Goal: Task Accomplishment & Management: Complete application form

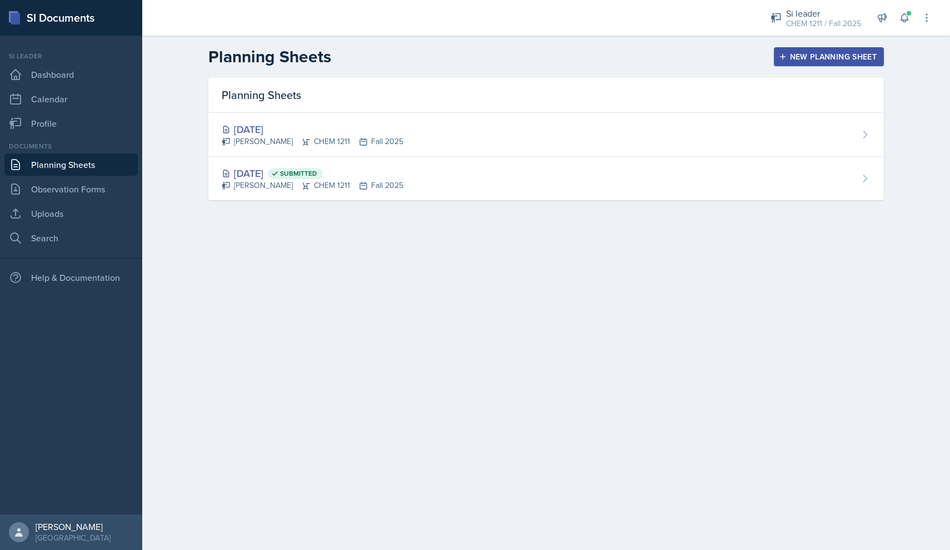
click at [796, 61] on div "New Planning Sheet" at bounding box center [829, 56] width 96 height 9
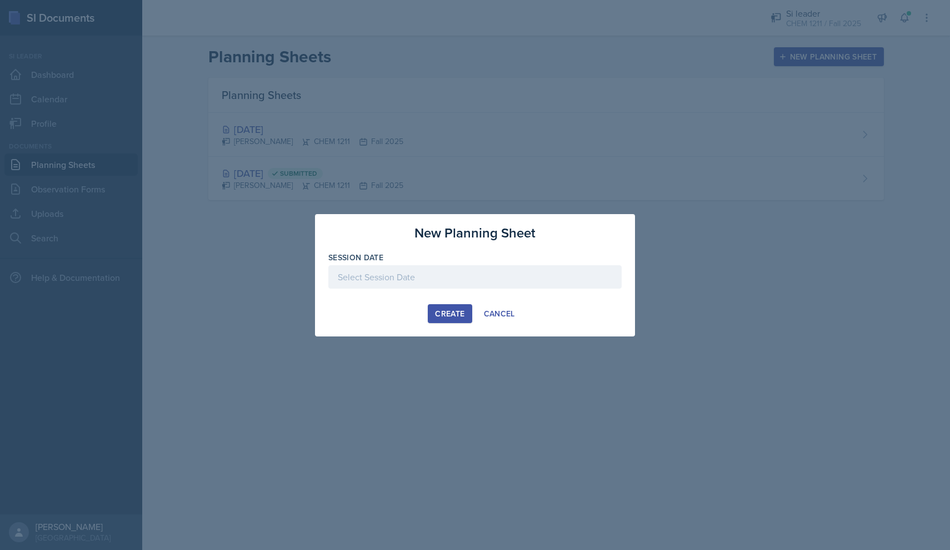
click at [475, 278] on div at bounding box center [474, 276] width 293 height 23
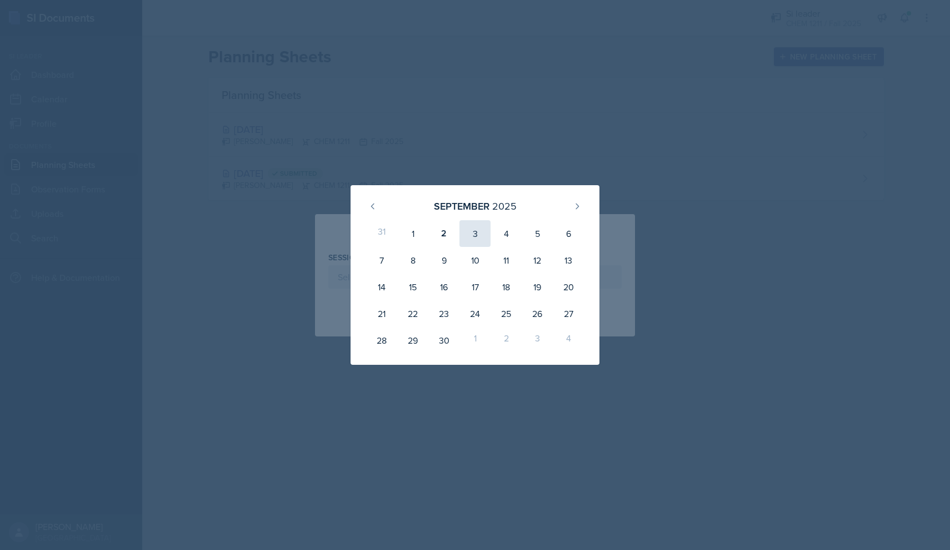
click at [474, 233] on div "3" at bounding box center [475, 233] width 31 height 27
type input "[DATE]"
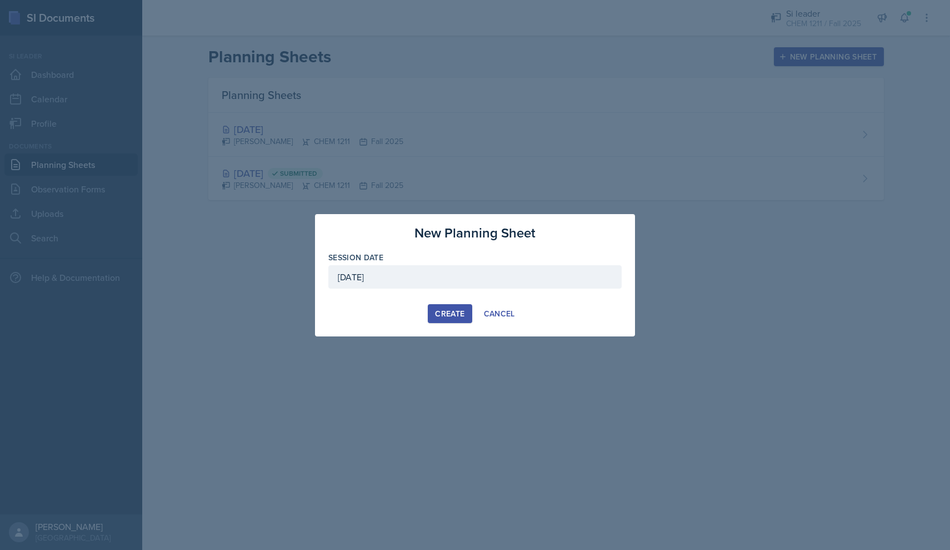
click at [445, 315] on div "Create" at bounding box center [449, 313] width 29 height 9
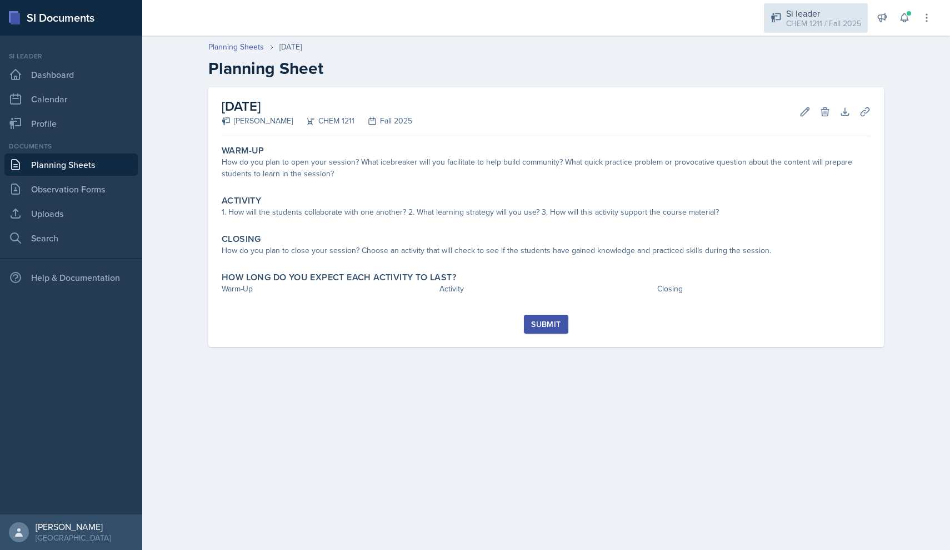
click at [805, 13] on div "Si leader" at bounding box center [823, 13] width 75 height 13
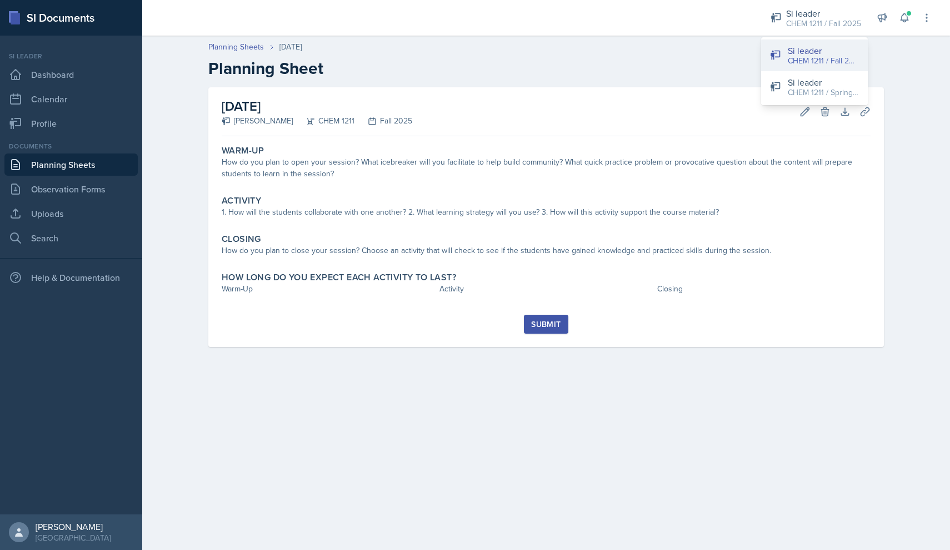
click at [804, 62] on div "CHEM 1211 / Fall 2025" at bounding box center [823, 61] width 71 height 12
click at [907, 16] on span at bounding box center [904, 17] width 11 height 11
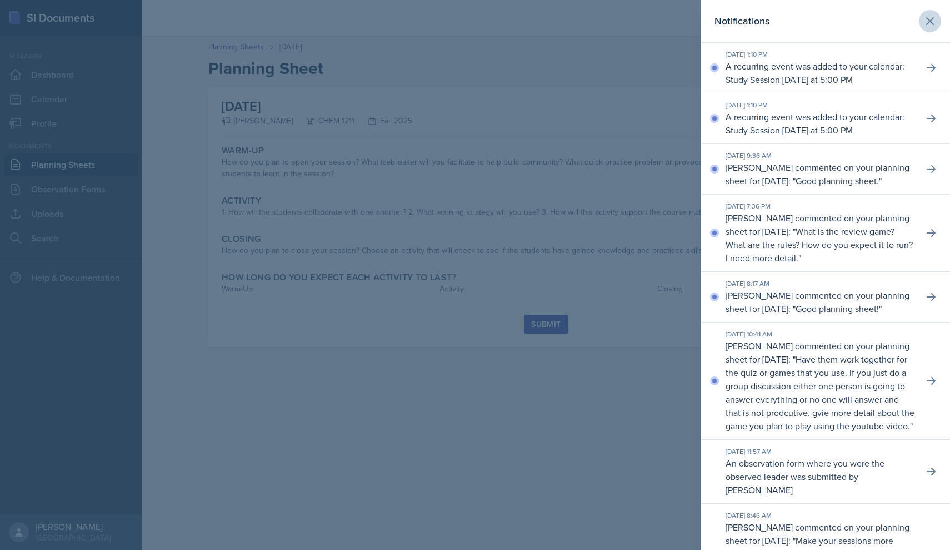
click at [936, 19] on icon at bounding box center [930, 20] width 13 height 13
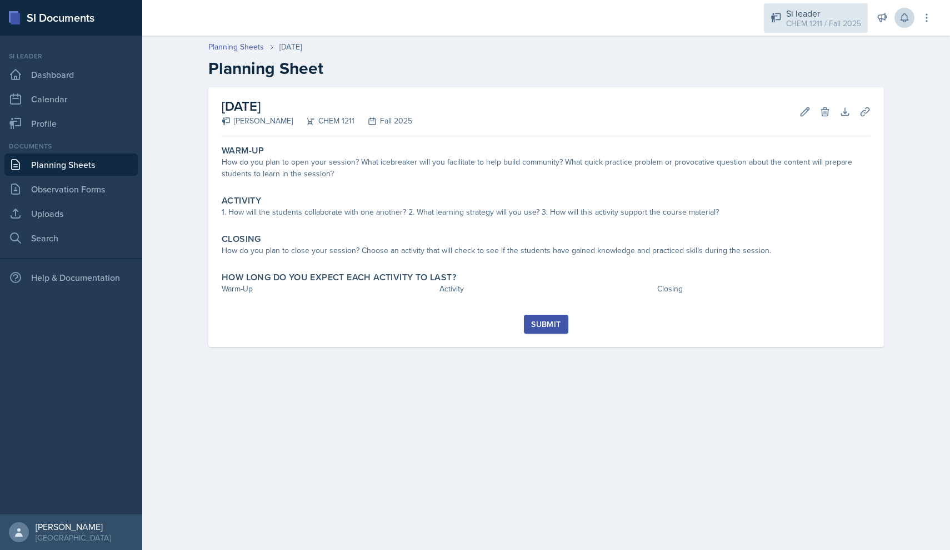
click at [800, 18] on div "CHEM 1211 / Fall 2025" at bounding box center [823, 24] width 75 height 12
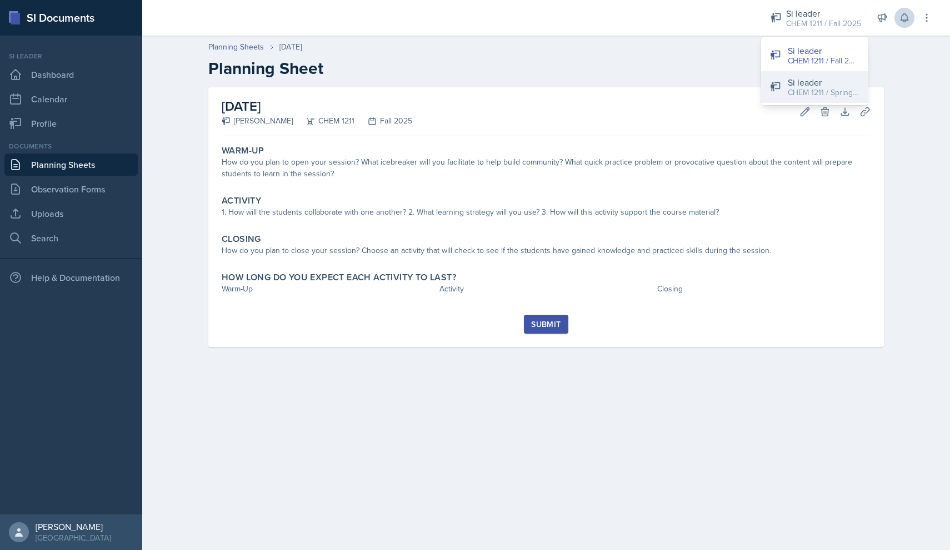
click at [805, 79] on div "Si leader" at bounding box center [823, 82] width 71 height 13
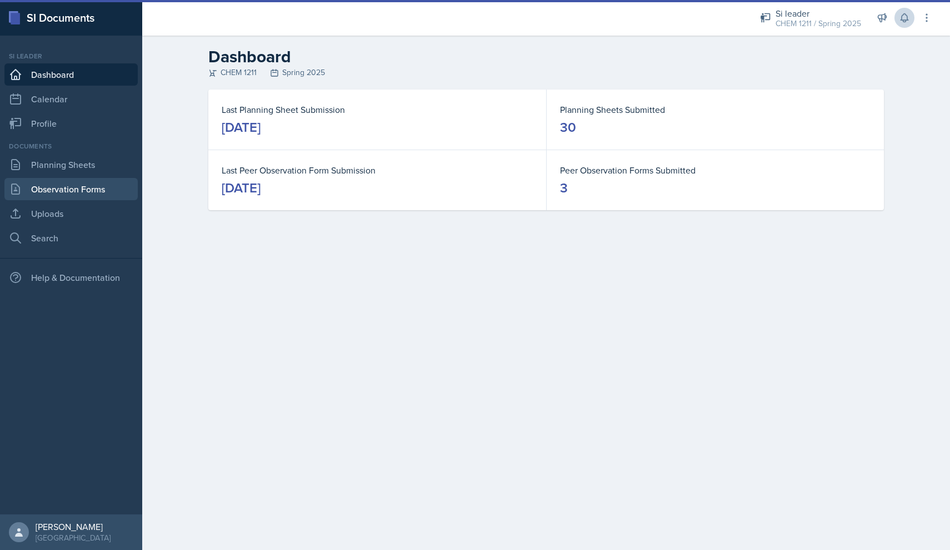
click at [81, 191] on link "Observation Forms" at bounding box center [70, 189] width 133 height 22
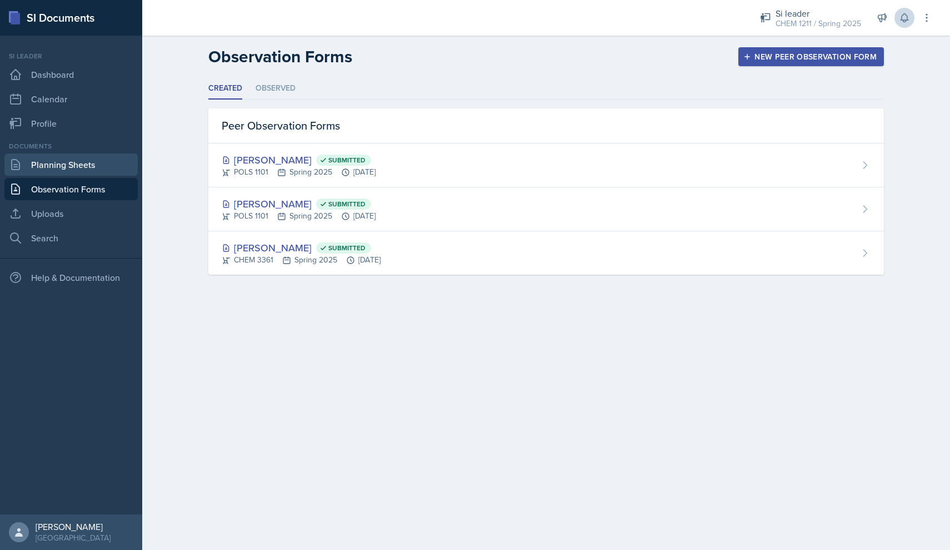
click at [71, 158] on link "Planning Sheets" at bounding box center [70, 164] width 133 height 22
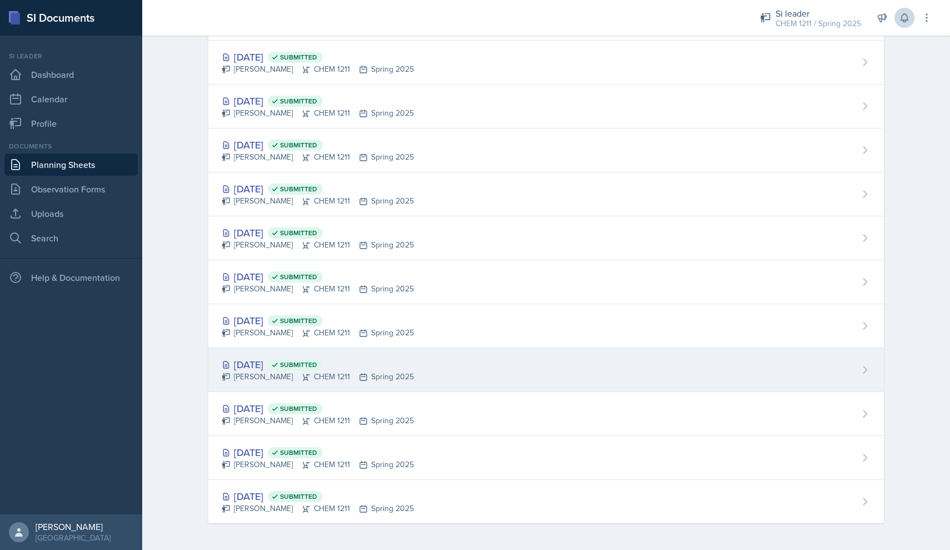
click at [343, 375] on div "[PERSON_NAME] CHEM 1211 Spring 2025" at bounding box center [318, 377] width 192 height 12
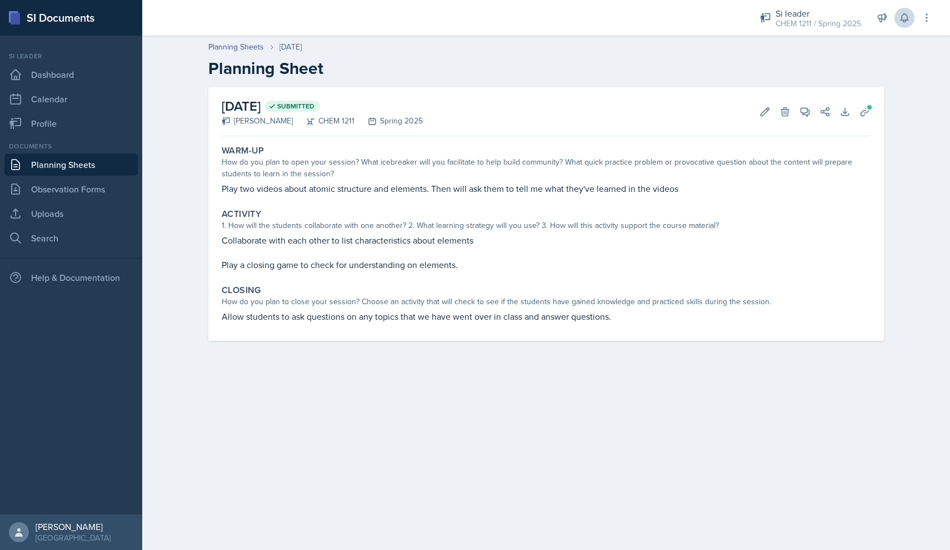
click at [87, 170] on link "Planning Sheets" at bounding box center [70, 164] width 133 height 22
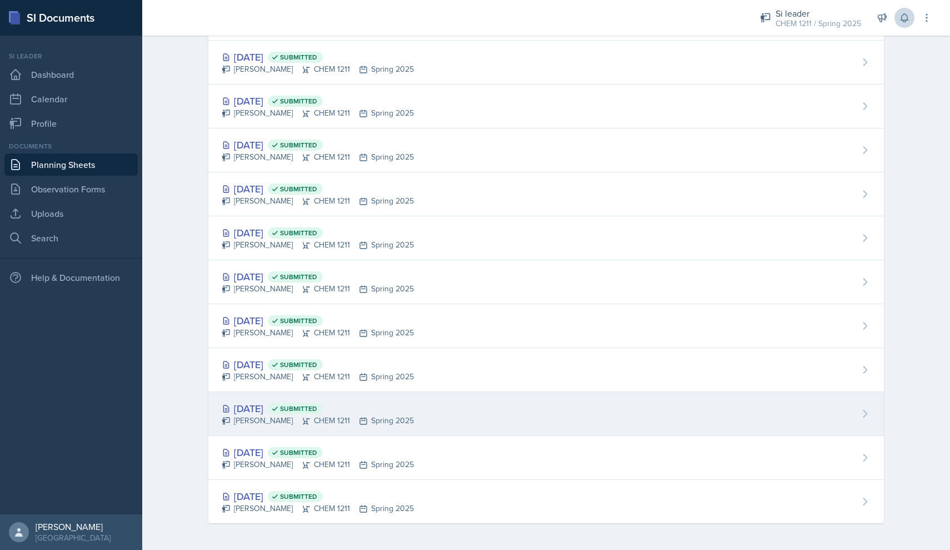
scroll to position [950, 0]
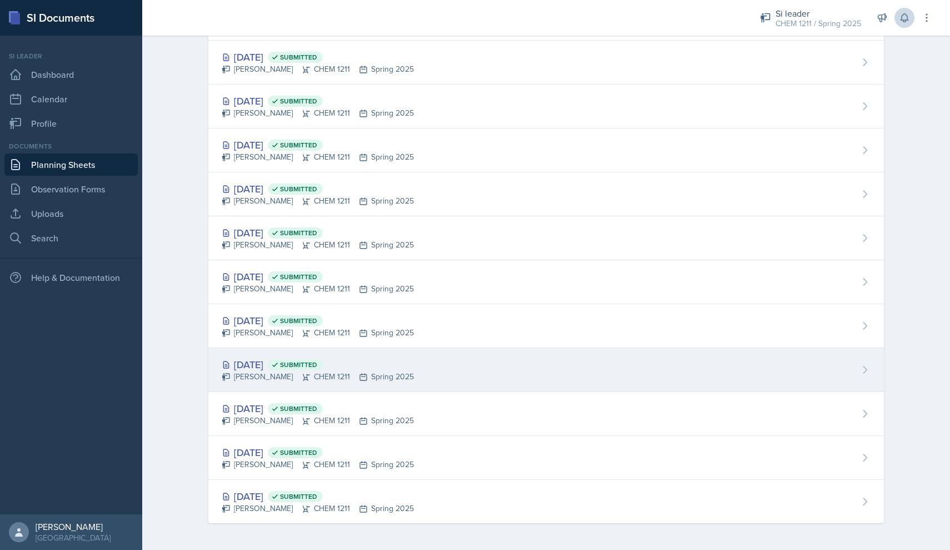
click at [357, 379] on div "[PERSON_NAME] CHEM 1211 Spring 2025" at bounding box center [318, 377] width 192 height 12
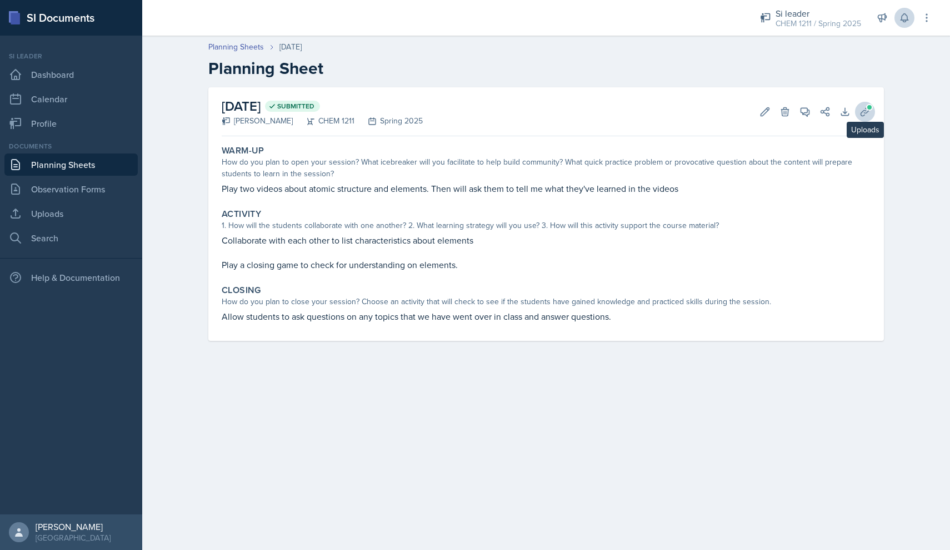
click at [867, 108] on span at bounding box center [869, 107] width 7 height 7
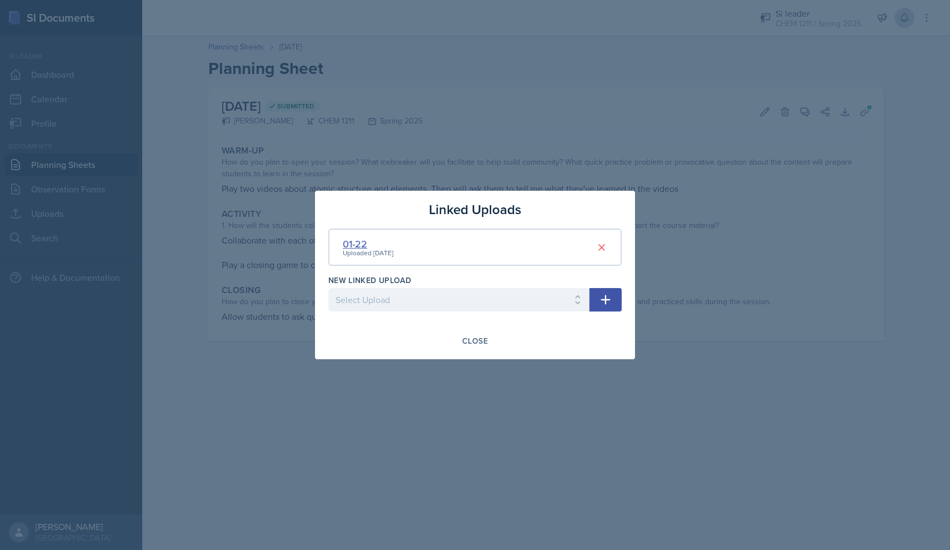
click at [358, 246] on div "01-22" at bounding box center [368, 243] width 51 height 15
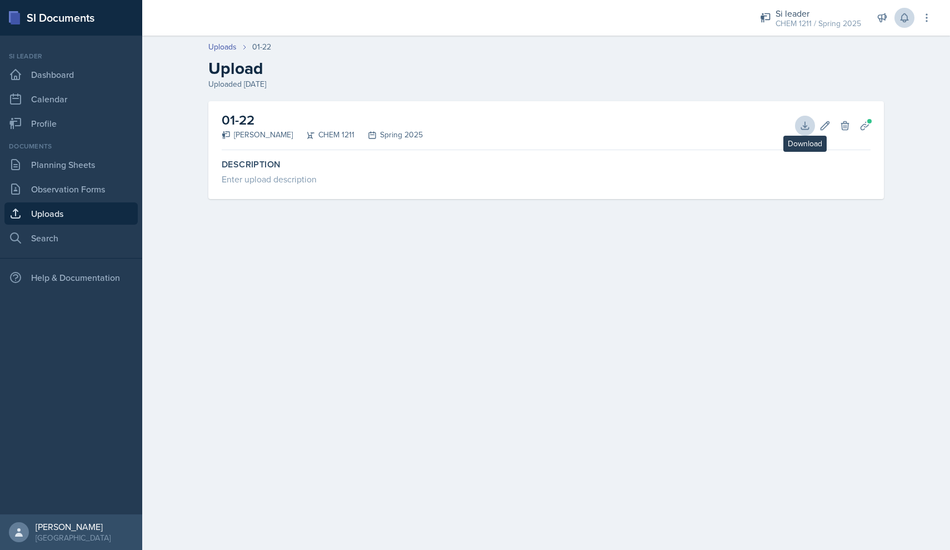
click at [810, 125] on icon at bounding box center [805, 125] width 11 height 11
click at [278, 259] on main "Uploads 01-22 Upload Uploaded [DATE] 01-22 [PERSON_NAME] CHEM 1211 Spring 2025 …" at bounding box center [546, 293] width 808 height 514
click at [103, 224] on div "Documents Planning Sheets Observation Forms Uploads Search" at bounding box center [70, 195] width 133 height 108
click at [103, 218] on link "Uploads" at bounding box center [70, 213] width 133 height 22
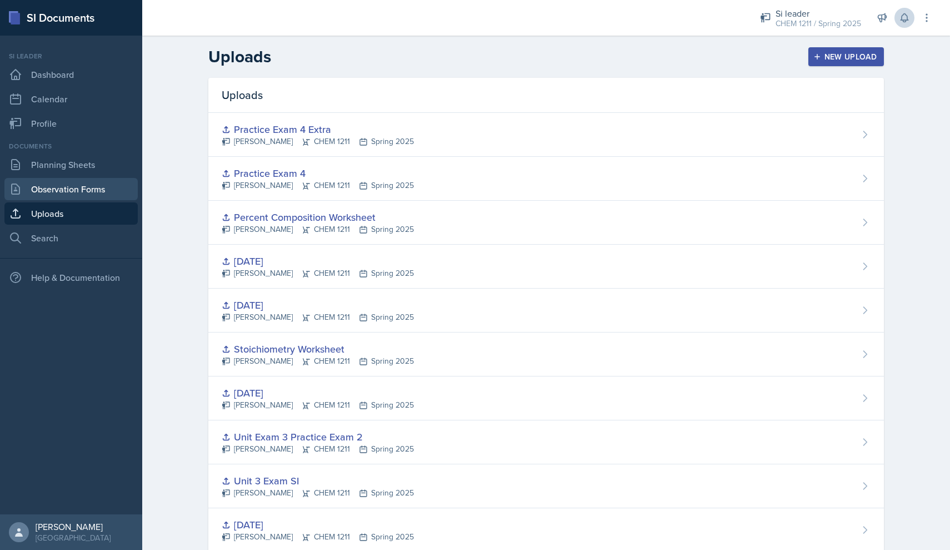
click at [82, 196] on link "Observation Forms" at bounding box center [70, 189] width 133 height 22
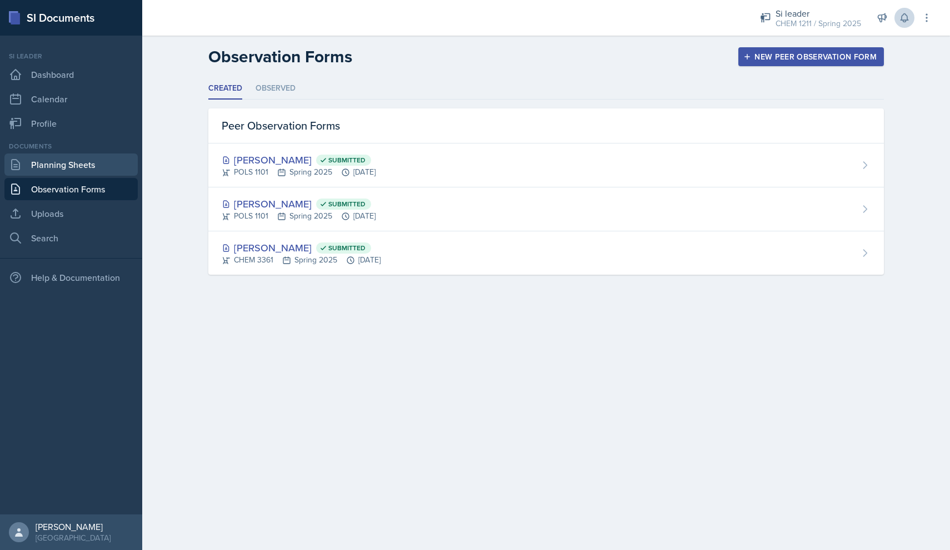
click at [86, 166] on link "Planning Sheets" at bounding box center [70, 164] width 133 height 22
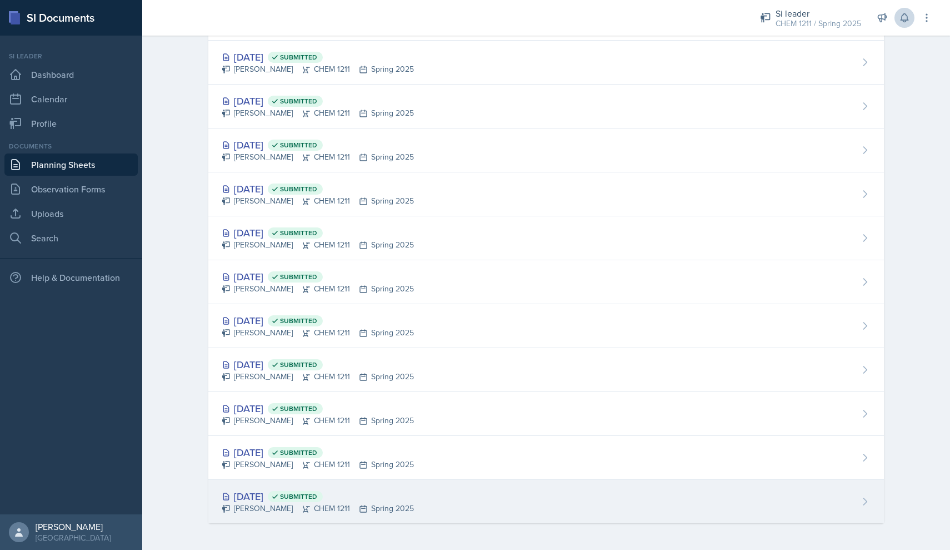
scroll to position [950, 0]
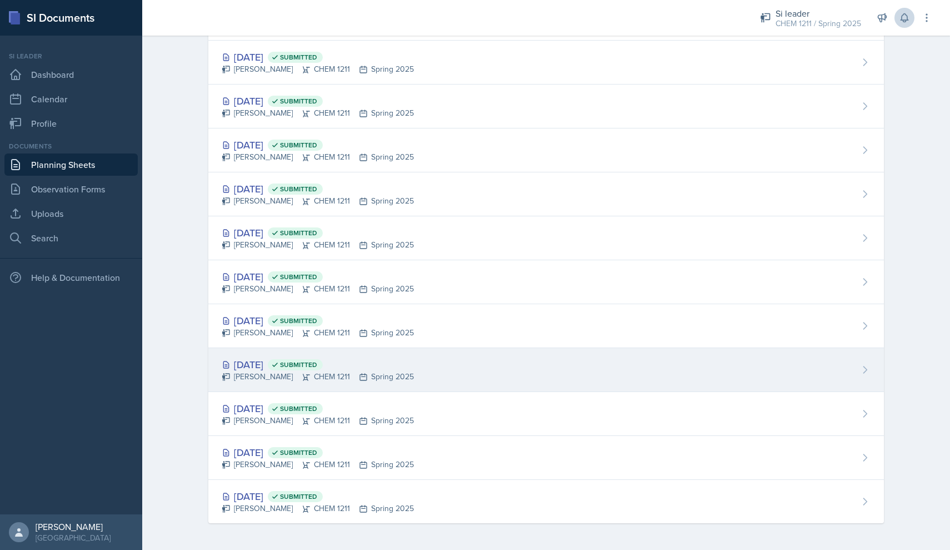
click at [294, 378] on div "[PERSON_NAME] CHEM 1211 Spring 2025" at bounding box center [318, 377] width 192 height 12
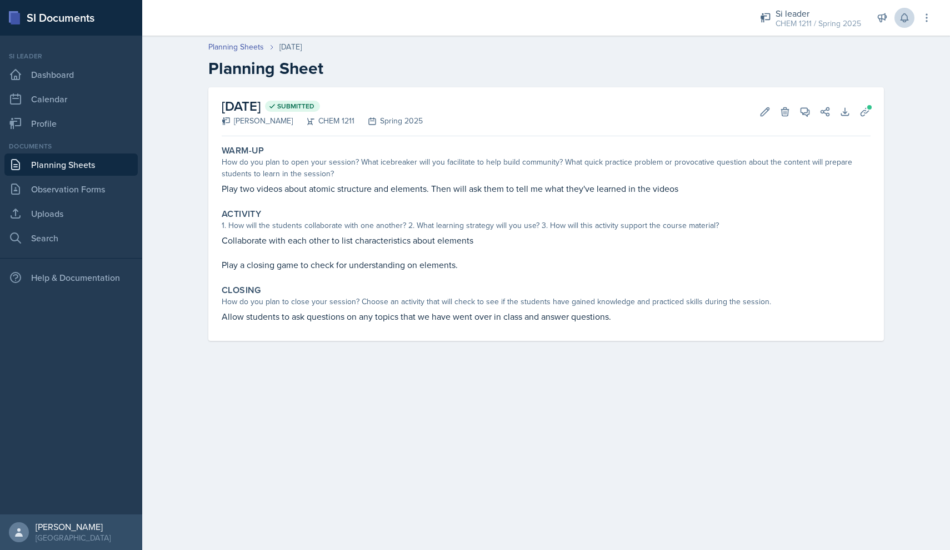
click at [323, 187] on p "Play two videos about atomic structure and elements. Then will ask them to tell…" at bounding box center [546, 188] width 649 height 13
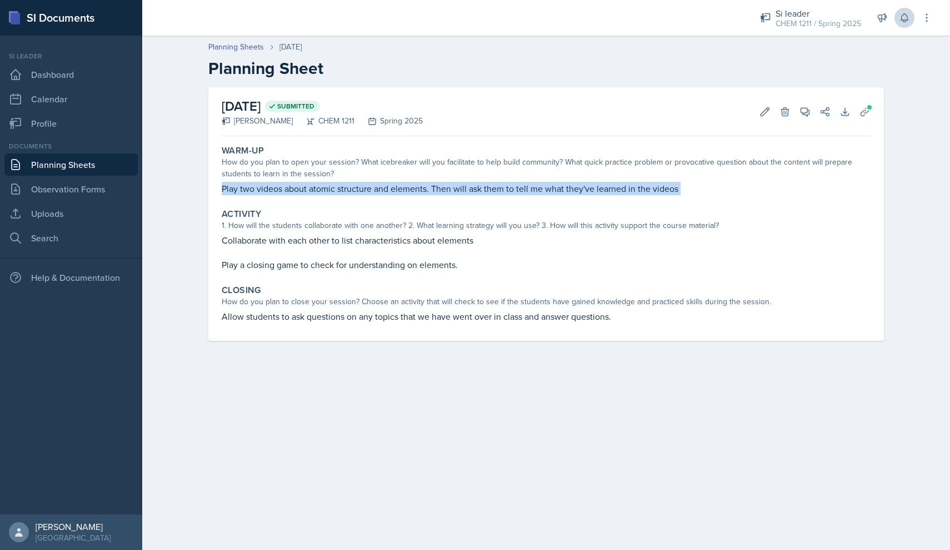
click at [323, 187] on p "Play two videos about atomic structure and elements. Then will ask them to tell…" at bounding box center [546, 188] width 649 height 13
copy div "Play two videos about atomic structure and elements. Then will ask them to tell…"
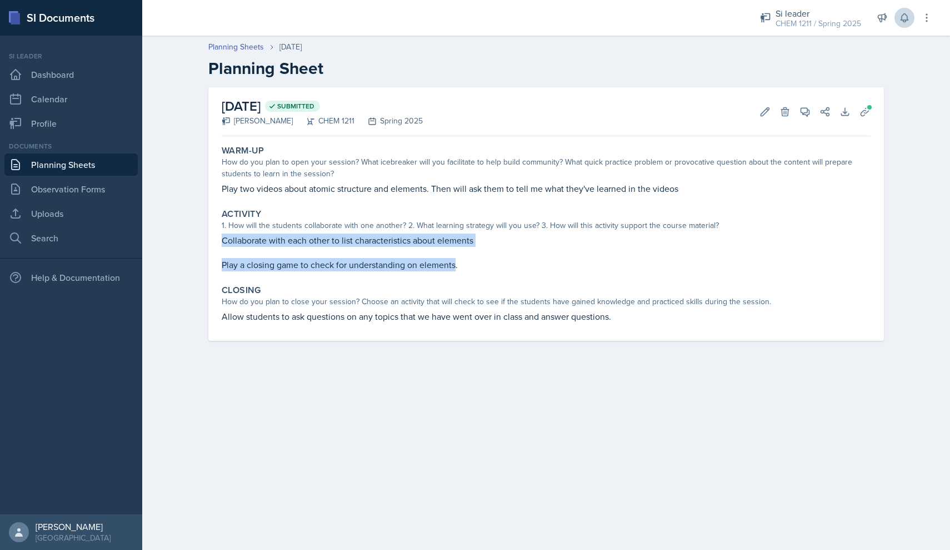
drag, startPoint x: 455, startPoint y: 267, endPoint x: 222, endPoint y: 240, distance: 234.4
click at [222, 240] on div "Collaborate with each other to list characteristics about elements Play a closi…" at bounding box center [546, 252] width 649 height 38
copy div "Collaborate with each other to list characteristics about elements Play a closi…"
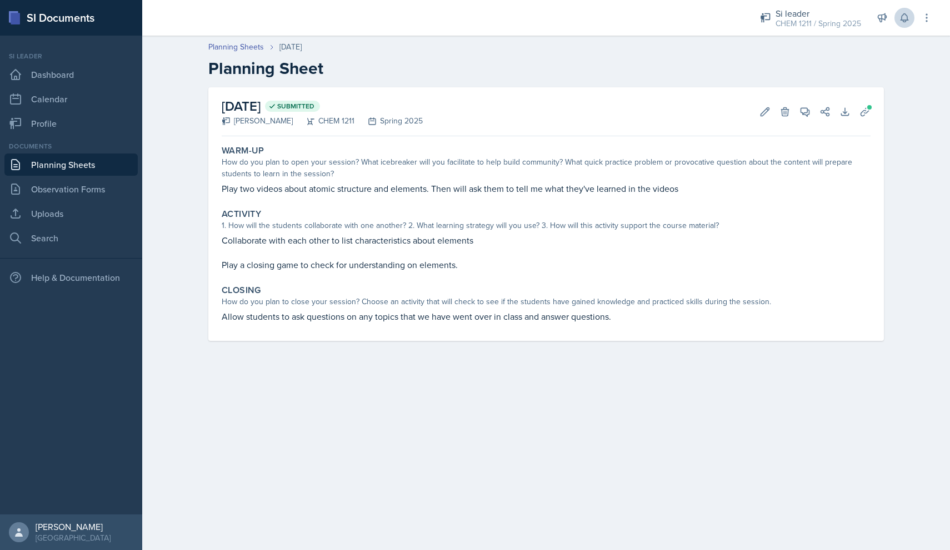
click at [318, 316] on p "Allow students to ask questions on any topics that we have went over in class a…" at bounding box center [546, 316] width 649 height 13
click at [326, 320] on p "Allow students to ask questions on any topics that we have went over in class a…" at bounding box center [546, 316] width 649 height 13
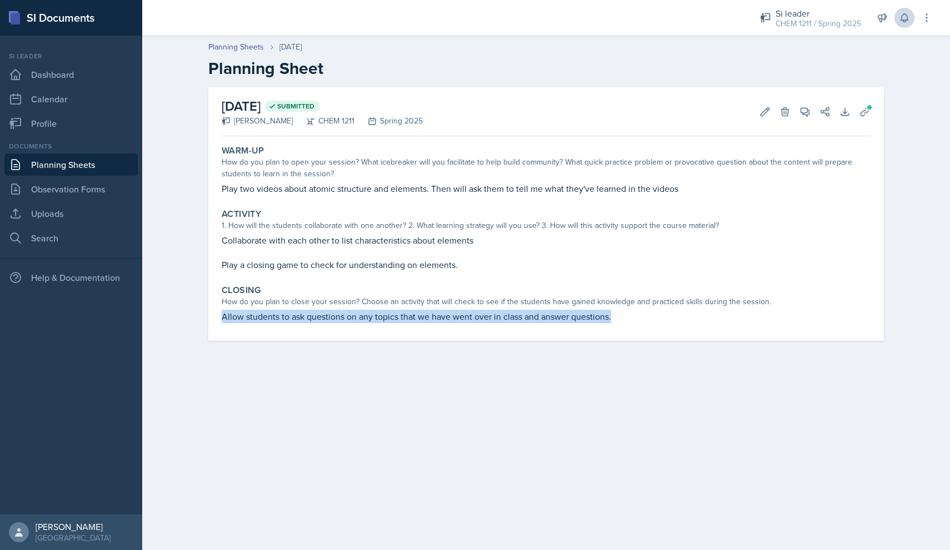
click at [326, 320] on p "Allow students to ask questions on any topics that we have went over in class a…" at bounding box center [546, 316] width 649 height 13
click at [629, 315] on p "Allow students to ask questions on any topics that we have went over in class a…" at bounding box center [546, 316] width 649 height 13
click at [619, 315] on p "Allow students to ask questions on any topics that we have went over in class a…" at bounding box center [546, 316] width 649 height 13
drag, startPoint x: 613, startPoint y: 315, endPoint x: 217, endPoint y: 320, distance: 395.7
click at [217, 320] on div "Closing How do you plan to close your session? Choose an activity that will che…" at bounding box center [546, 303] width 658 height 47
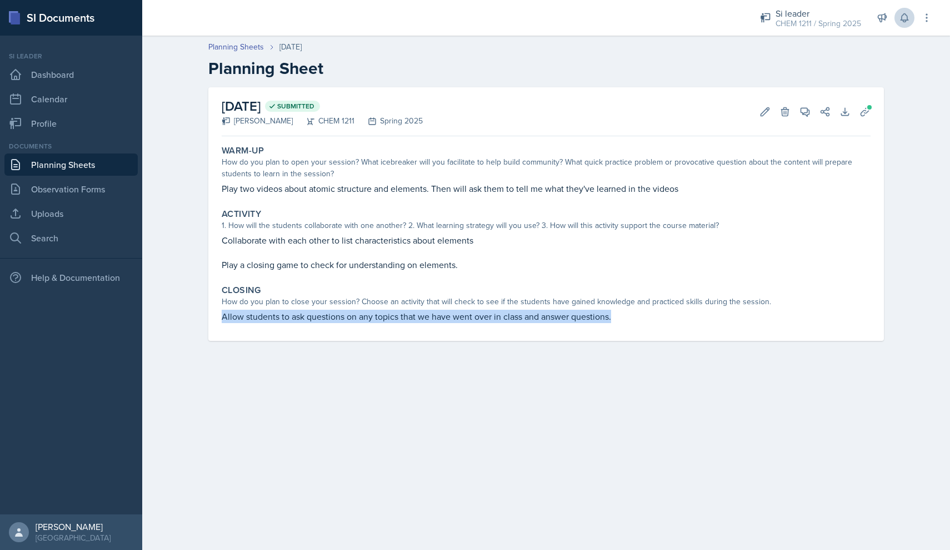
copy p "Allow students to ask questions on any topics that we have went over in class a…"
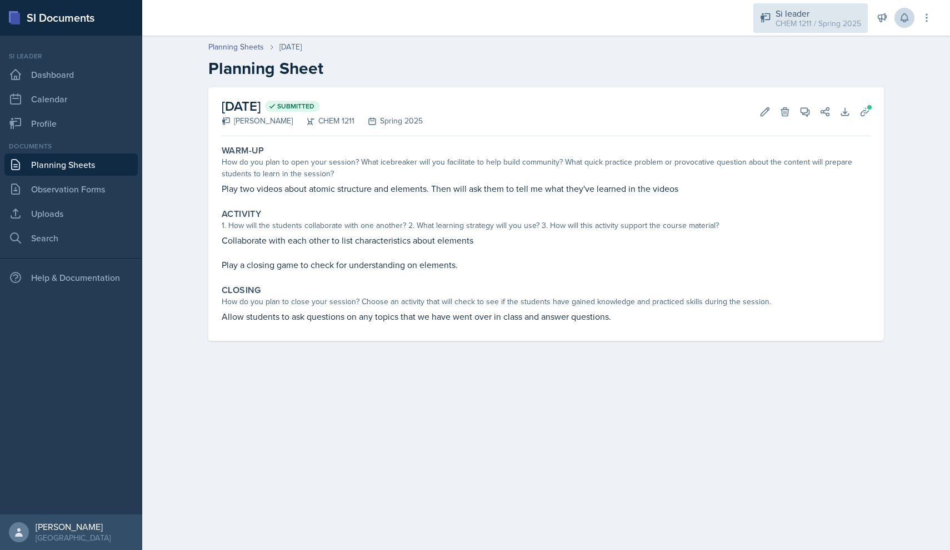
click at [811, 14] on div "Si leader" at bounding box center [819, 13] width 86 height 13
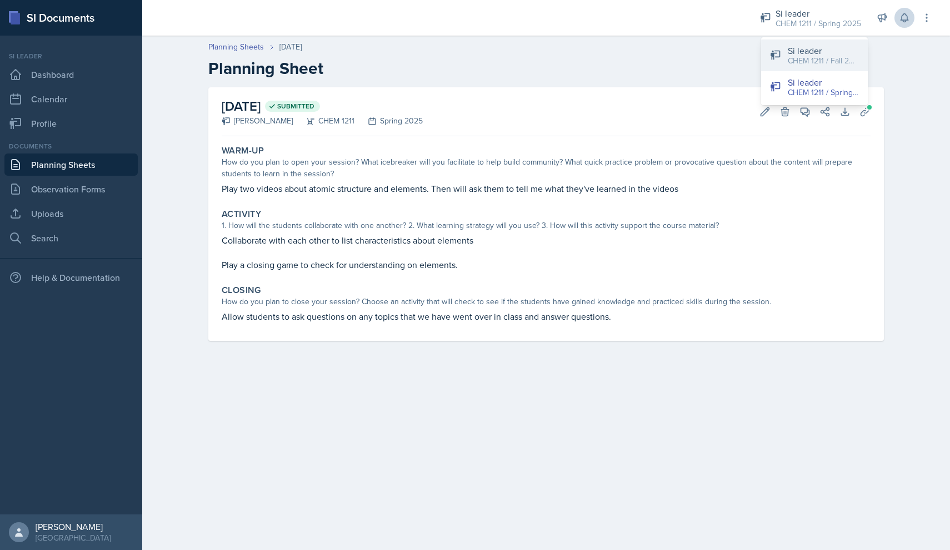
click at [805, 49] on div "Si leader" at bounding box center [823, 50] width 71 height 13
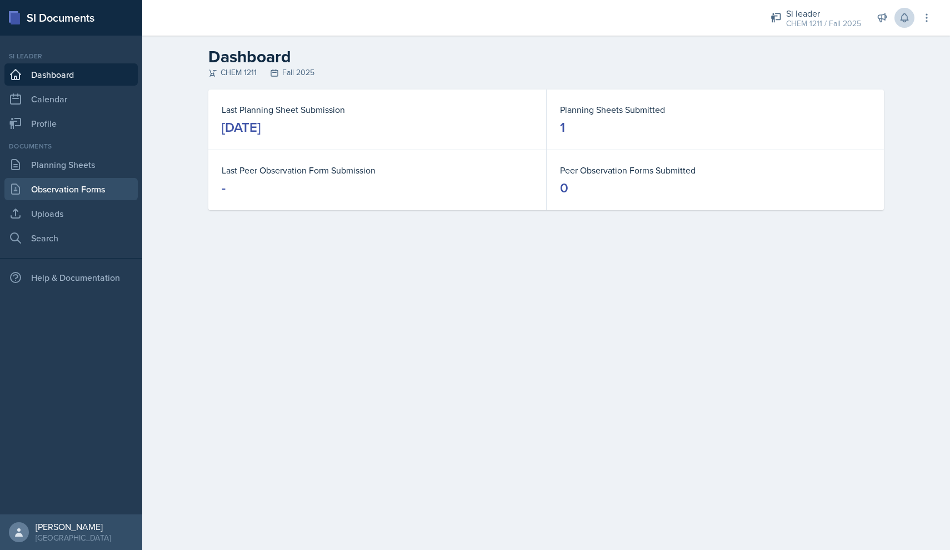
click at [97, 193] on link "Observation Forms" at bounding box center [70, 189] width 133 height 22
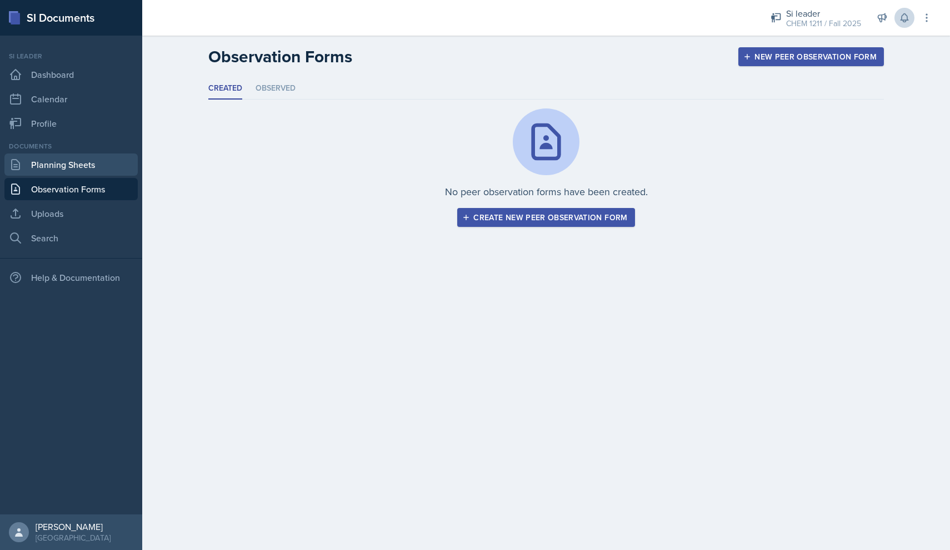
click at [81, 173] on link "Planning Sheets" at bounding box center [70, 164] width 133 height 22
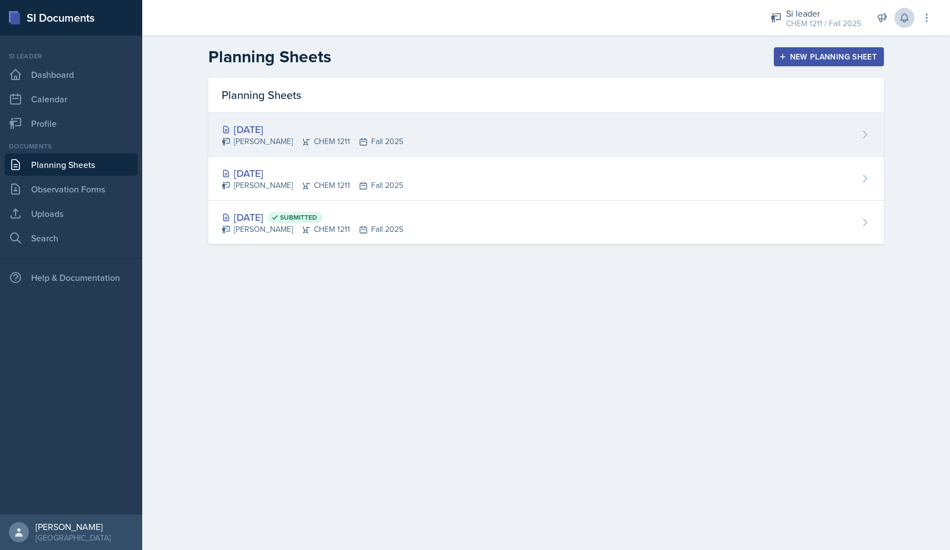
click at [284, 139] on div "[PERSON_NAME] CHEM 1211 Fall 2025" at bounding box center [313, 142] width 182 height 12
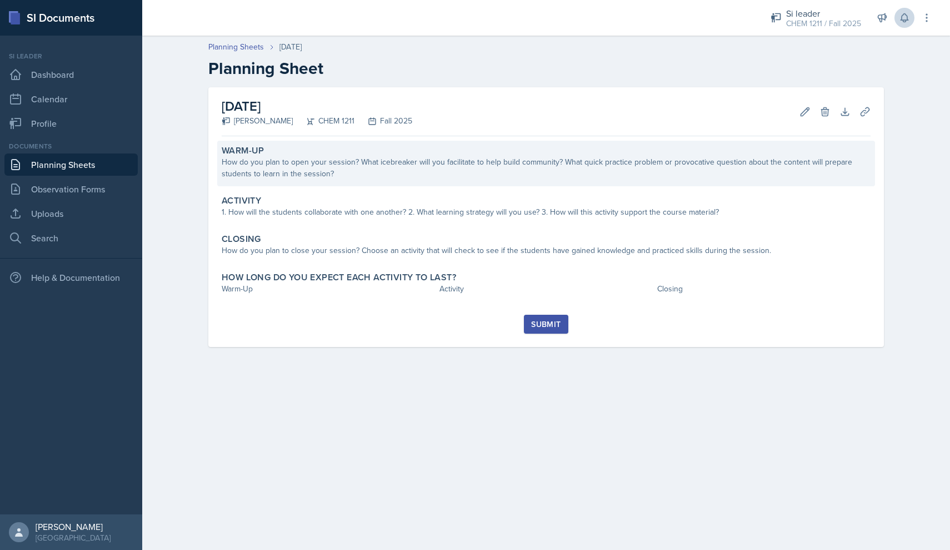
click at [312, 164] on div "How do you plan to open your session? What icebreaker will you facilitate to he…" at bounding box center [546, 167] width 649 height 23
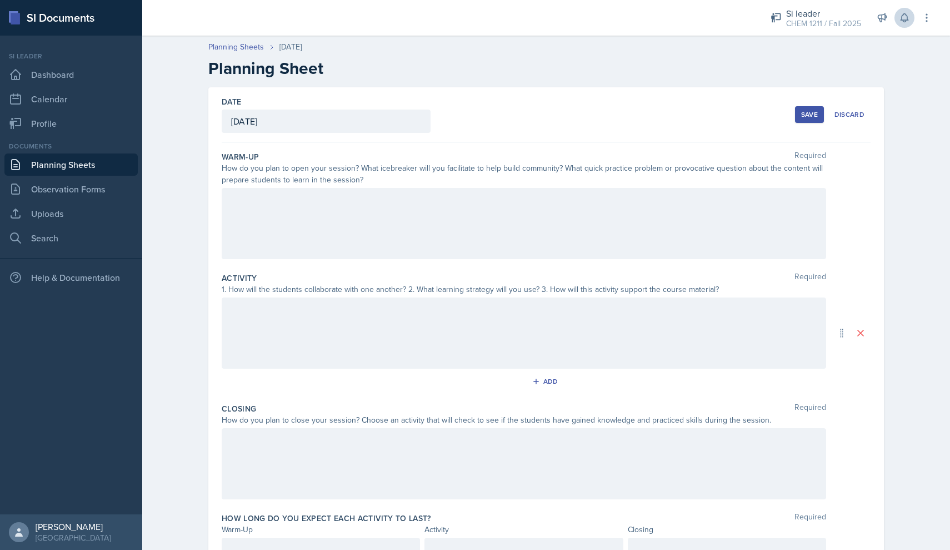
click at [300, 260] on div "Warm-Up Required How do you plan to open your session? What icebreaker will you…" at bounding box center [546, 207] width 649 height 121
click at [286, 232] on div at bounding box center [524, 223] width 605 height 71
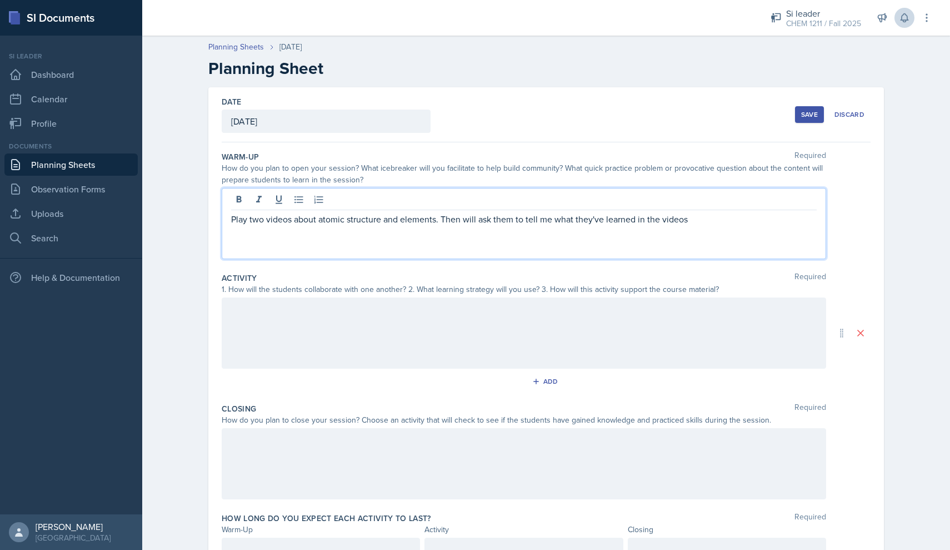
click at [286, 313] on div at bounding box center [524, 332] width 605 height 71
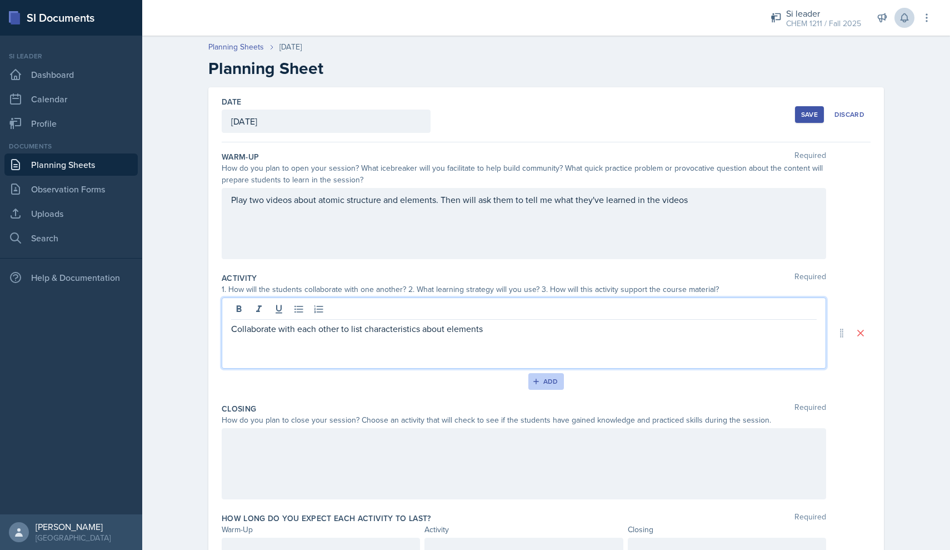
click at [564, 378] on button "Add" at bounding box center [547, 381] width 36 height 17
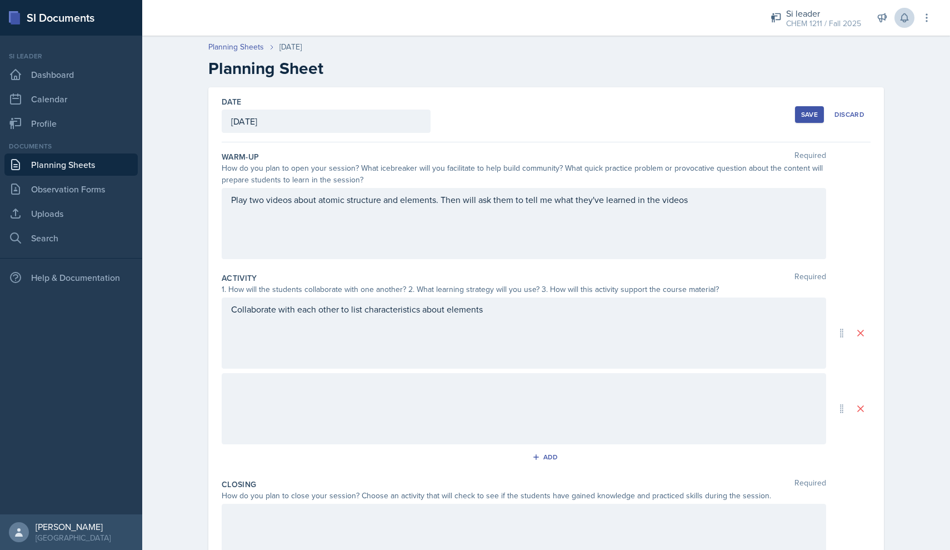
click at [317, 404] on div at bounding box center [524, 408] width 605 height 71
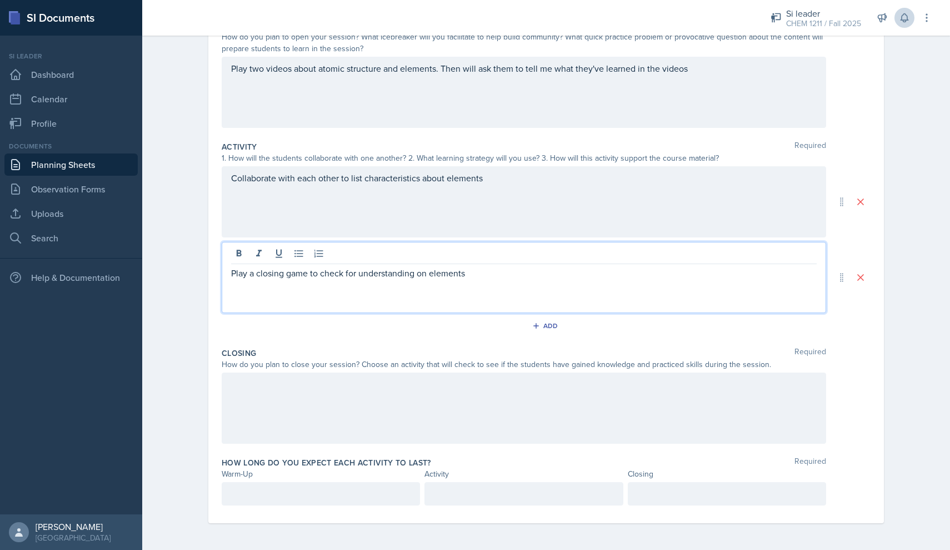
scroll to position [131, 0]
click at [306, 413] on div at bounding box center [524, 407] width 605 height 71
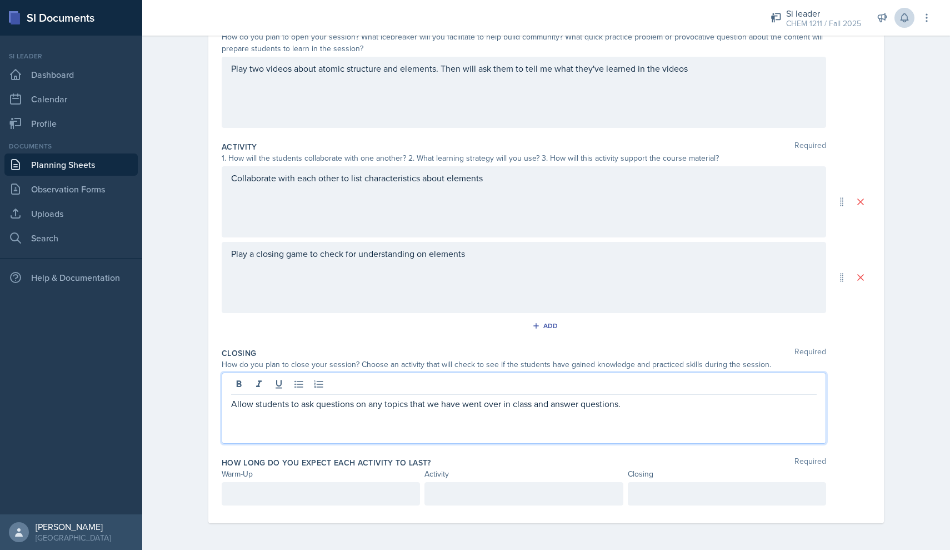
scroll to position [0, 0]
click at [299, 489] on div at bounding box center [321, 493] width 198 height 23
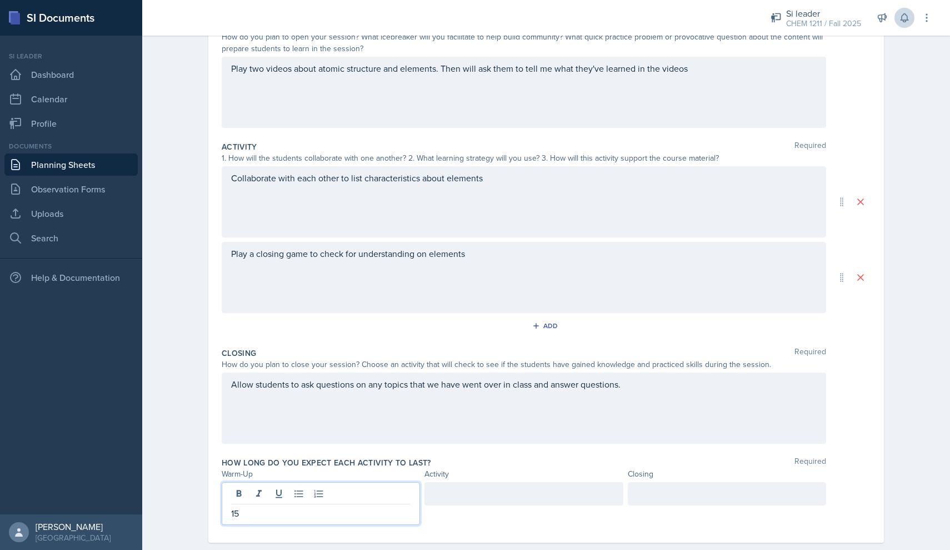
click at [477, 509] on div at bounding box center [524, 503] width 198 height 43
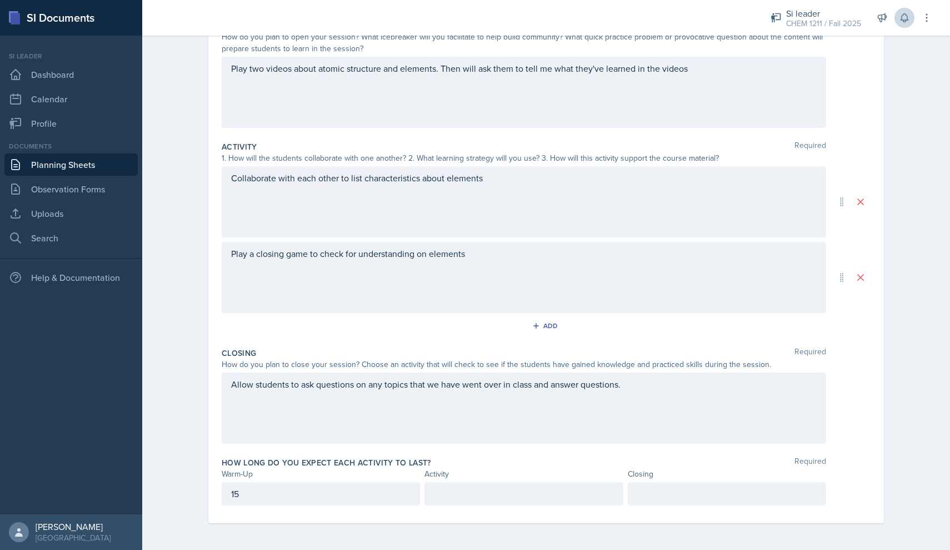
click at [471, 508] on div "How long do you expect each activity to last? Required Warm-Up Activity Closing…" at bounding box center [546, 483] width 649 height 62
click at [470, 504] on div at bounding box center [524, 493] width 198 height 23
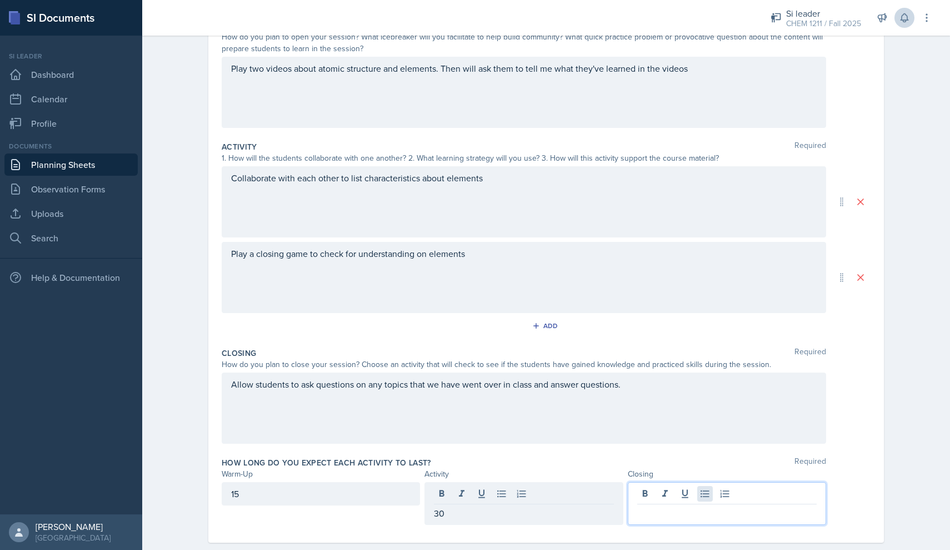
click at [706, 500] on div at bounding box center [727, 503] width 198 height 43
click at [876, 510] on div "Date [DATE] [DATE] 31 1 2 3 4 5 6 7 8 9 10 11 12 13 14 15 16 17 18 19 20 21 22 …" at bounding box center [546, 249] width 676 height 586
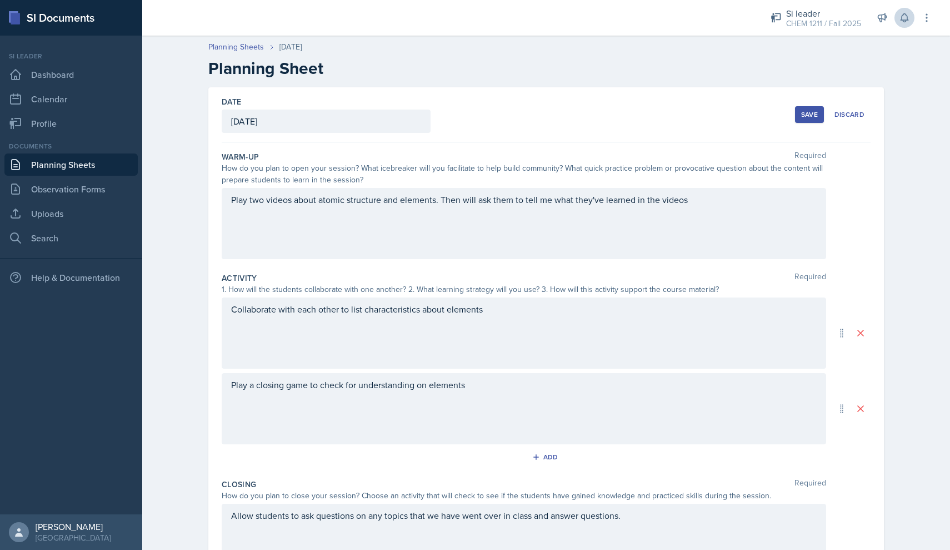
click at [805, 111] on div "Save" at bounding box center [809, 114] width 17 height 9
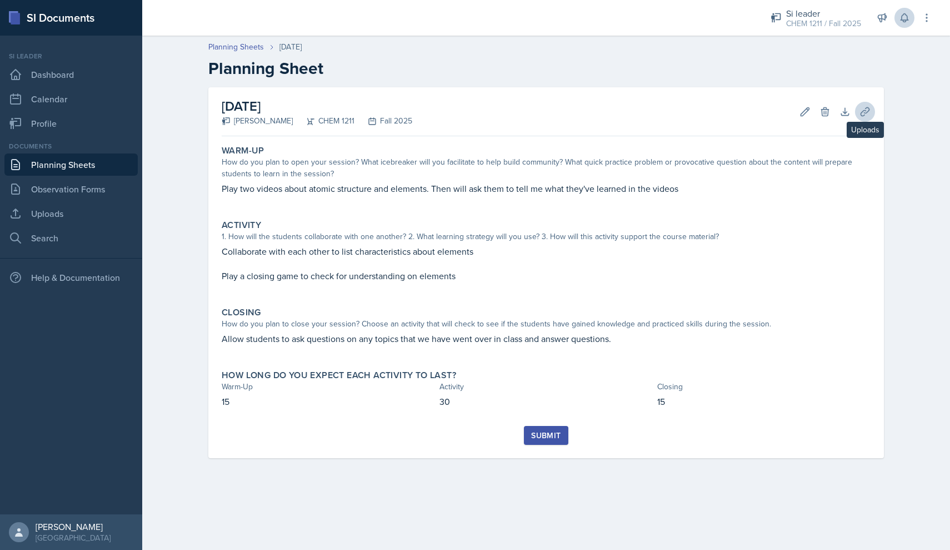
click at [861, 113] on icon at bounding box center [865, 111] width 8 height 8
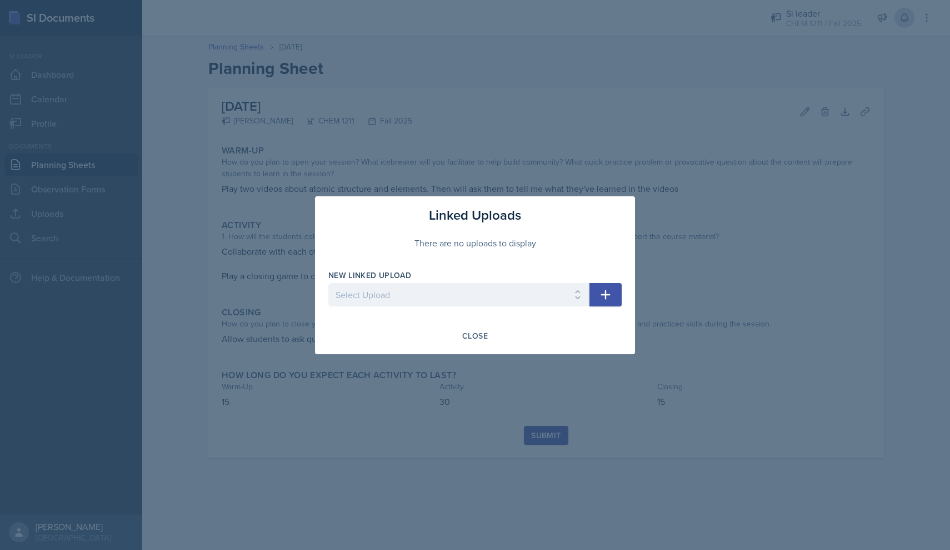
click at [605, 297] on icon "button" at bounding box center [605, 294] width 13 height 13
click at [497, 334] on div "Close" at bounding box center [474, 335] width 293 height 19
click at [480, 335] on div "Close" at bounding box center [475, 335] width 26 height 9
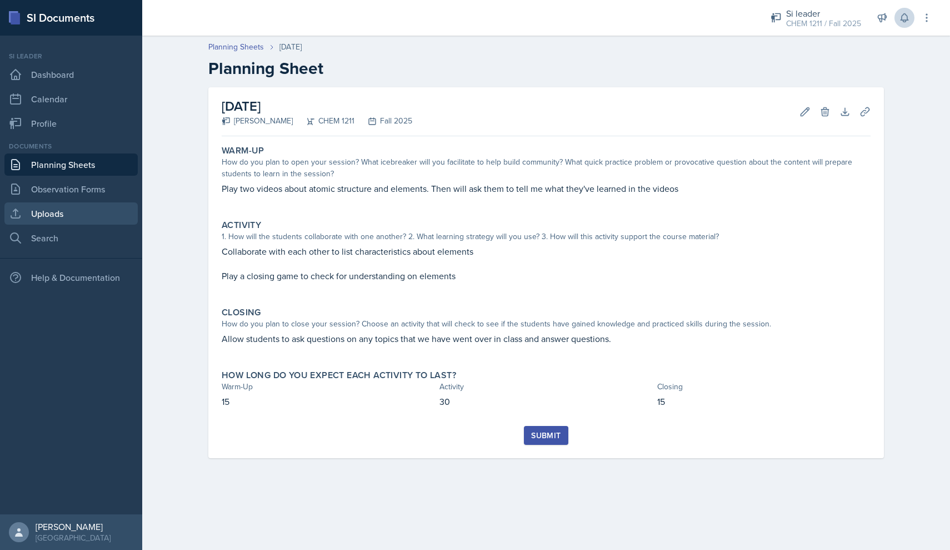
click at [111, 220] on link "Uploads" at bounding box center [70, 213] width 133 height 22
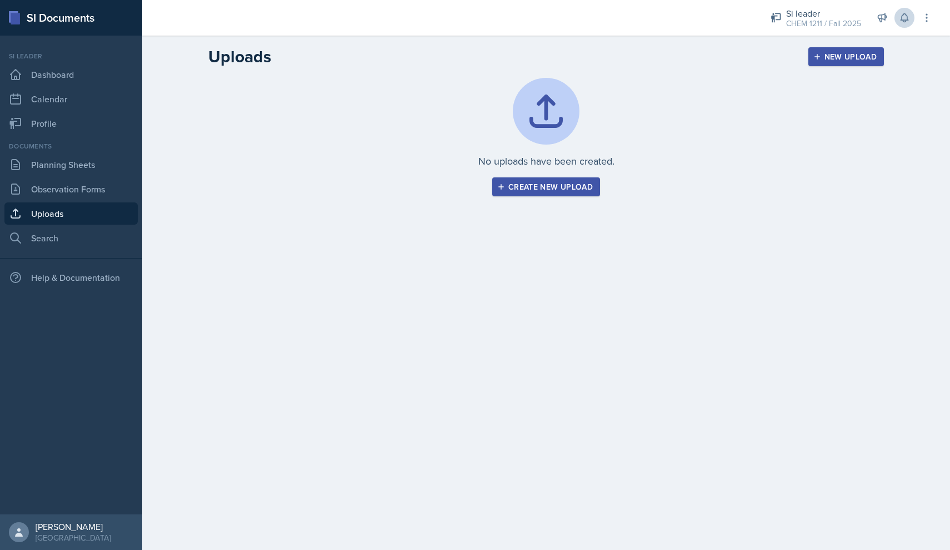
click at [549, 189] on div "Create new upload" at bounding box center [546, 186] width 93 height 9
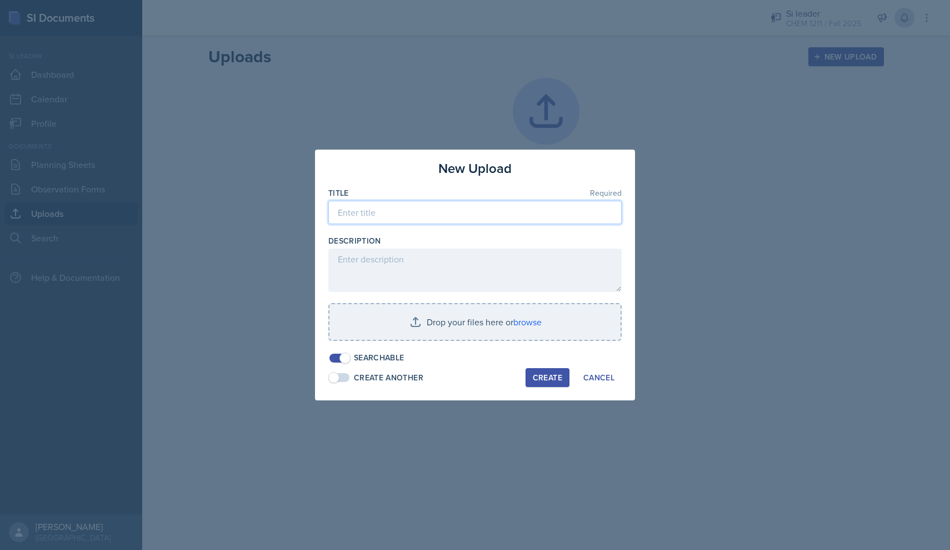
click at [470, 215] on input at bounding box center [474, 212] width 293 height 23
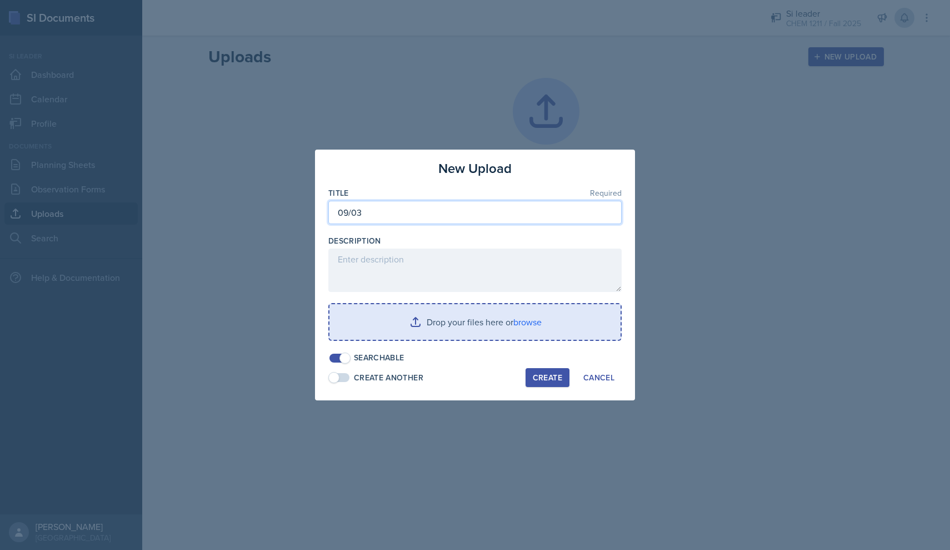
type input "09/03"
click at [485, 336] on input "file" at bounding box center [475, 322] width 291 height 36
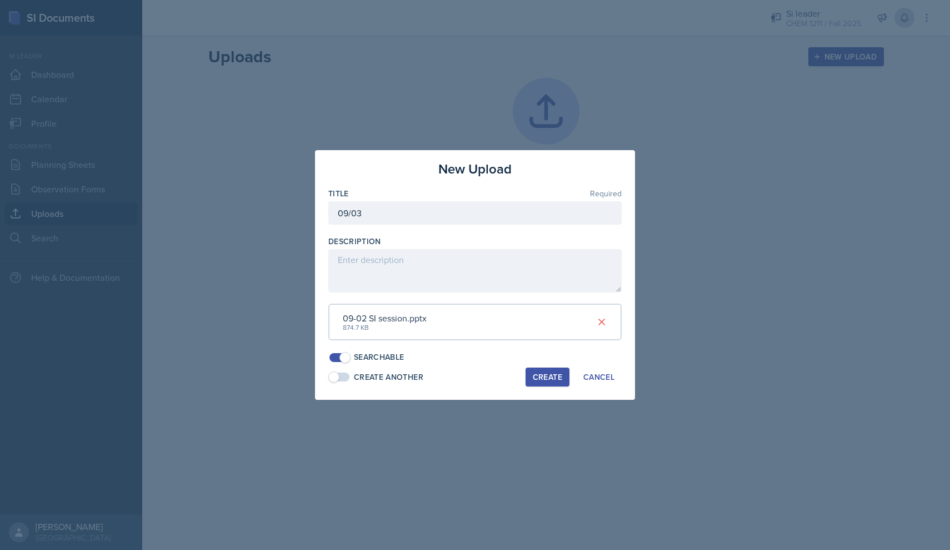
click at [560, 377] on div "Create" at bounding box center [547, 376] width 29 height 9
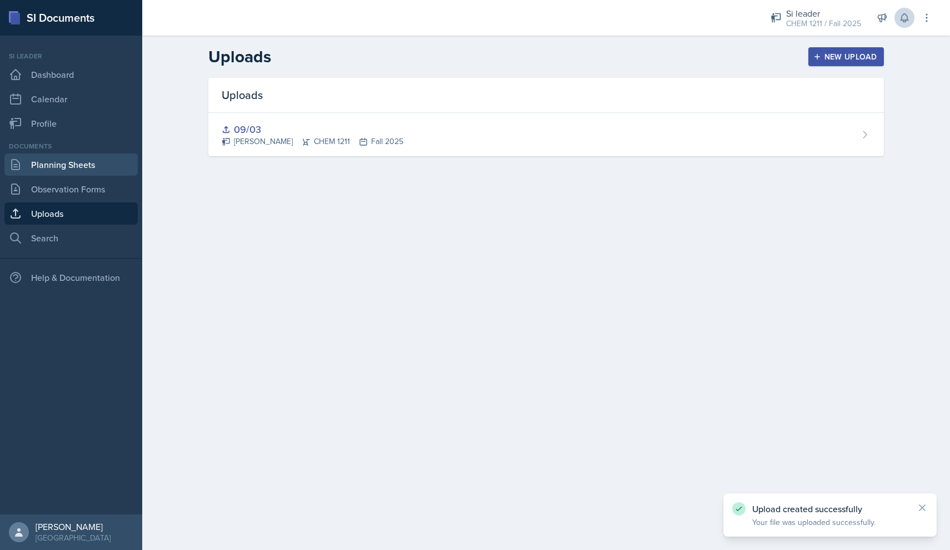
click at [74, 160] on link "Planning Sheets" at bounding box center [70, 164] width 133 height 22
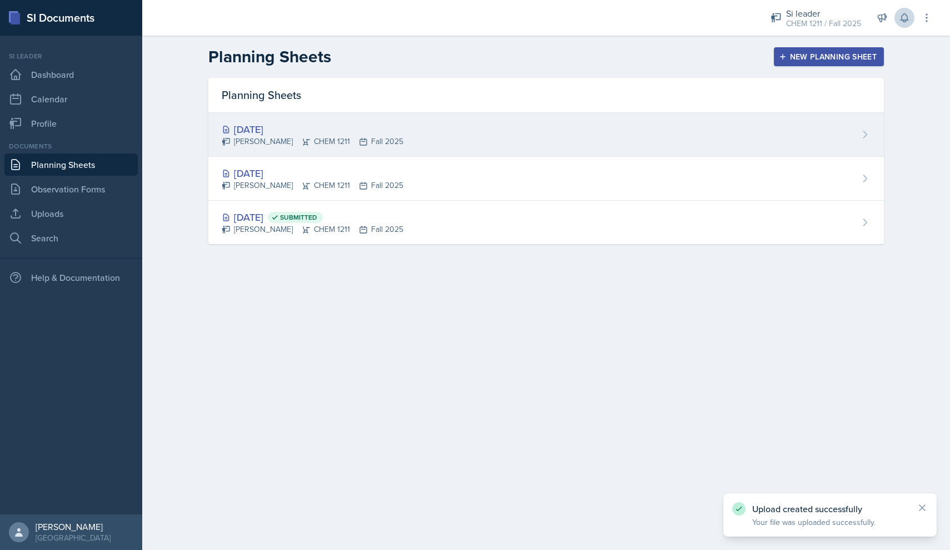
click at [282, 141] on div "[PERSON_NAME] CHEM 1211 Fall 2025" at bounding box center [313, 142] width 182 height 12
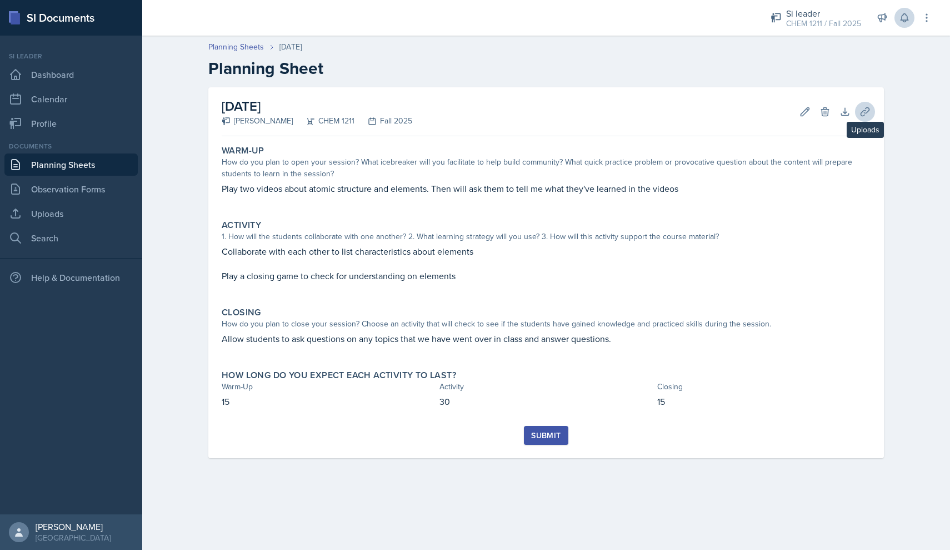
click at [862, 120] on button "Uploads" at bounding box center [865, 112] width 20 height 20
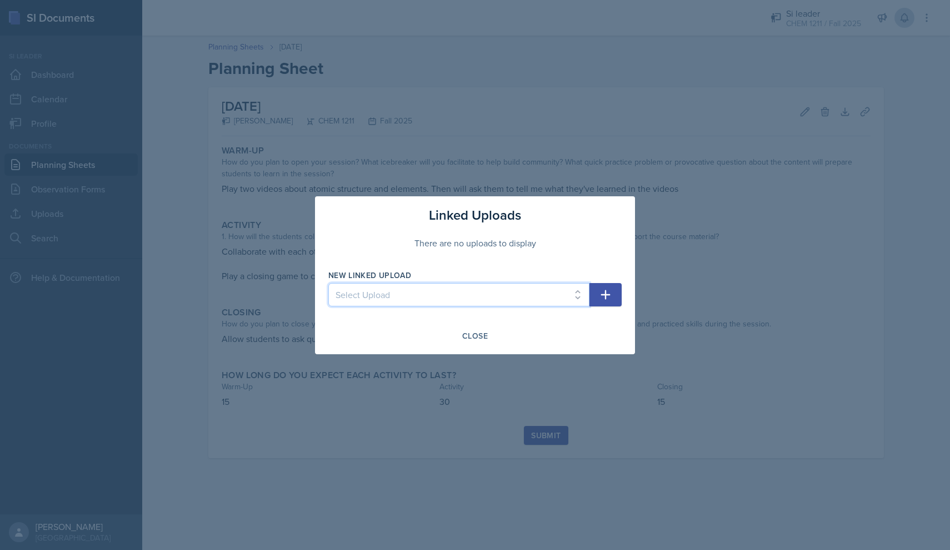
select select "c89c5f7a-329a-48ae-9860-6bd65a32cd98"
click at [611, 293] on icon "button" at bounding box center [605, 294] width 13 height 13
select select
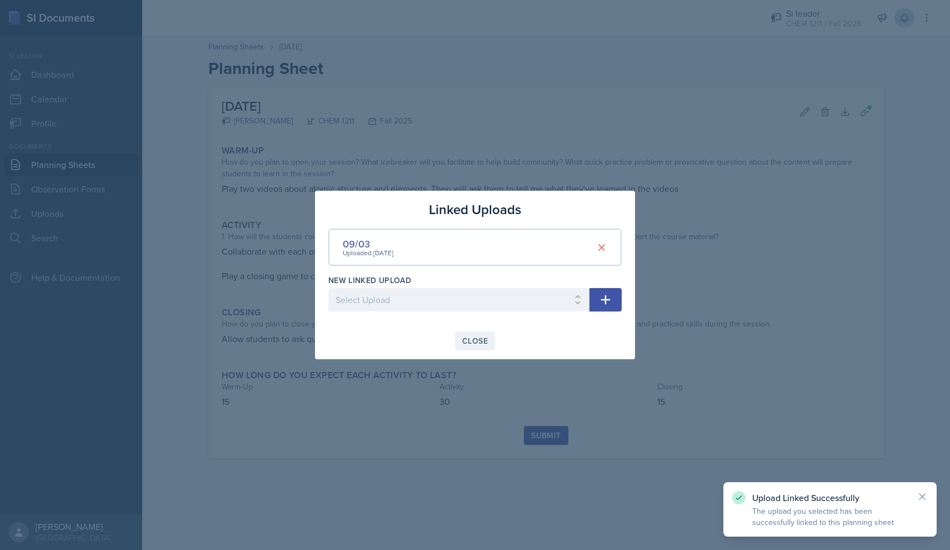
click at [479, 338] on div "Close" at bounding box center [475, 340] width 26 height 9
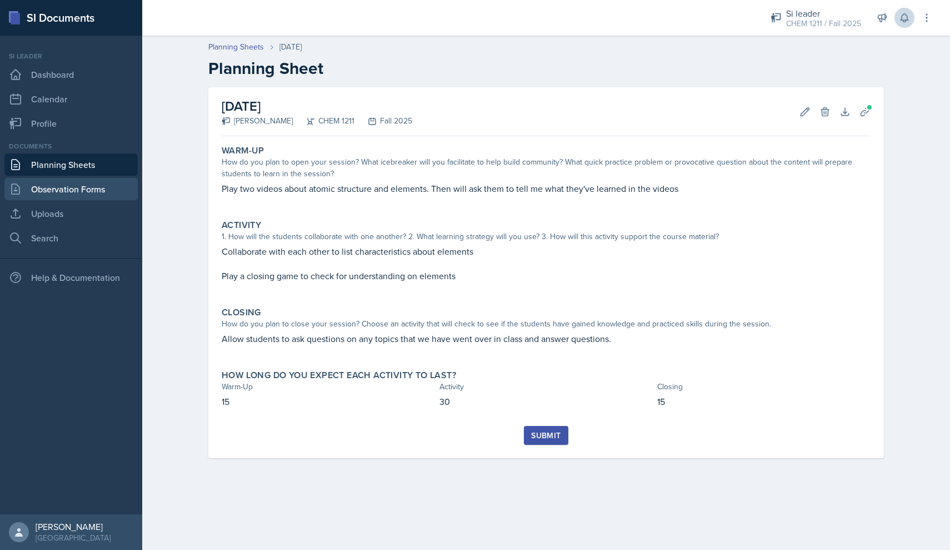
click at [71, 183] on link "Observation Forms" at bounding box center [70, 189] width 133 height 22
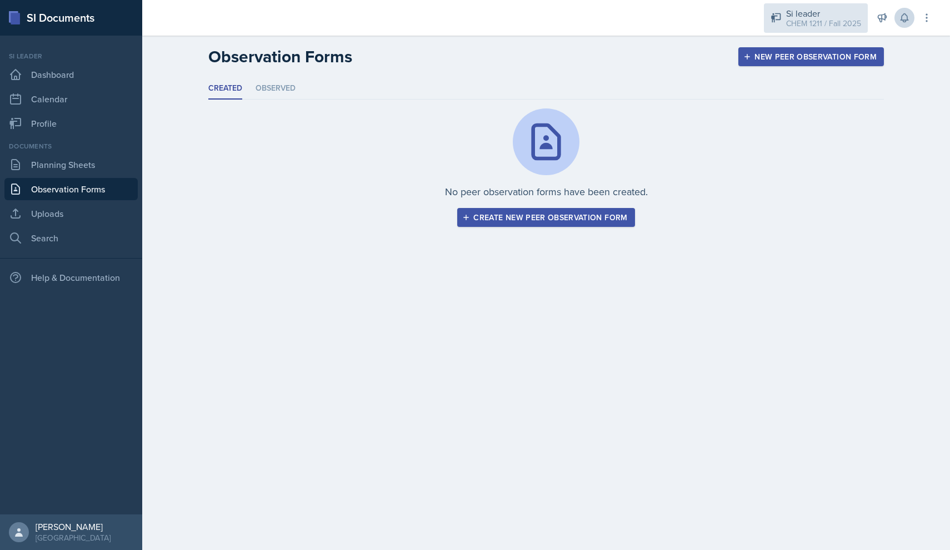
click at [795, 18] on div "CHEM 1211 / Fall 2025" at bounding box center [823, 24] width 75 height 12
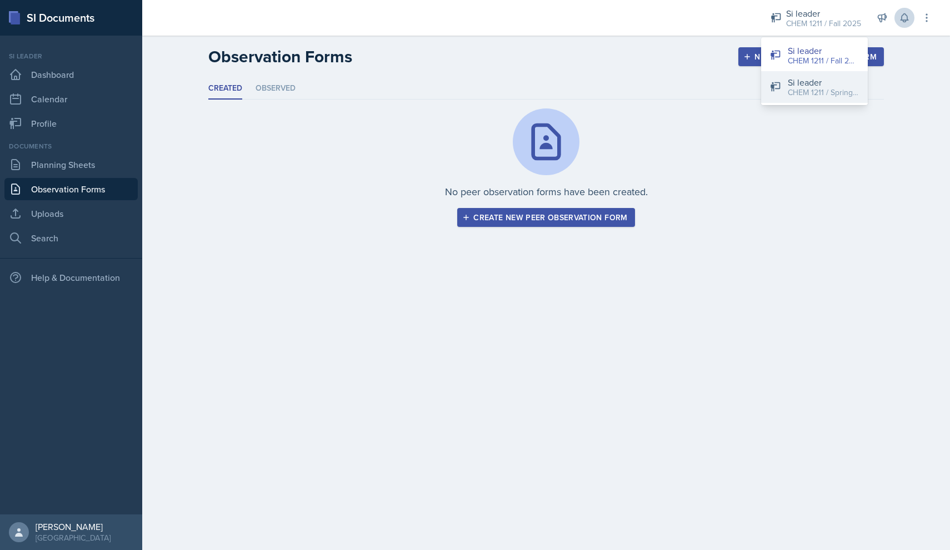
click at [793, 93] on div "CHEM 1211 / Spring 2025" at bounding box center [823, 93] width 71 height 12
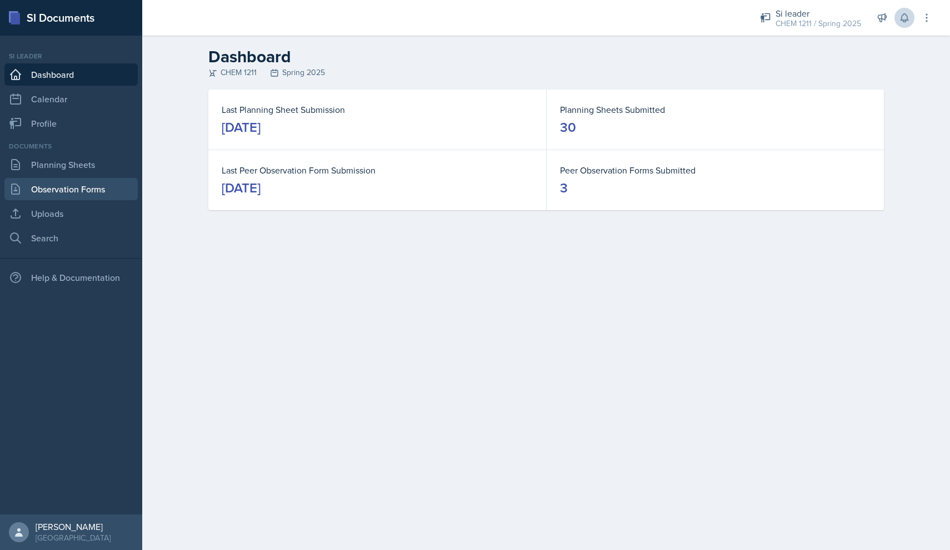
click at [76, 181] on link "Observation Forms" at bounding box center [70, 189] width 133 height 22
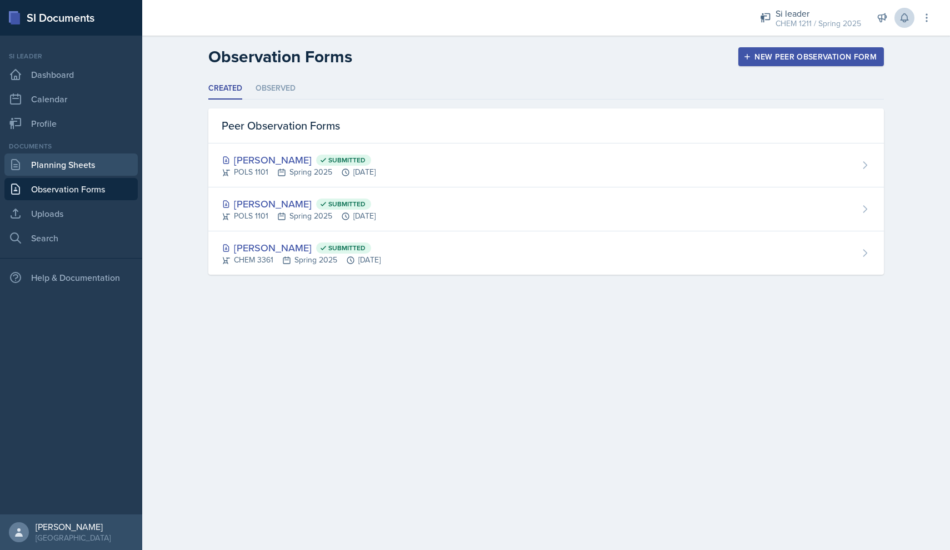
click at [72, 167] on link "Planning Sheets" at bounding box center [70, 164] width 133 height 22
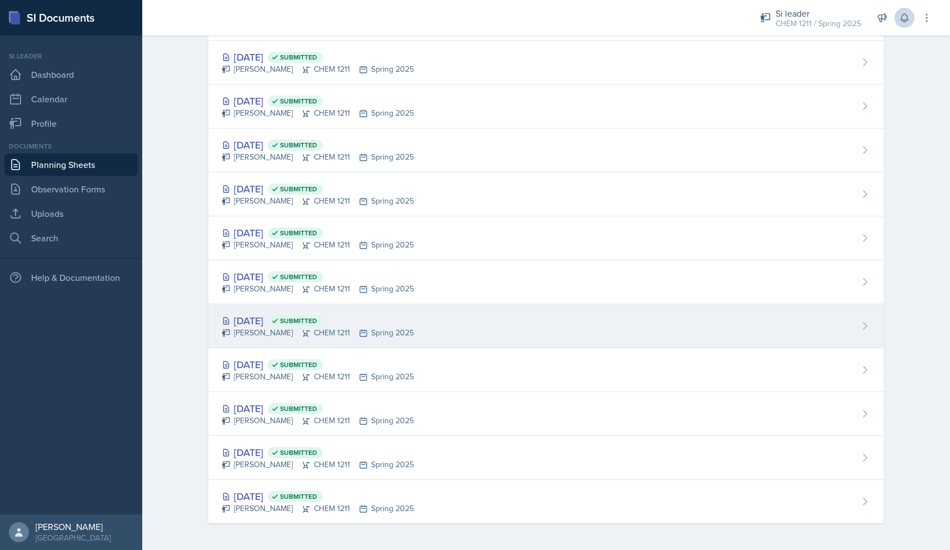
click at [314, 331] on div "[PERSON_NAME] CHEM 1211 Spring 2025" at bounding box center [318, 333] width 192 height 12
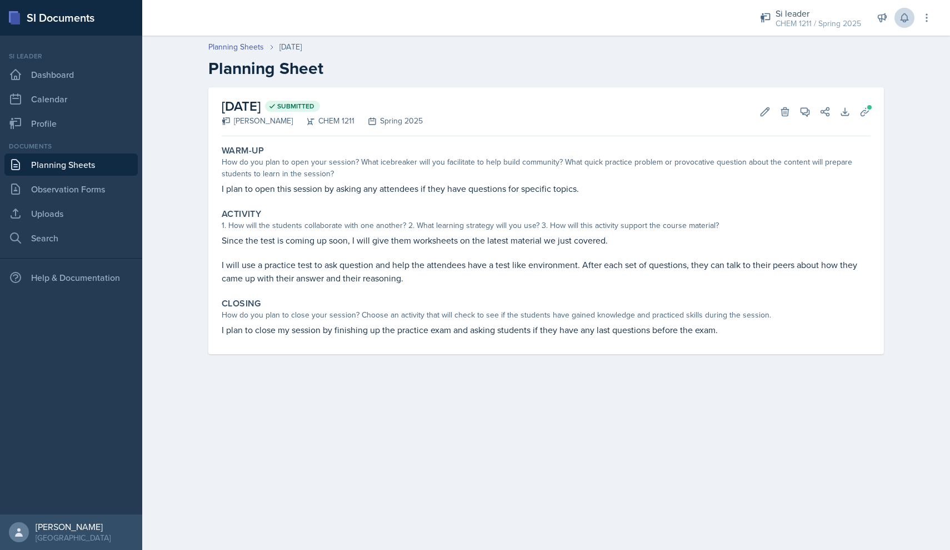
click at [322, 192] on p "I plan to open this session by asking any attendees if they have questions for …" at bounding box center [546, 188] width 649 height 13
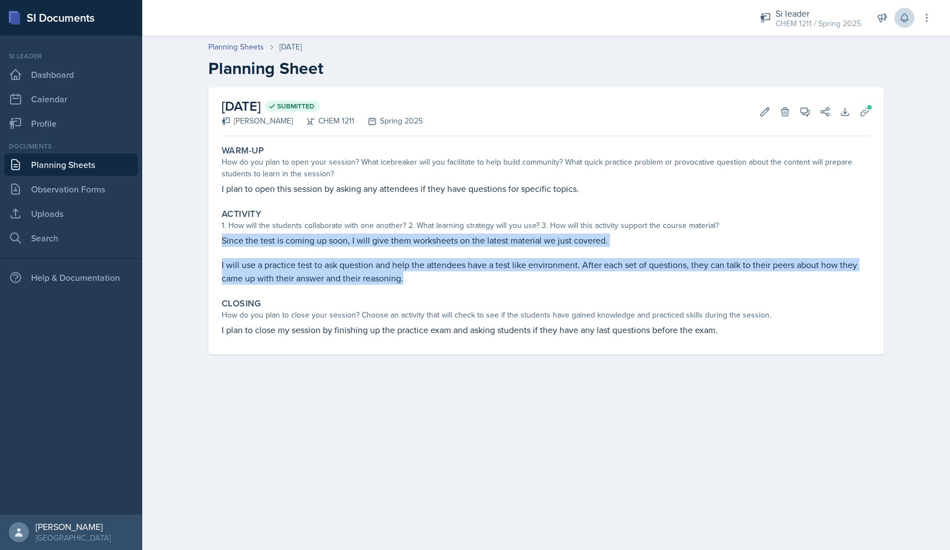
drag, startPoint x: 406, startPoint y: 282, endPoint x: 222, endPoint y: 243, distance: 188.7
click at [222, 243] on div "Since the test is coming up soon, I will give them worksheets on the latest mat…" at bounding box center [546, 258] width 649 height 51
click at [222, 243] on p "Since the test is coming up soon, I will give them worksheets on the latest mat…" at bounding box center [546, 239] width 649 height 13
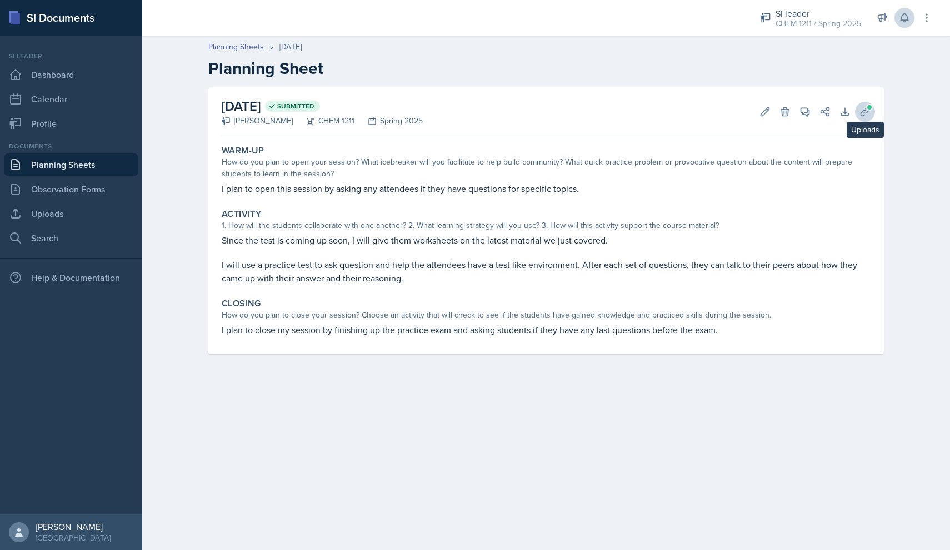
click at [868, 113] on icon at bounding box center [865, 111] width 11 height 11
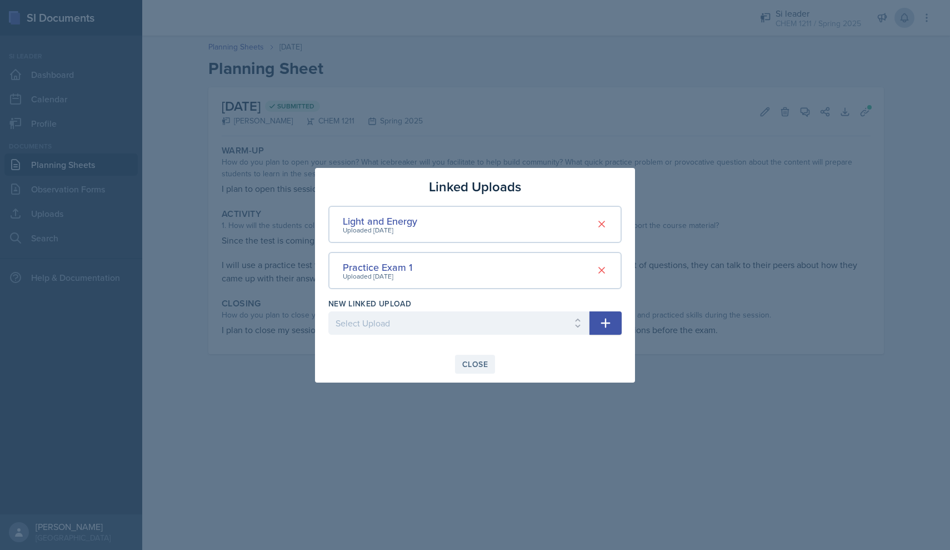
click at [475, 367] on div "Close" at bounding box center [475, 364] width 26 height 9
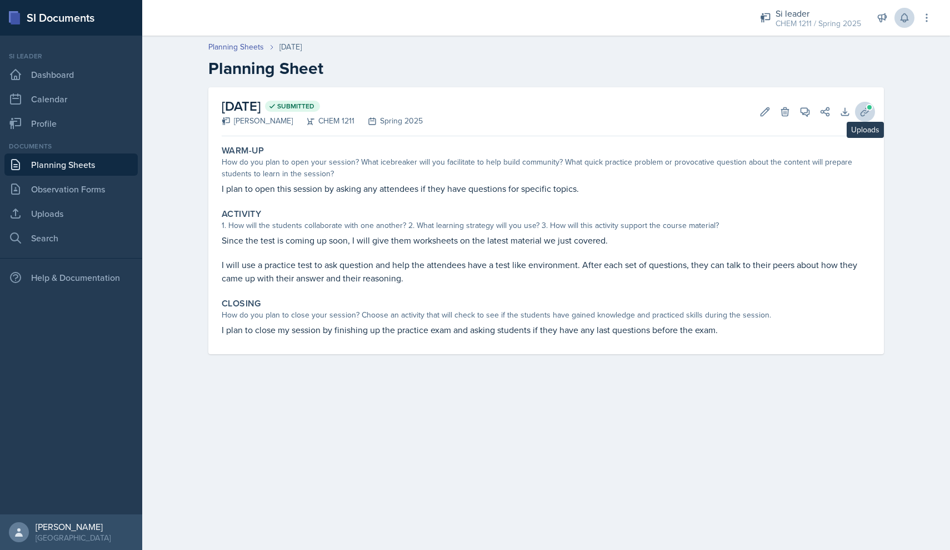
click at [871, 110] on span at bounding box center [869, 107] width 7 height 7
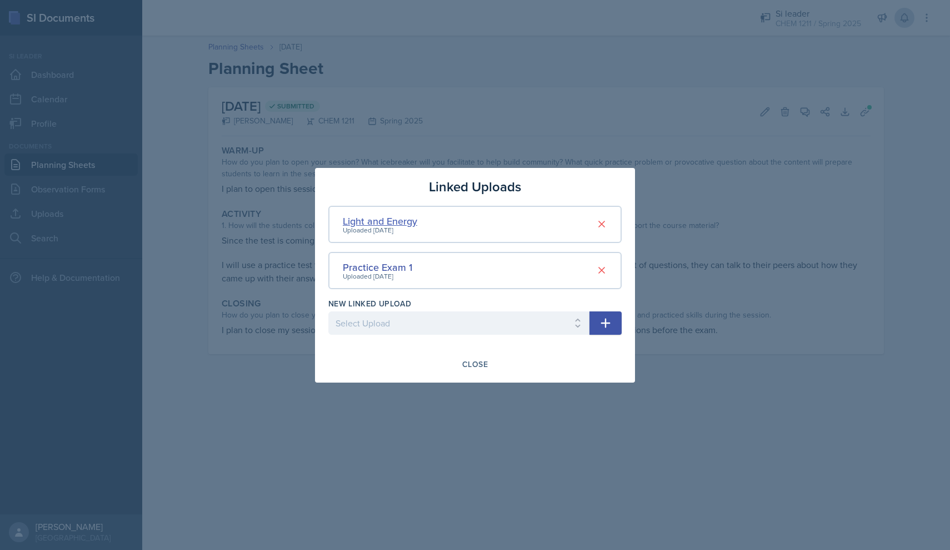
click at [404, 224] on div "Light and Energy Uploaded [DATE]" at bounding box center [380, 224] width 74 height 22
click at [403, 220] on div "Light and Energy" at bounding box center [380, 220] width 74 height 15
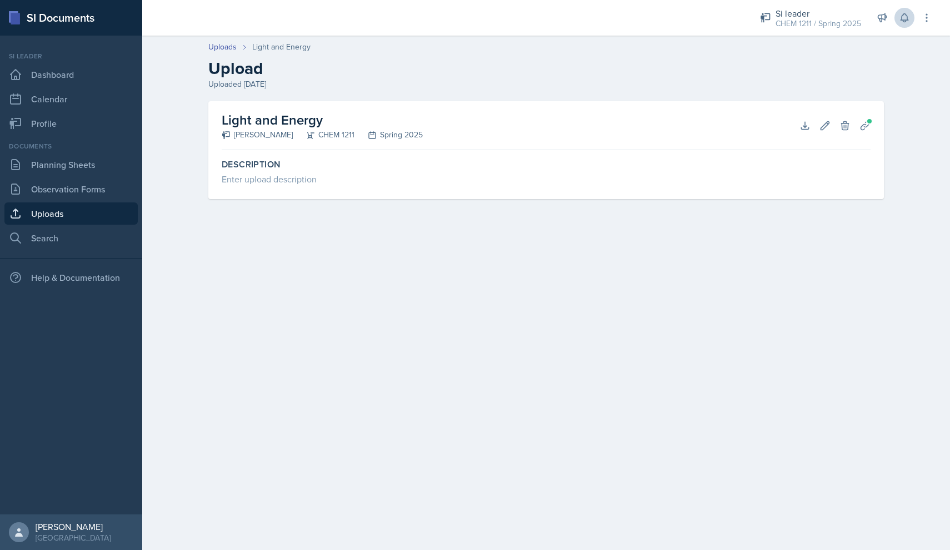
click at [72, 217] on link "Uploads" at bounding box center [70, 213] width 133 height 22
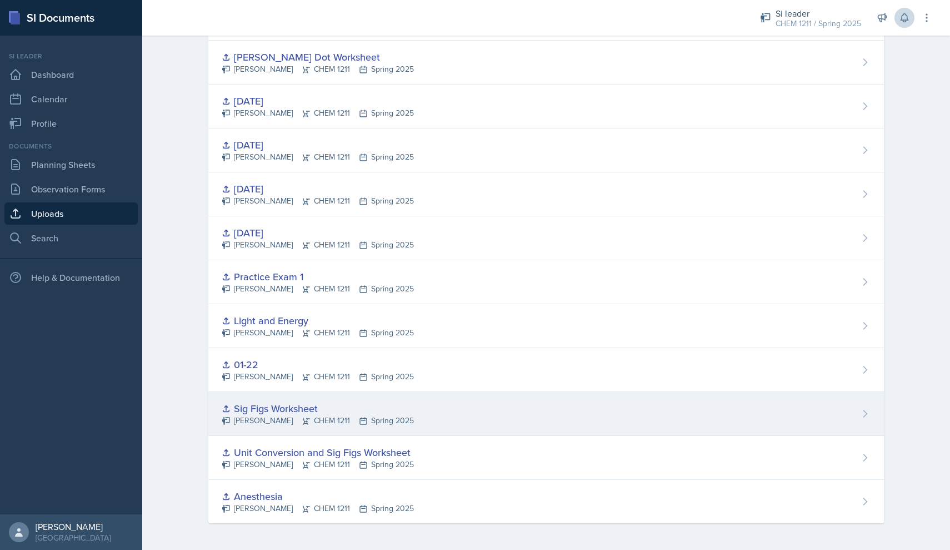
scroll to position [819, 0]
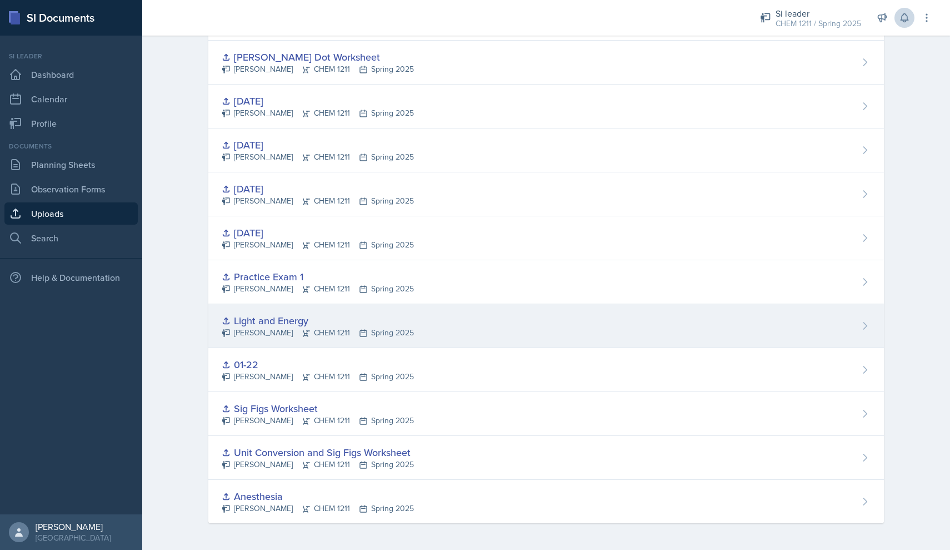
click at [869, 330] on icon at bounding box center [865, 325] width 11 height 11
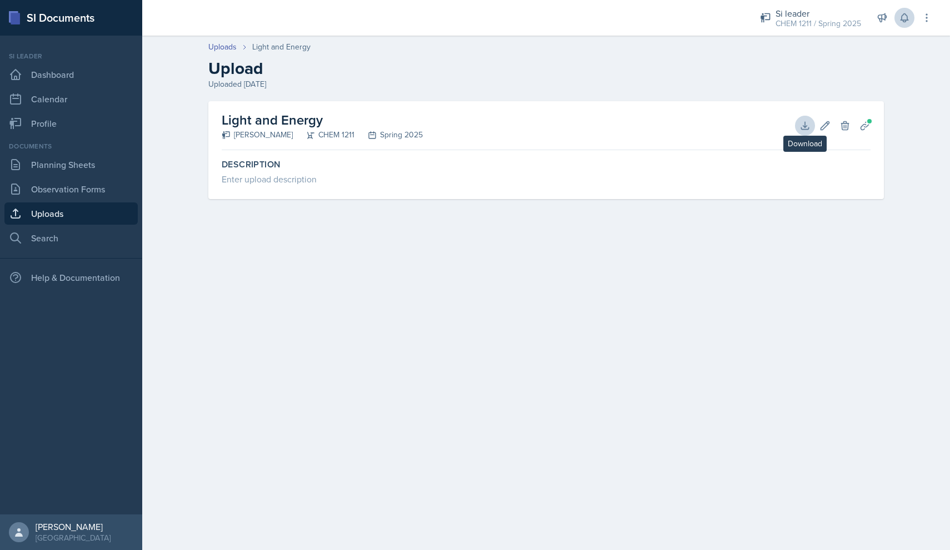
click at [811, 127] on button "Download" at bounding box center [805, 126] width 20 height 20
click at [59, 192] on link "Observation Forms" at bounding box center [70, 189] width 133 height 22
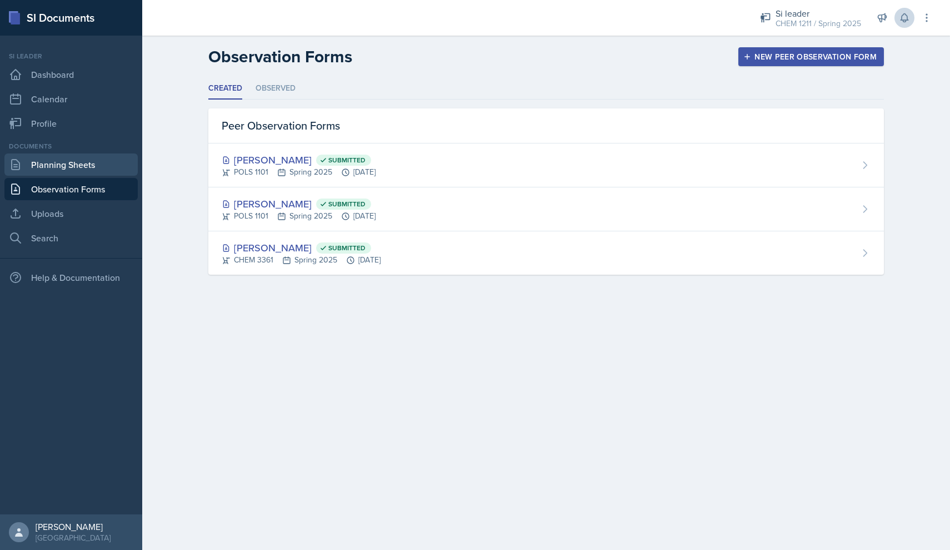
click at [60, 168] on link "Planning Sheets" at bounding box center [70, 164] width 133 height 22
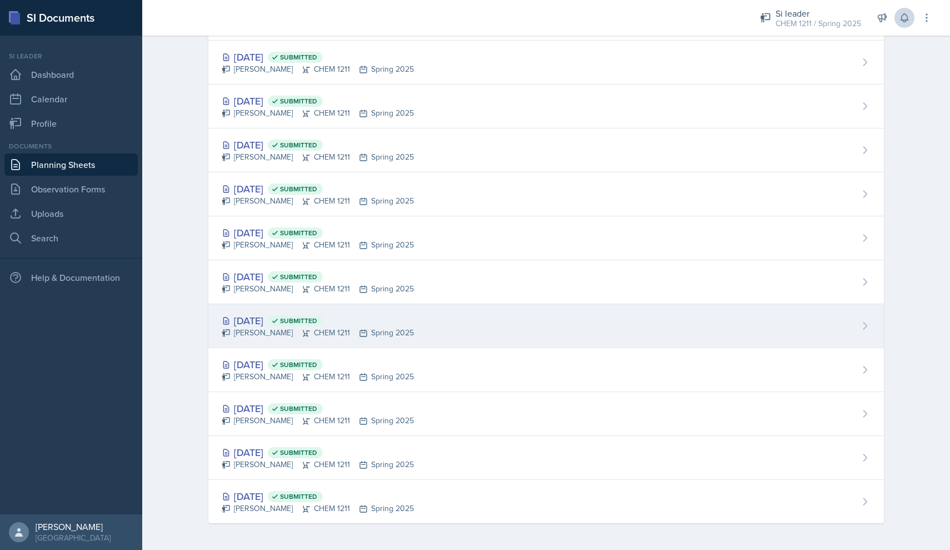
scroll to position [950, 0]
click at [282, 338] on div "[DATE] Submitted [PERSON_NAME] CHEM 1211 Spring 2025" at bounding box center [546, 326] width 676 height 44
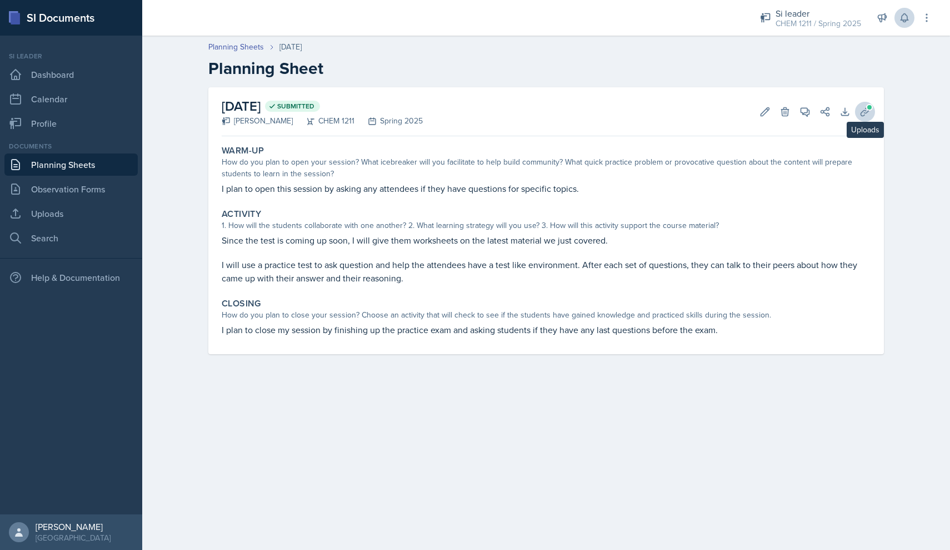
click at [873, 111] on button "Uploads" at bounding box center [865, 112] width 20 height 20
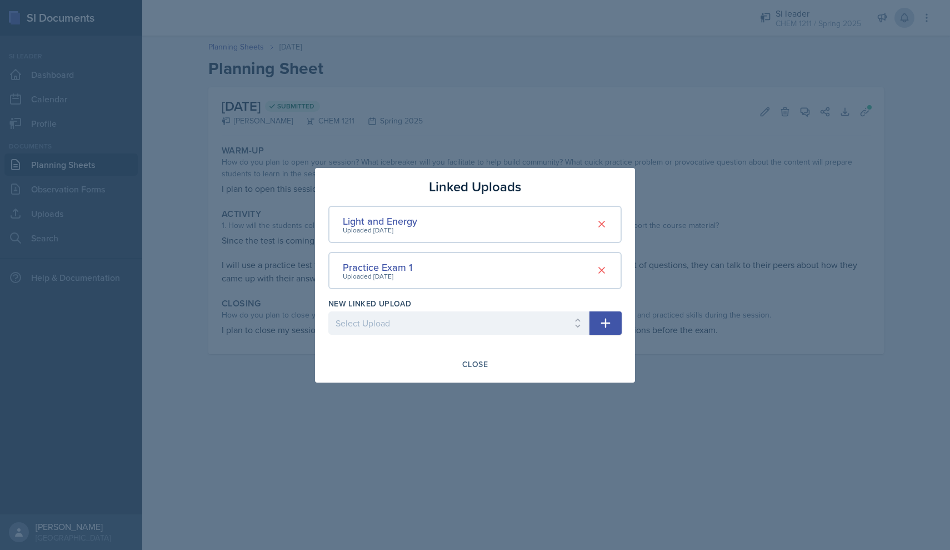
click at [499, 276] on div "Practice Exam 1 Uploaded [DATE]" at bounding box center [474, 270] width 293 height 37
click at [385, 265] on div "Practice Exam 1" at bounding box center [377, 267] width 69 height 15
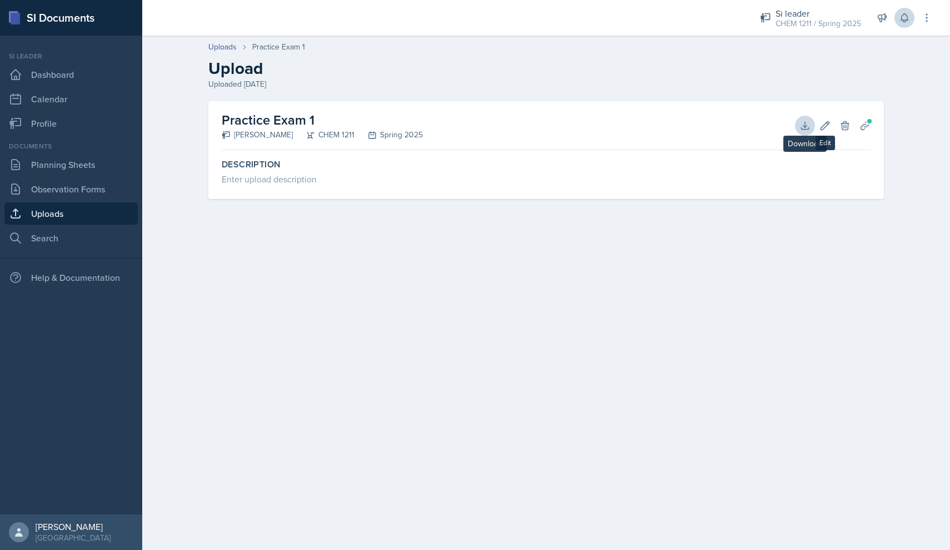
click at [804, 124] on icon at bounding box center [805, 125] width 11 height 11
click at [625, 79] on div "Uploaded [DATE]" at bounding box center [546, 84] width 676 height 12
click at [94, 193] on link "Observation Forms" at bounding box center [70, 189] width 133 height 22
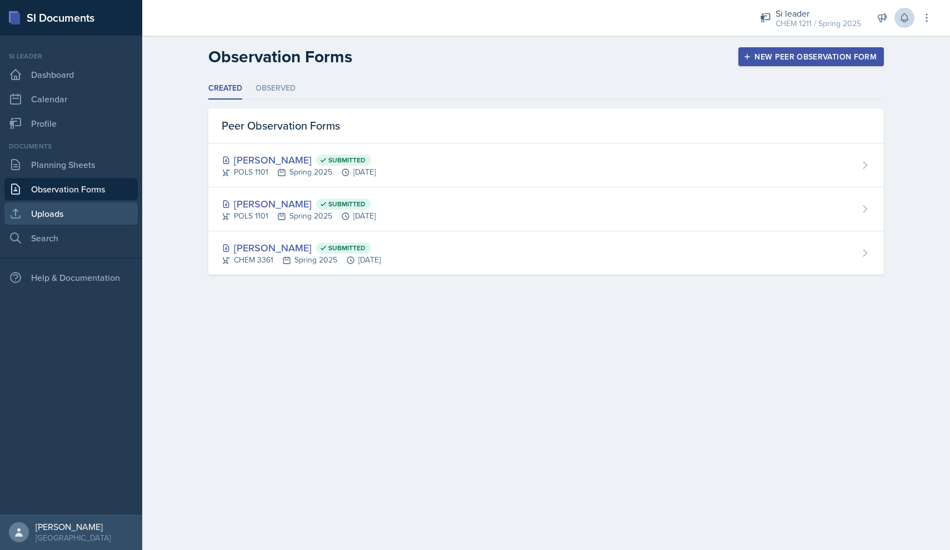
click at [83, 204] on link "Uploads" at bounding box center [70, 213] width 133 height 22
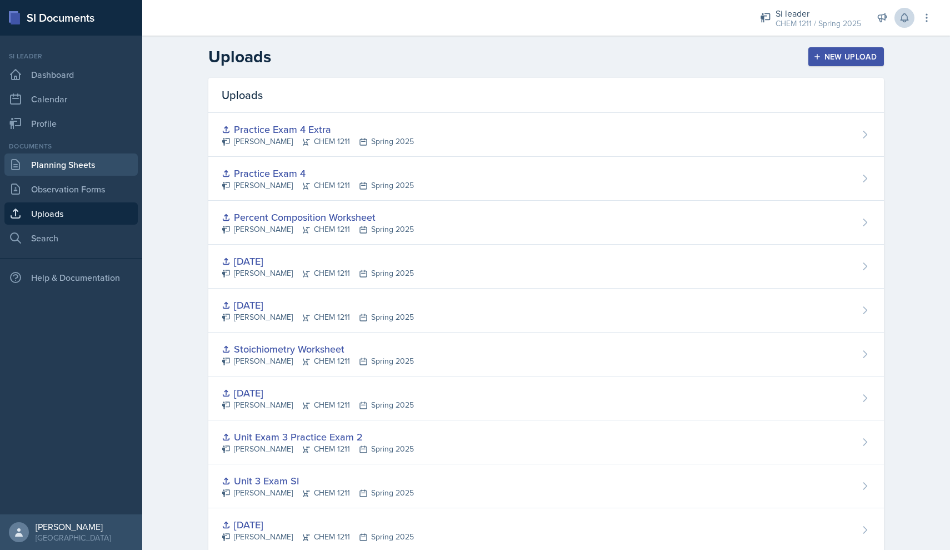
click at [89, 165] on link "Planning Sheets" at bounding box center [70, 164] width 133 height 22
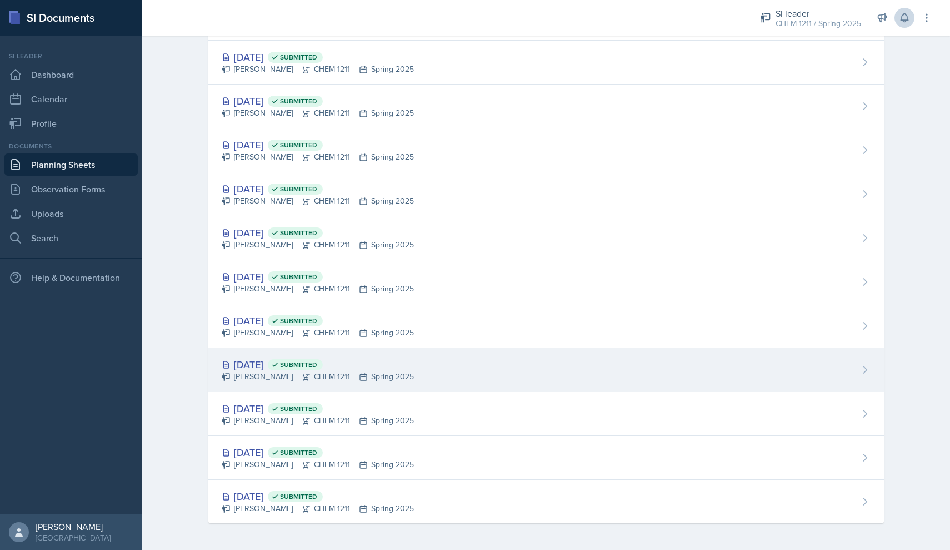
scroll to position [950, 0]
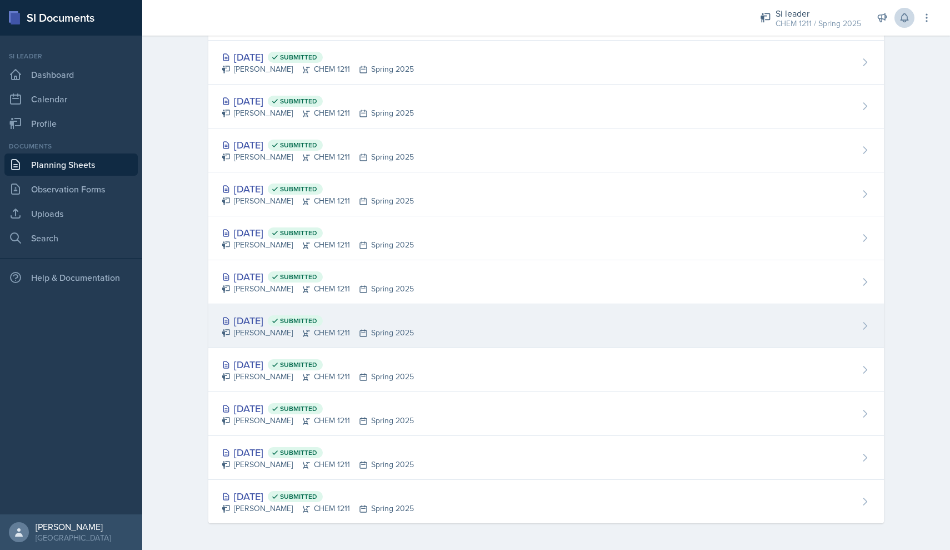
click at [292, 328] on div "[PERSON_NAME] CHEM 1211 Spring 2025" at bounding box center [318, 333] width 192 height 12
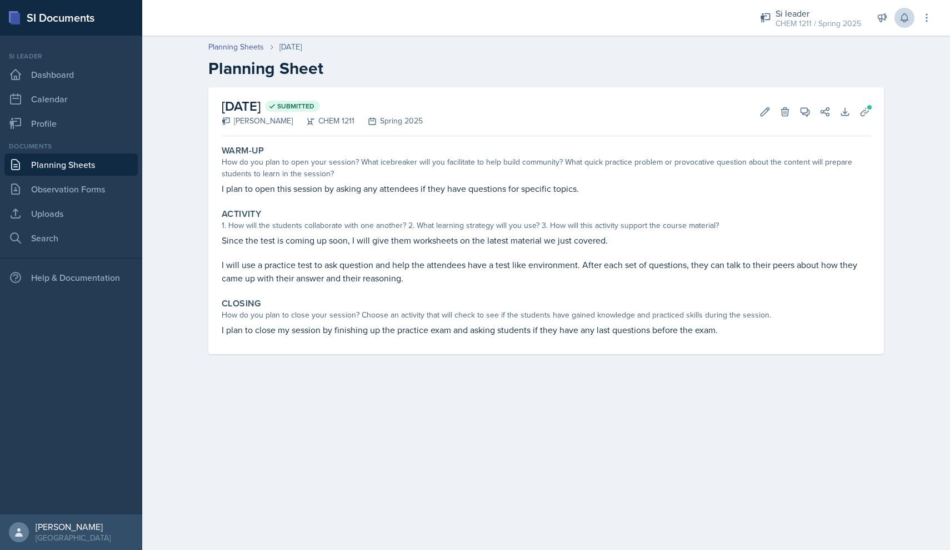
click at [282, 186] on p "I plan to open this session by asking any attendees if they have questions for …" at bounding box center [546, 188] width 649 height 13
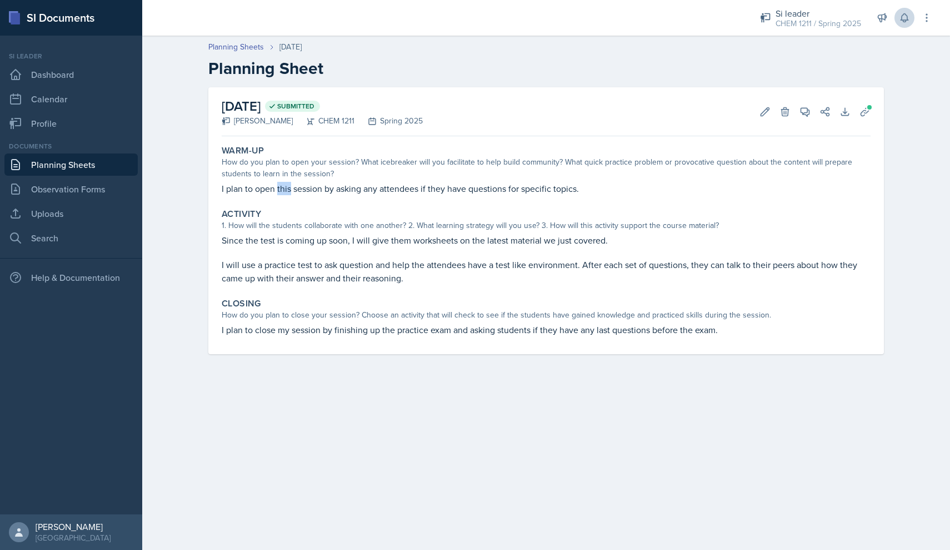
click at [282, 186] on p "I plan to open this session by asking any attendees if they have questions for …" at bounding box center [546, 188] width 649 height 13
copy div "I plan to open this session by asking any attendees if they have questions for …"
click at [276, 243] on p "Since the test is coming up soon, I will give them worksheets on the latest mat…" at bounding box center [546, 239] width 649 height 13
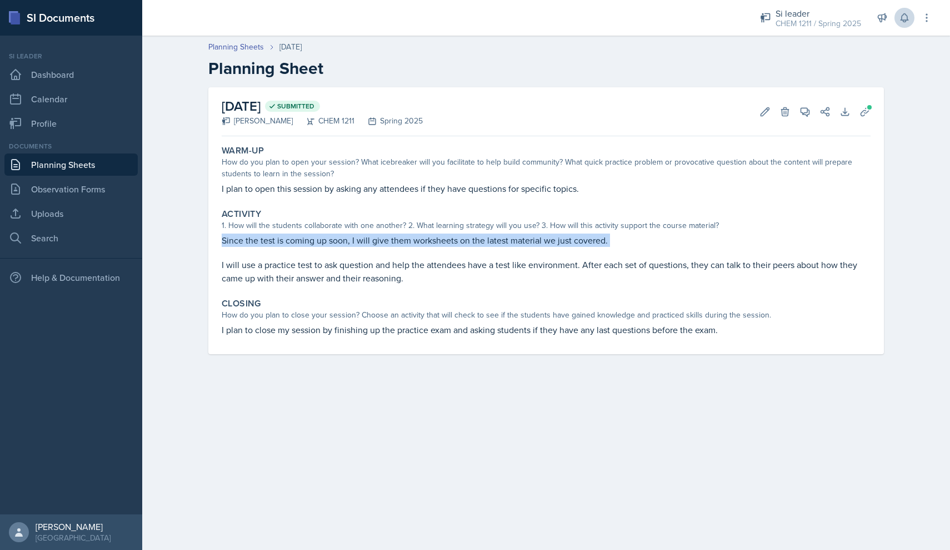
click at [276, 243] on p "Since the test is coming up soon, I will give them worksheets on the latest mat…" at bounding box center [546, 239] width 649 height 13
copy div "Since the test is coming up soon, I will give them worksheets on the latest mat…"
click at [260, 280] on p "I will use a practice test to ask question and help the attendees have a test l…" at bounding box center [546, 271] width 649 height 27
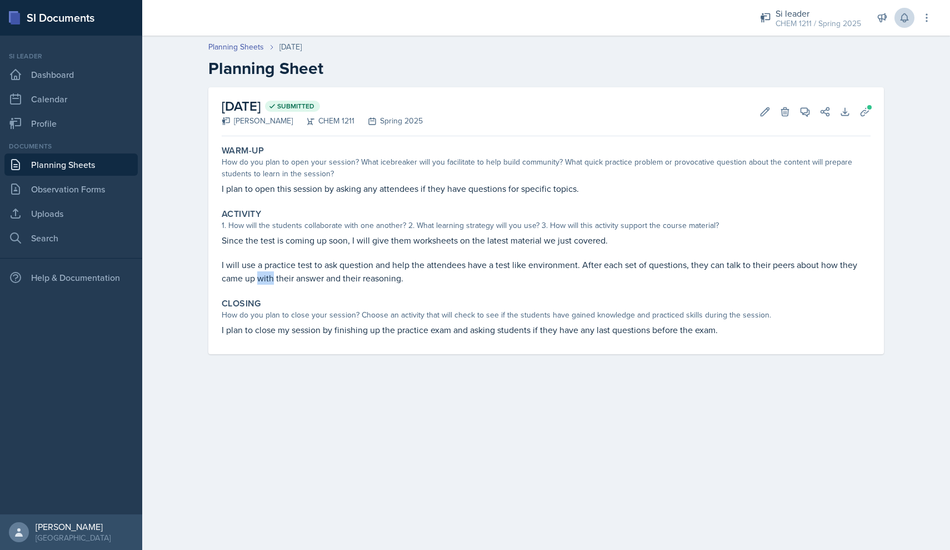
click at [260, 280] on p "I will use a practice test to ask question and help the attendees have a test l…" at bounding box center [546, 271] width 649 height 27
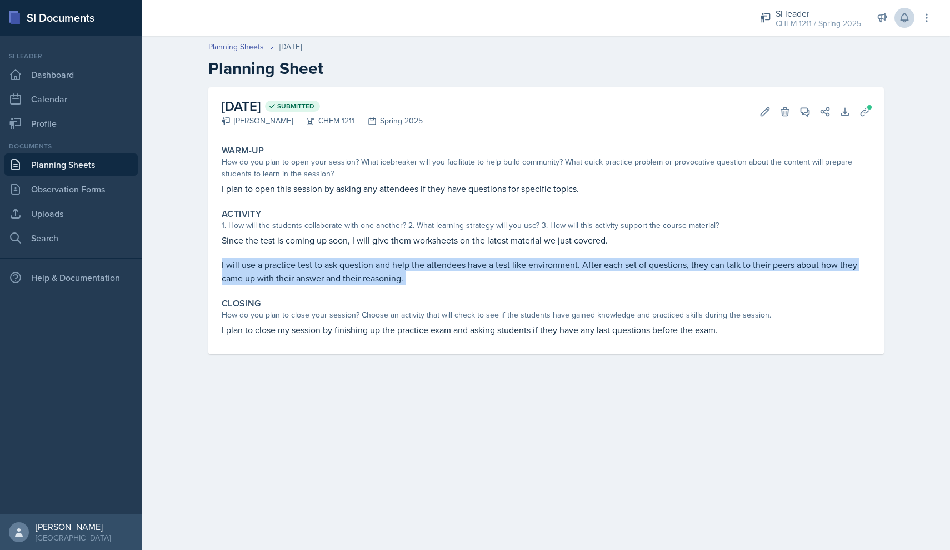
copy div "I will use a practice test to ask question and help the attendees have a test l…"
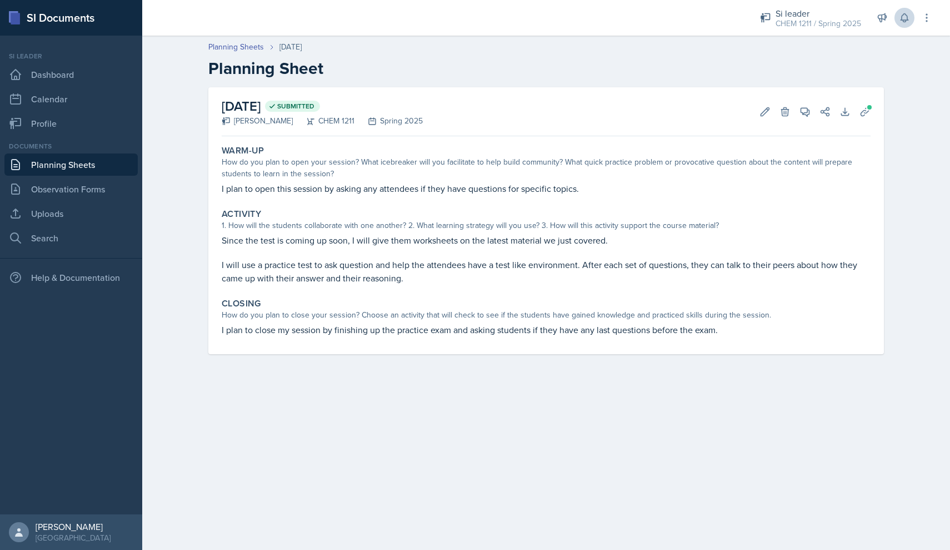
click at [254, 337] on div "Closing How do you plan to close your session? Choose an activity that will che…" at bounding box center [546, 316] width 658 height 47
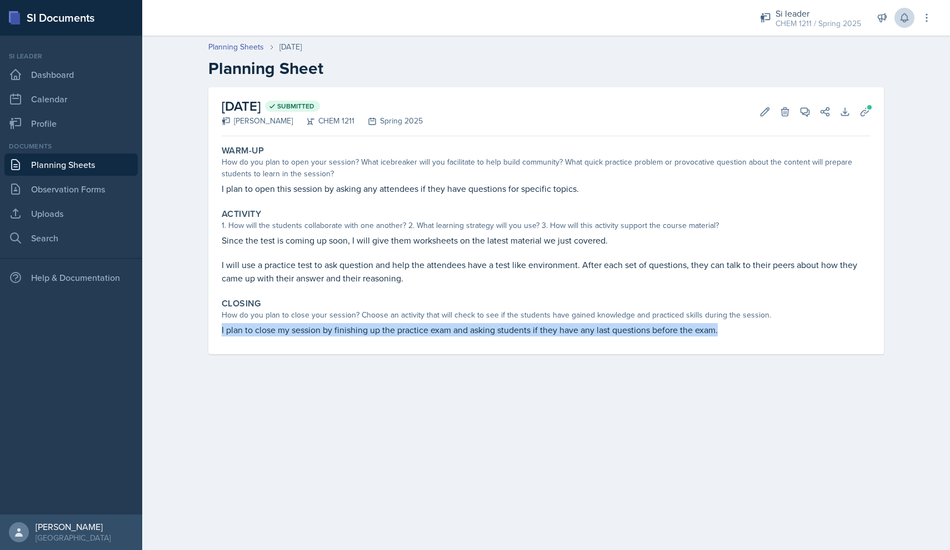
click at [241, 321] on div "Closing How do you plan to close your session? Choose an activity that will che…" at bounding box center [546, 316] width 658 height 47
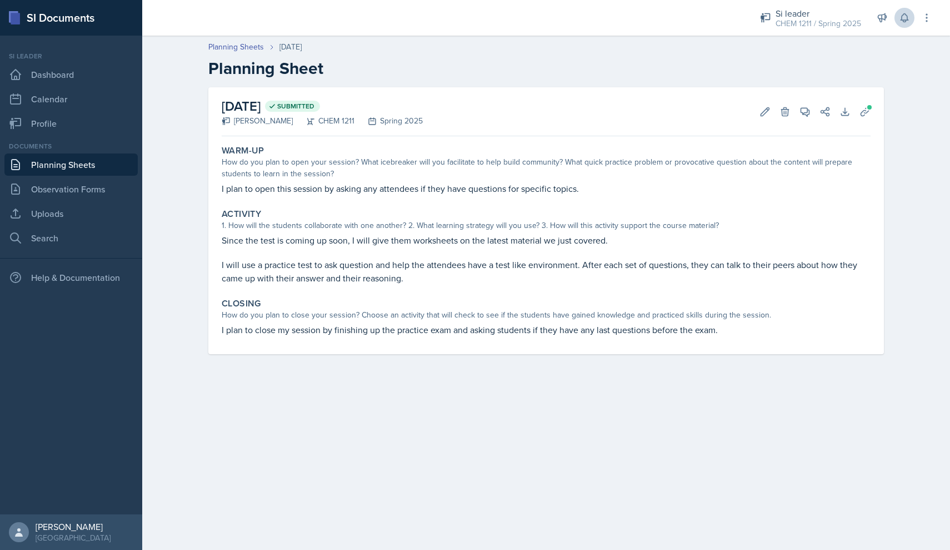
click at [241, 321] on div "Closing How do you plan to close your session? Choose an activity that will che…" at bounding box center [546, 316] width 658 height 47
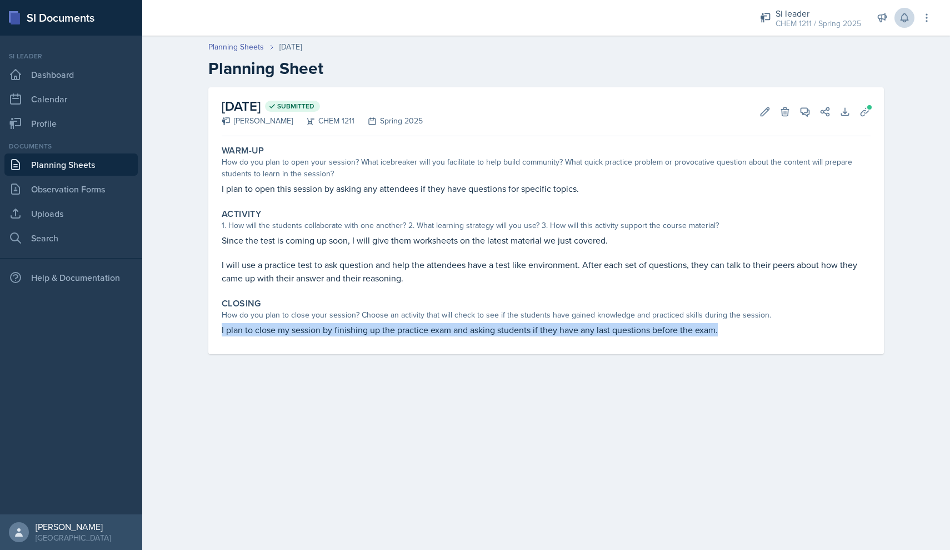
click at [241, 321] on div "Closing How do you plan to close your session? Choose an activity that will che…" at bounding box center [546, 316] width 658 height 47
click at [241, 325] on p "I plan to close my session by finishing up the practice exam and asking student…" at bounding box center [546, 329] width 649 height 13
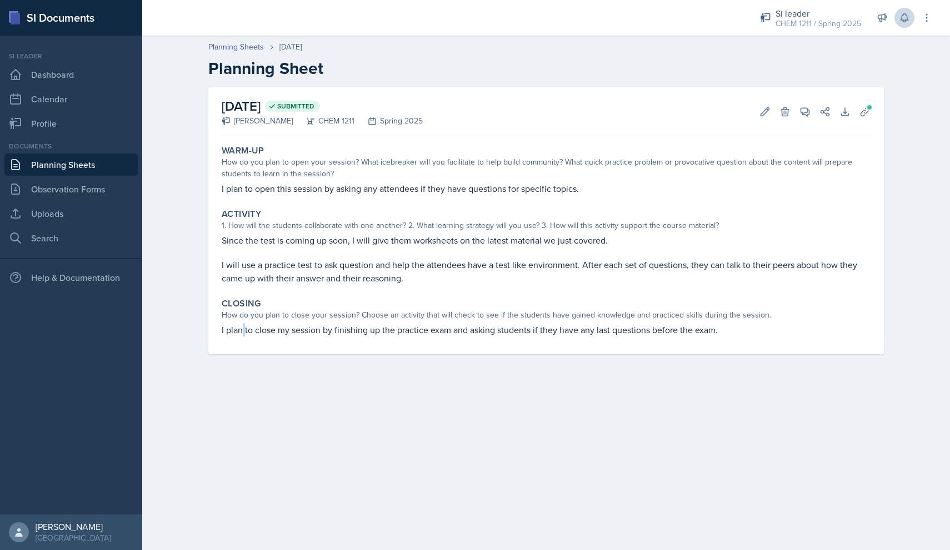
click at [241, 325] on p "I plan to close my session by finishing up the practice exam and asking student…" at bounding box center [546, 329] width 649 height 13
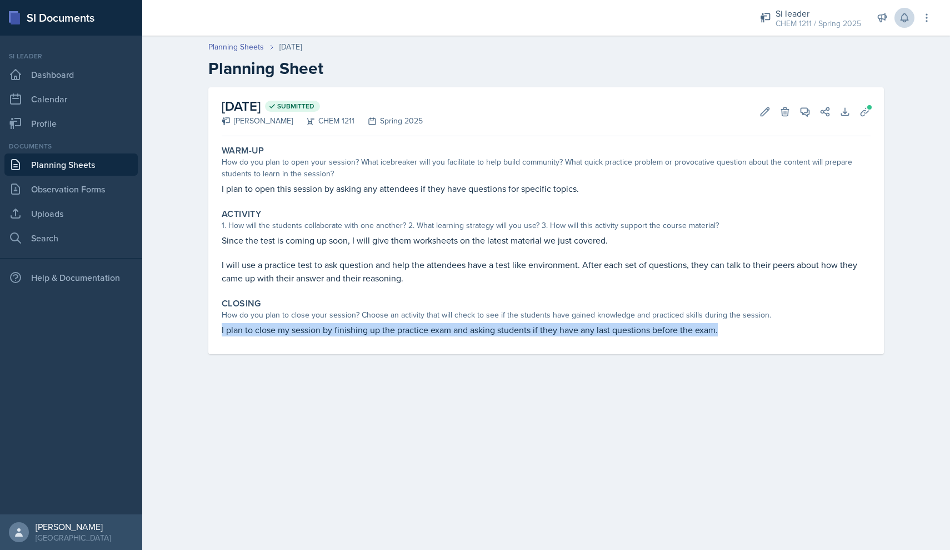
click at [241, 325] on p "I plan to close my session by finishing up the practice exam and asking student…" at bounding box center [546, 329] width 649 height 13
click at [228, 325] on p "I plan to close my session by finishing up the practice exam and asking student…" at bounding box center [546, 329] width 649 height 13
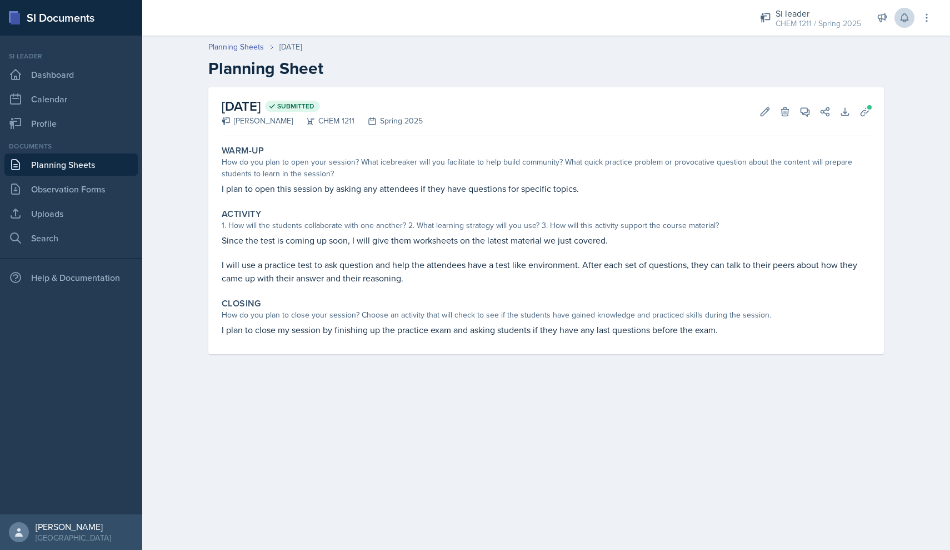
click at [228, 325] on p "I plan to close my session by finishing up the practice exam and asking student…" at bounding box center [546, 329] width 649 height 13
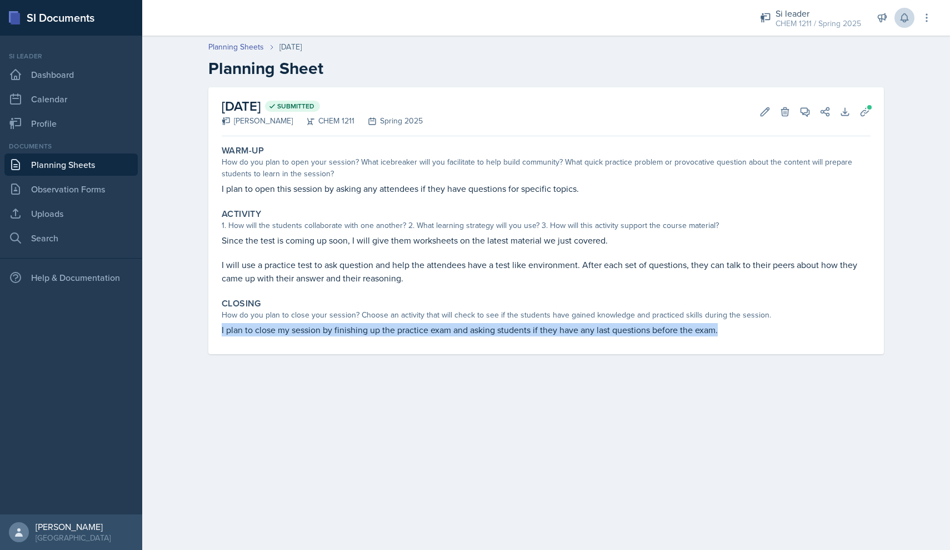
click at [228, 325] on p "I plan to close my session by finishing up the practice exam and asking student…" at bounding box center [546, 329] width 649 height 13
click at [217, 326] on div "[DATE] Submitted [PERSON_NAME] CHEM 1211 Spring 2025 Edit Delete View Comments …" at bounding box center [546, 220] width 676 height 267
drag, startPoint x: 222, startPoint y: 327, endPoint x: 729, endPoint y: 334, distance: 506.9
click at [730, 334] on p "I plan to close my session by finishing up the practice exam and asking student…" at bounding box center [546, 329] width 649 height 13
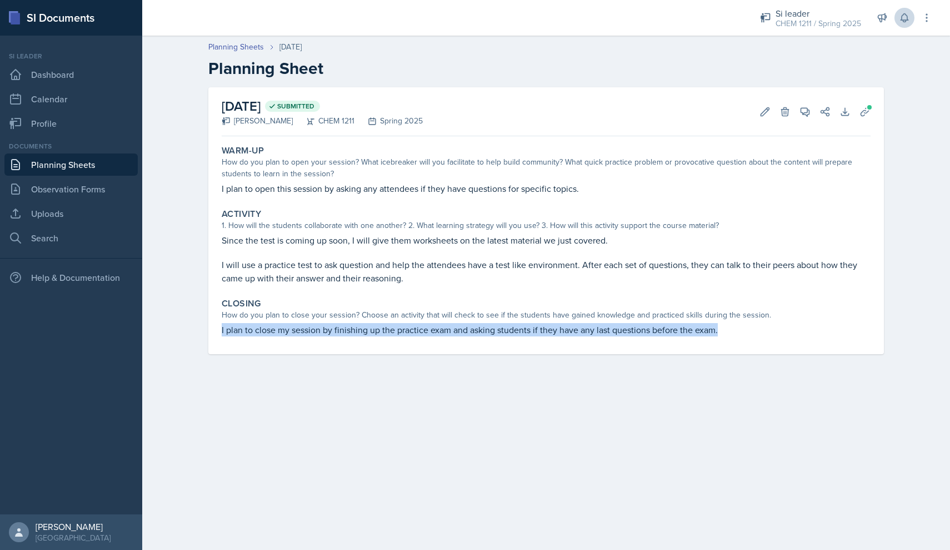
copy p "I plan to close my session by finishing up the practice exam and asking student…"
click at [102, 168] on link "Planning Sheets" at bounding box center [70, 164] width 133 height 22
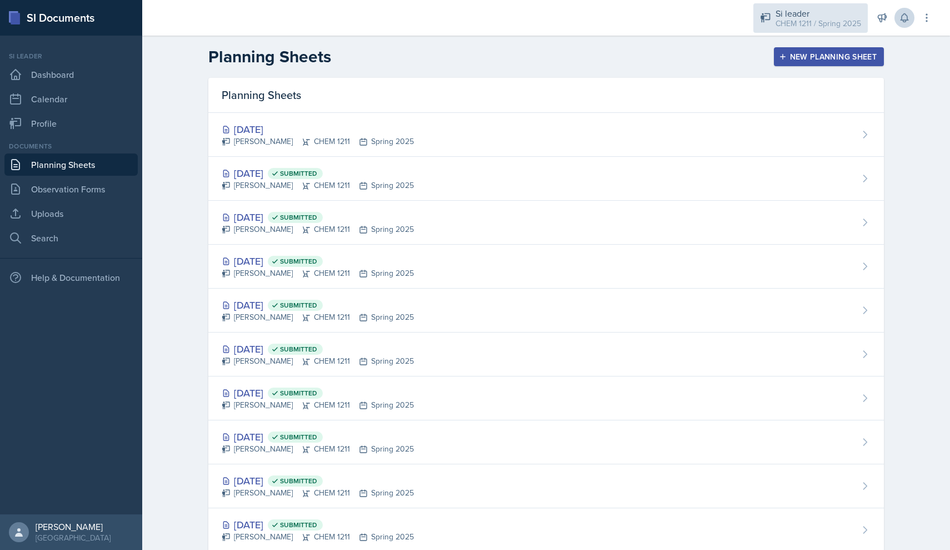
click at [822, 20] on div "CHEM 1211 / Spring 2025" at bounding box center [819, 24] width 86 height 12
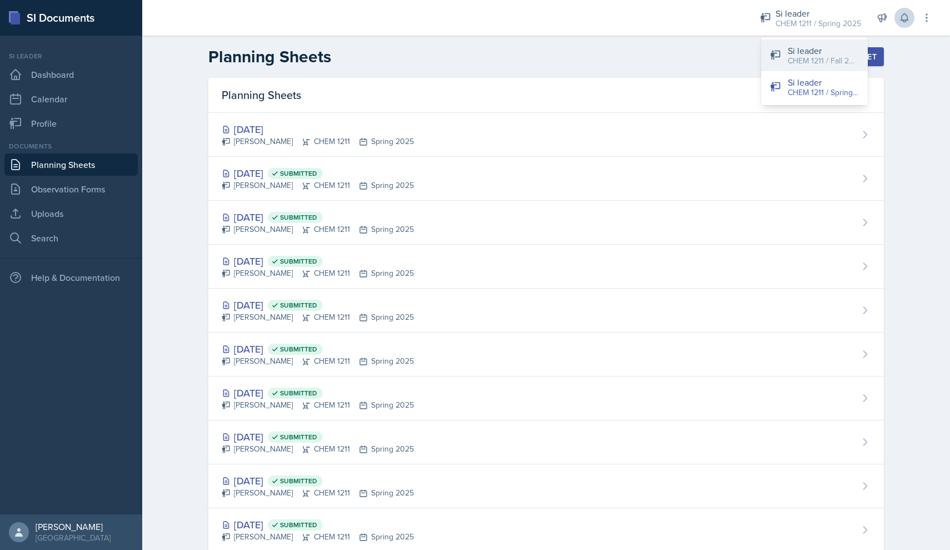
click at [822, 53] on div "Si leader" at bounding box center [823, 50] width 71 height 13
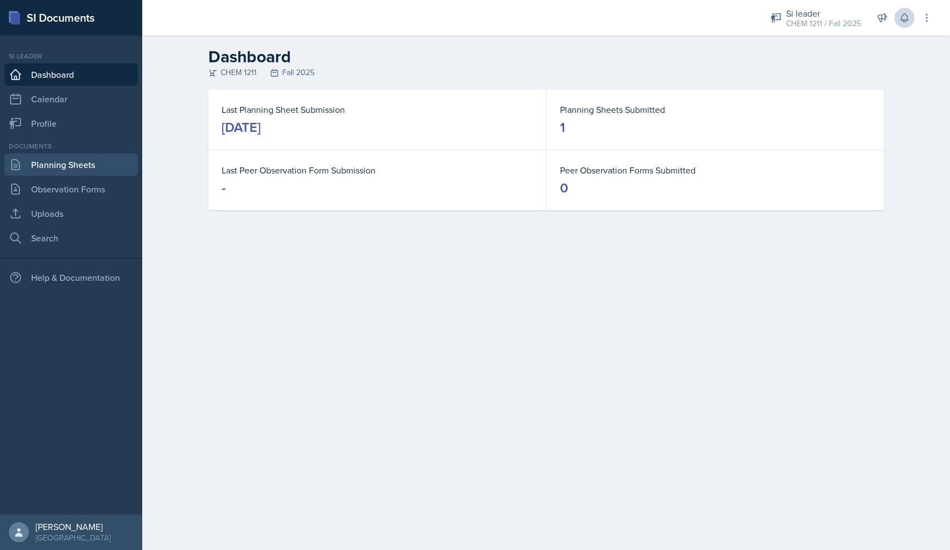
click at [90, 172] on link "Planning Sheets" at bounding box center [70, 164] width 133 height 22
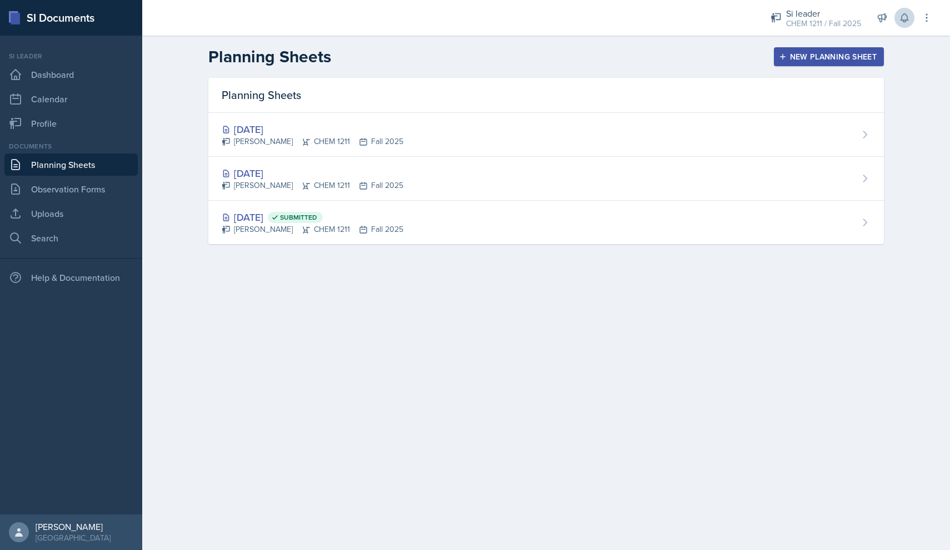
click at [799, 60] on div "New Planning Sheet" at bounding box center [829, 56] width 96 height 9
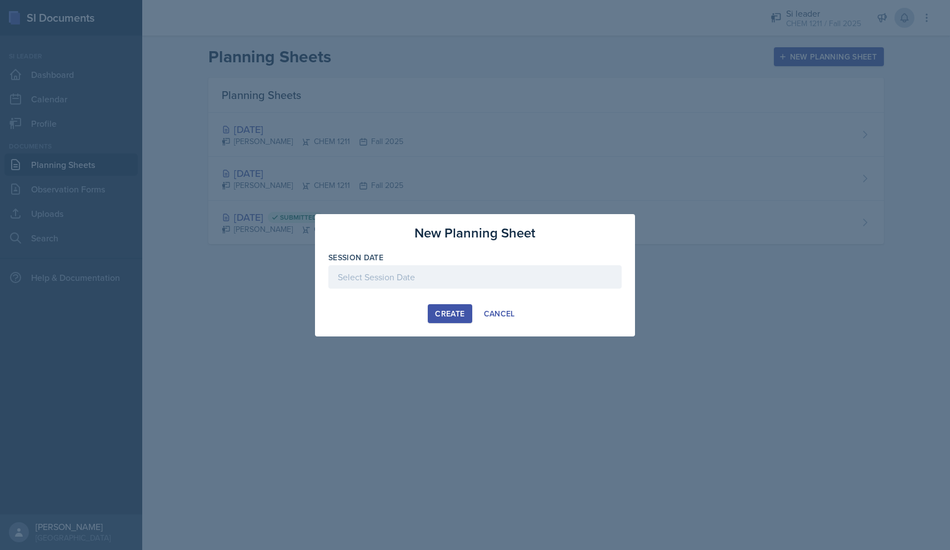
click at [408, 281] on div at bounding box center [474, 276] width 293 height 23
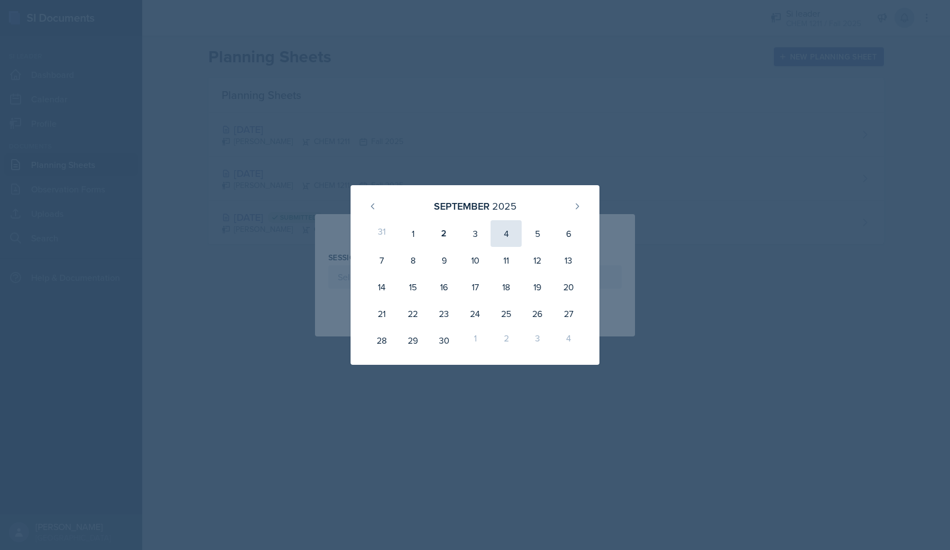
click at [506, 235] on div "4" at bounding box center [506, 233] width 31 height 27
type input "[DATE]"
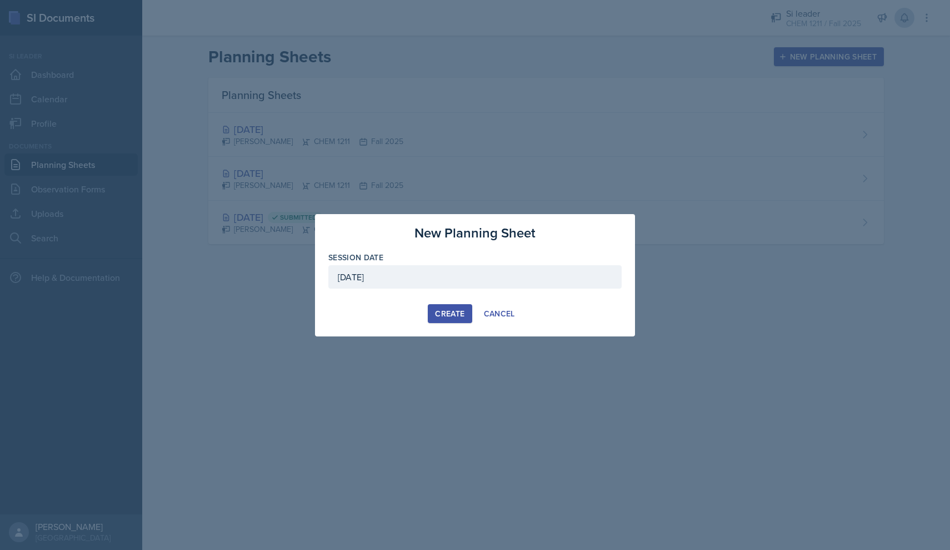
click at [449, 309] on div "Create" at bounding box center [449, 313] width 29 height 9
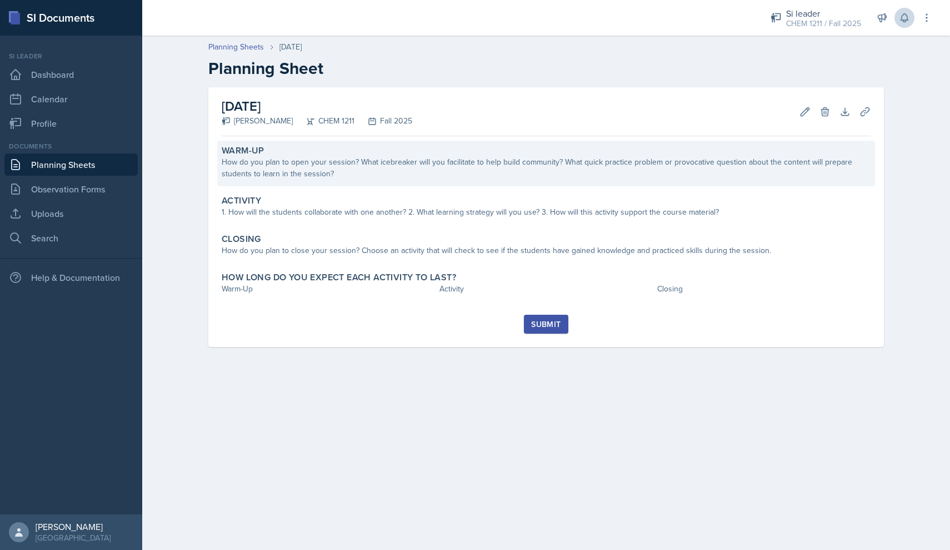
click at [338, 166] on div "How do you plan to open your session? What icebreaker will you facilitate to he…" at bounding box center [546, 167] width 649 height 23
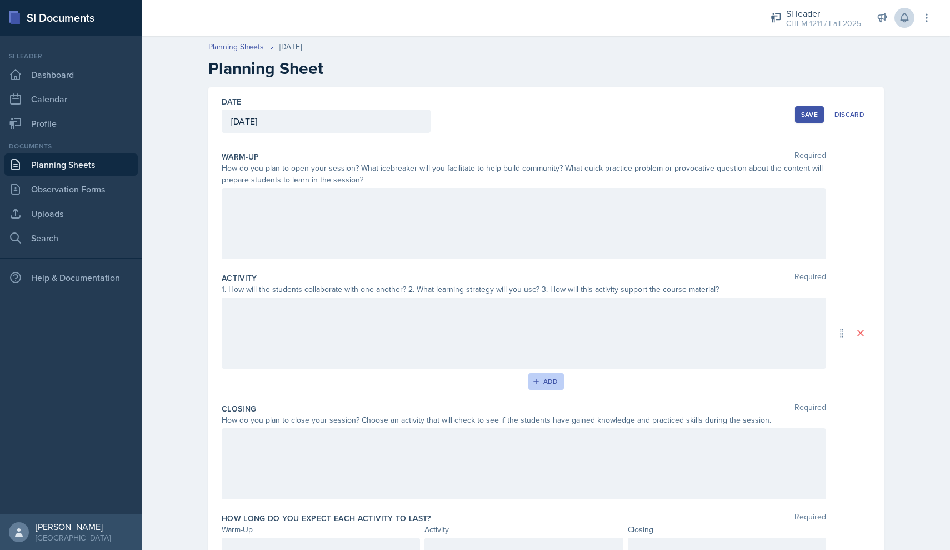
click at [556, 383] on div "Add" at bounding box center [547, 381] width 24 height 9
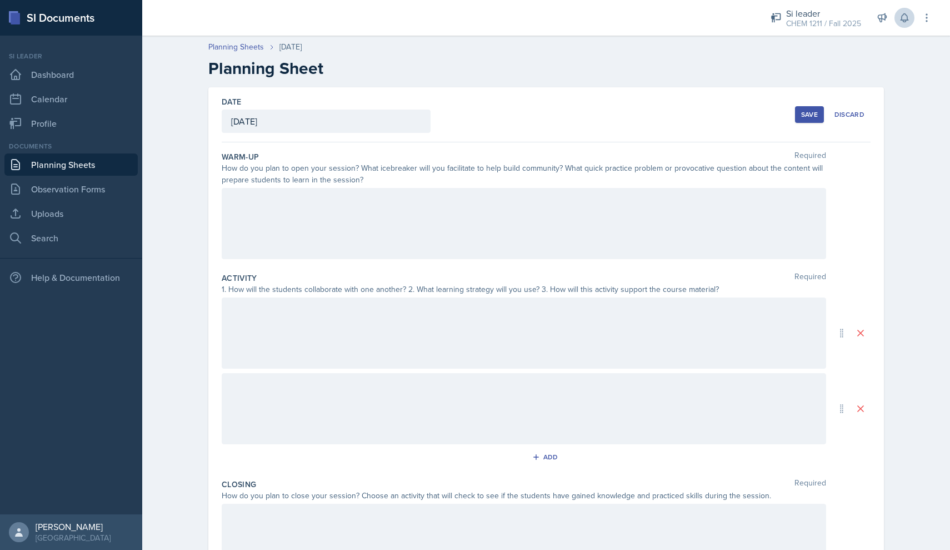
click at [285, 206] on div at bounding box center [524, 223] width 605 height 71
click at [283, 367] on div at bounding box center [524, 332] width 605 height 71
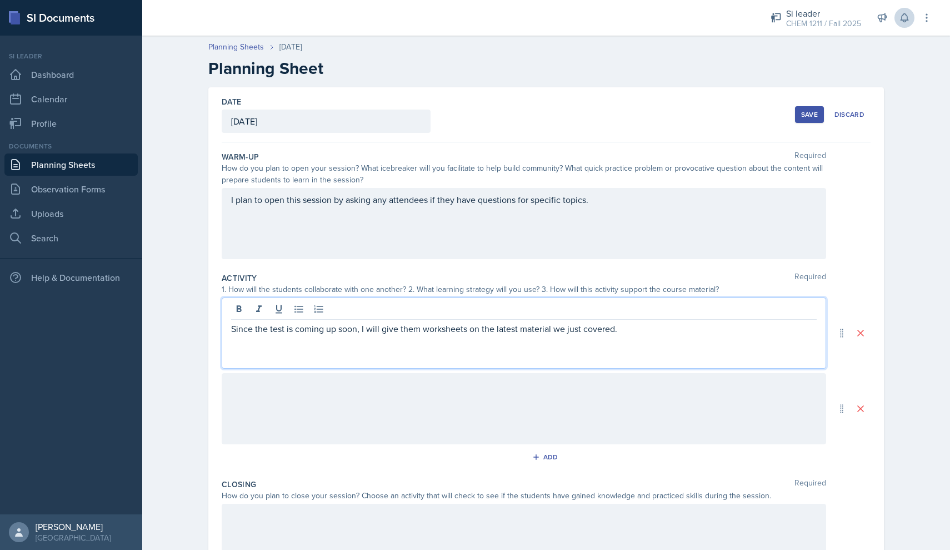
click at [304, 406] on div at bounding box center [524, 408] width 605 height 71
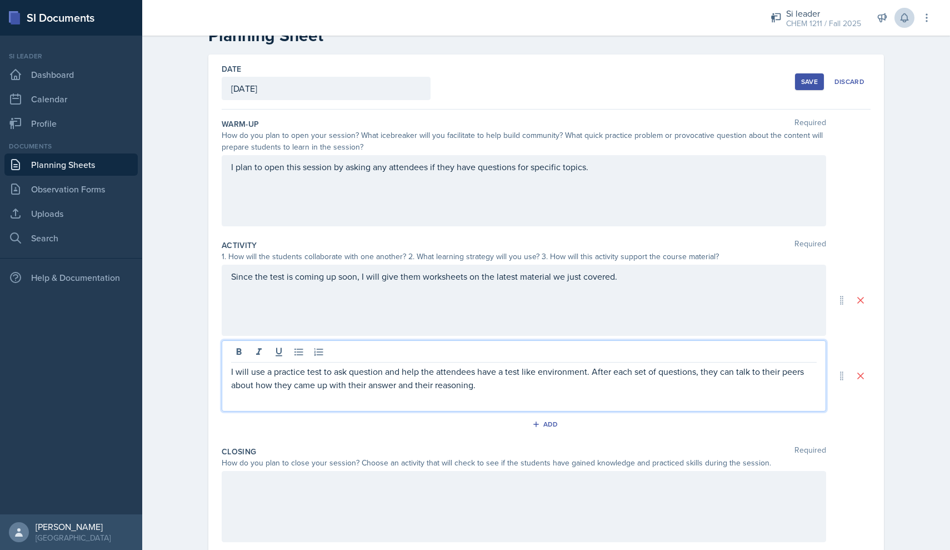
scroll to position [131, 0]
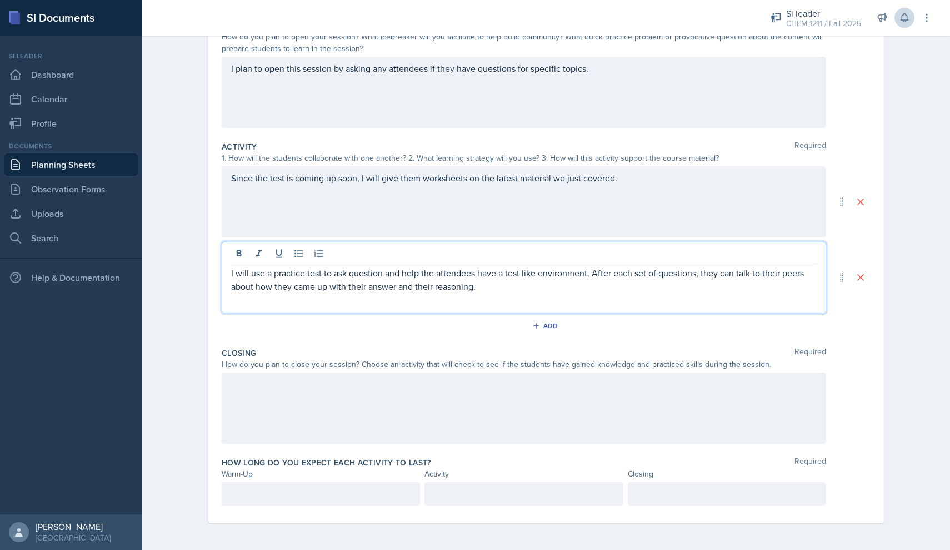
click at [320, 456] on div "How long do you expect each activity to last? Required Warm-Up Activity Closing" at bounding box center [546, 483] width 649 height 62
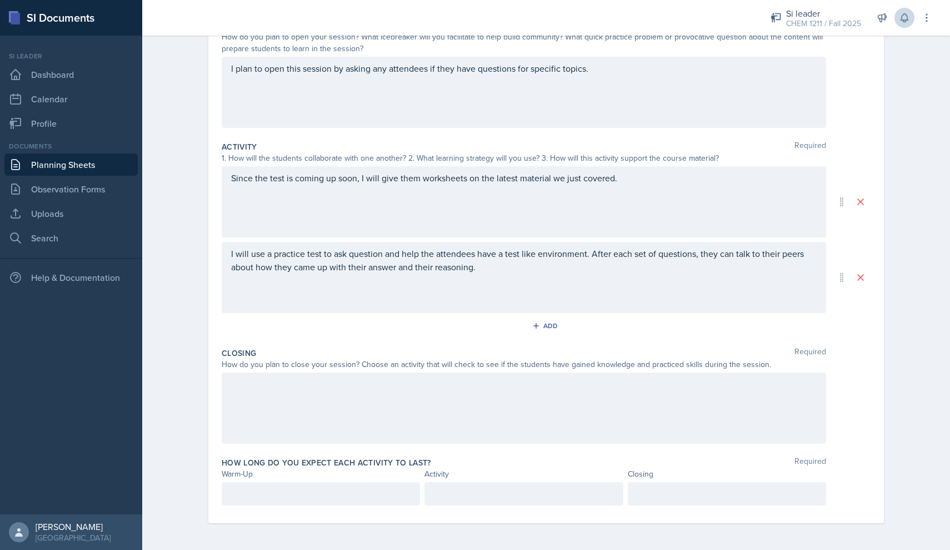
click at [313, 419] on div at bounding box center [524, 407] width 605 height 71
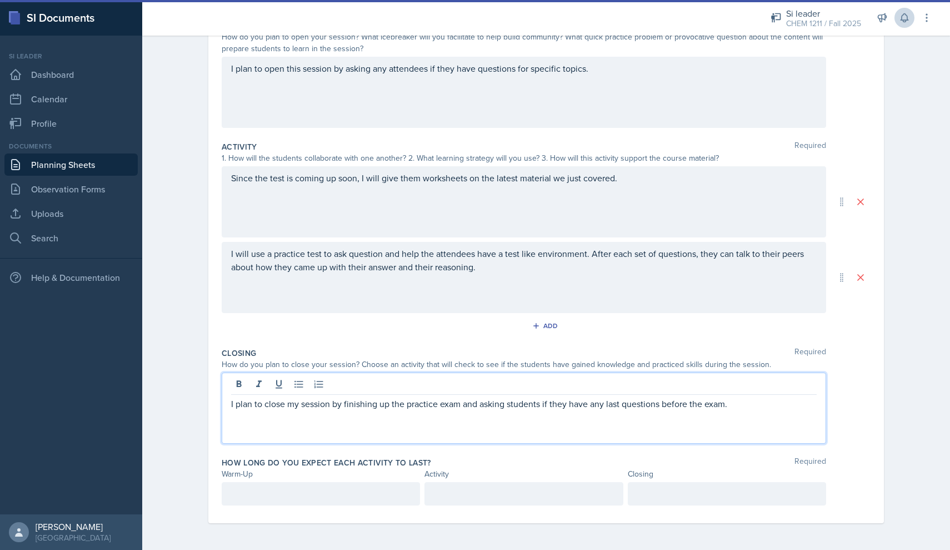
click at [305, 497] on div at bounding box center [321, 493] width 198 height 23
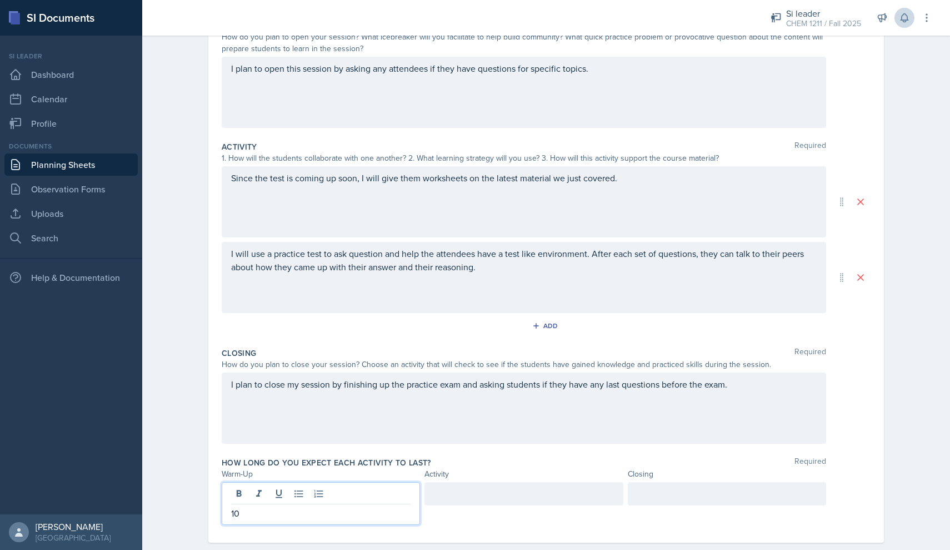
click at [520, 499] on div at bounding box center [524, 493] width 198 height 23
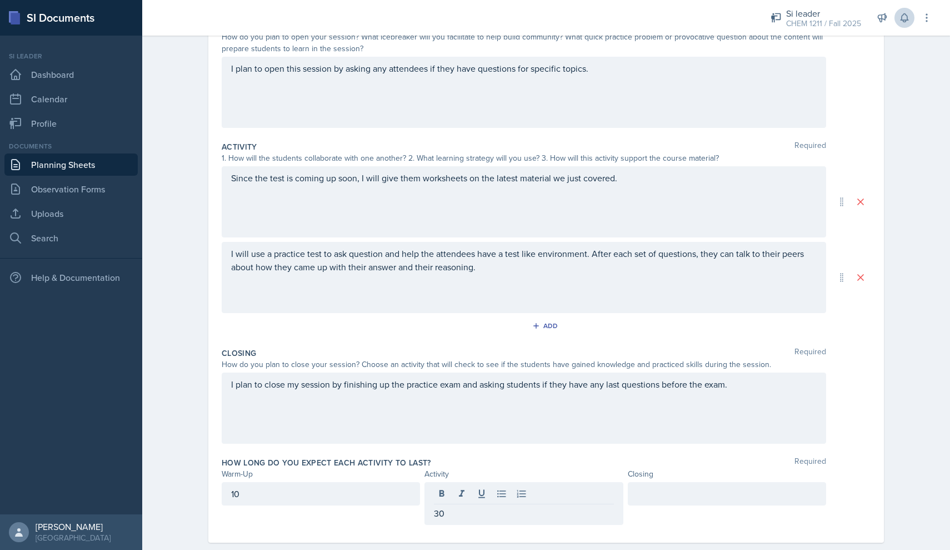
click at [699, 513] on div at bounding box center [727, 503] width 198 height 43
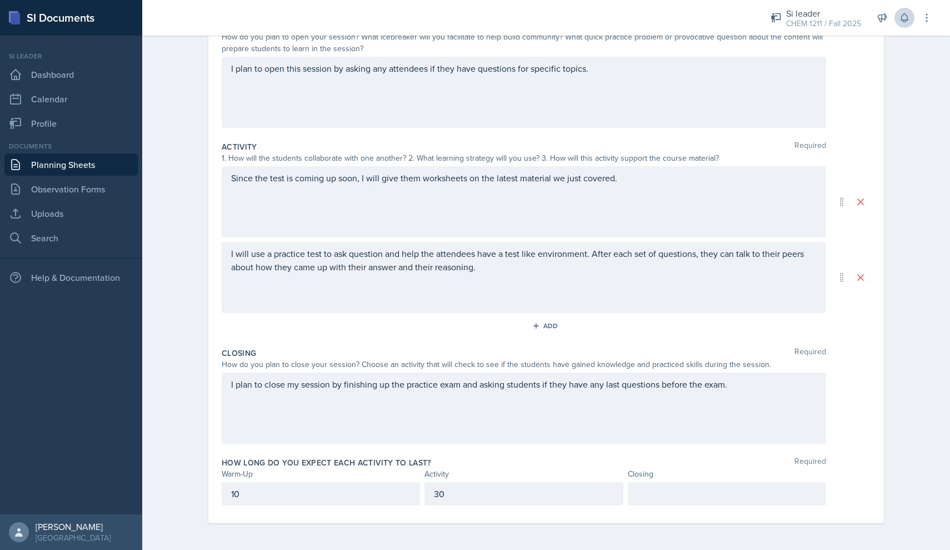
click at [694, 500] on div at bounding box center [727, 493] width 198 height 23
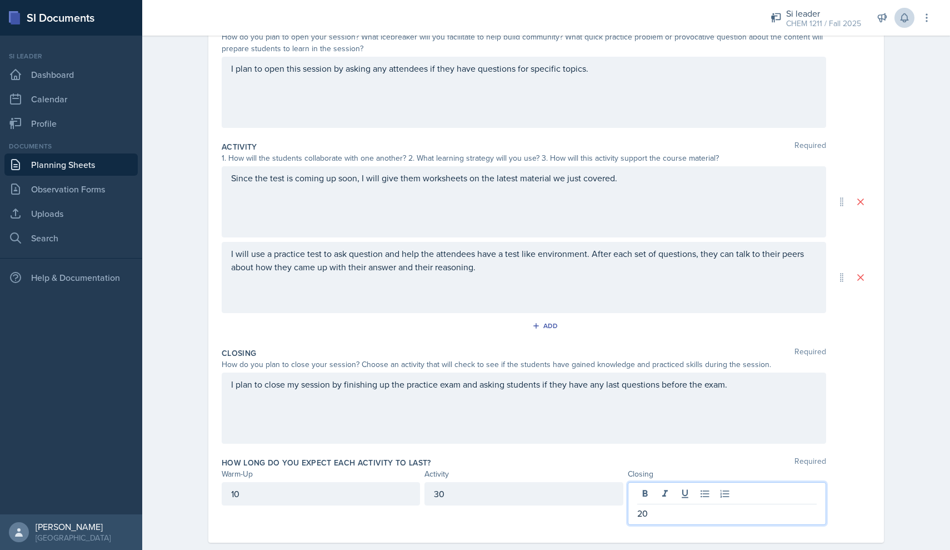
click at [899, 400] on div "Date [DATE] [DATE] 31 1 2 3 4 5 6 7 8 9 10 11 12 13 14 15 16 17 18 19 20 21 22 …" at bounding box center [546, 262] width 711 height 613
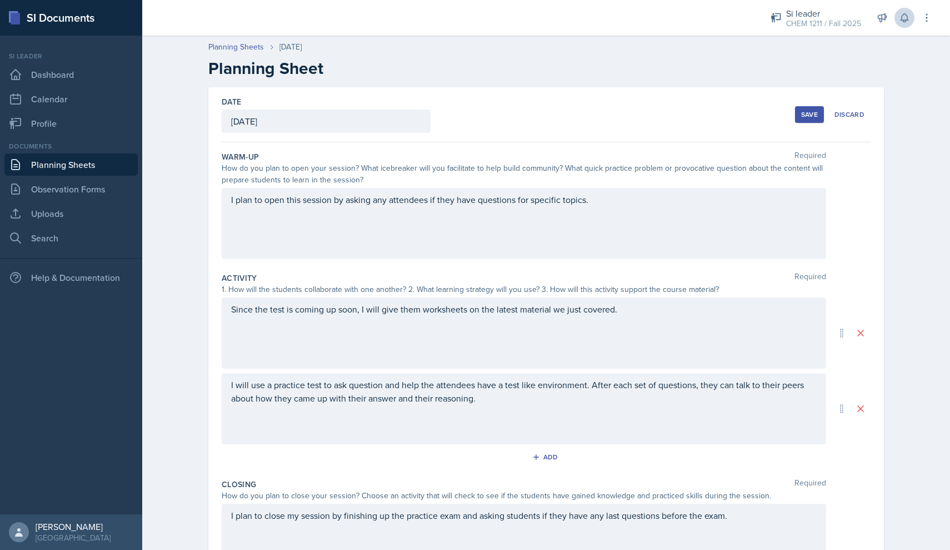
scroll to position [0, 0]
click at [807, 124] on div "Save Discard" at bounding box center [833, 115] width 76 height 26
click at [807, 118] on div "Save" at bounding box center [809, 114] width 17 height 9
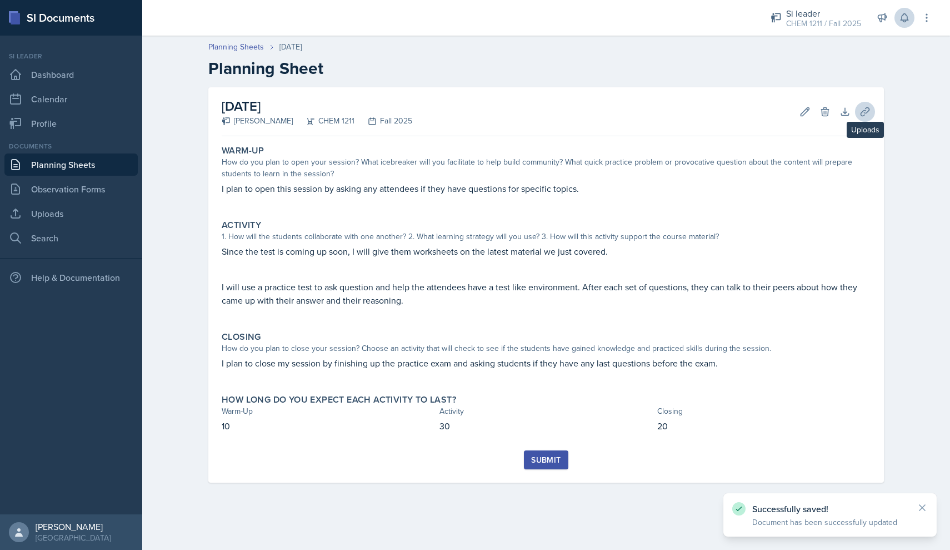
click at [869, 115] on icon at bounding box center [865, 111] width 11 height 11
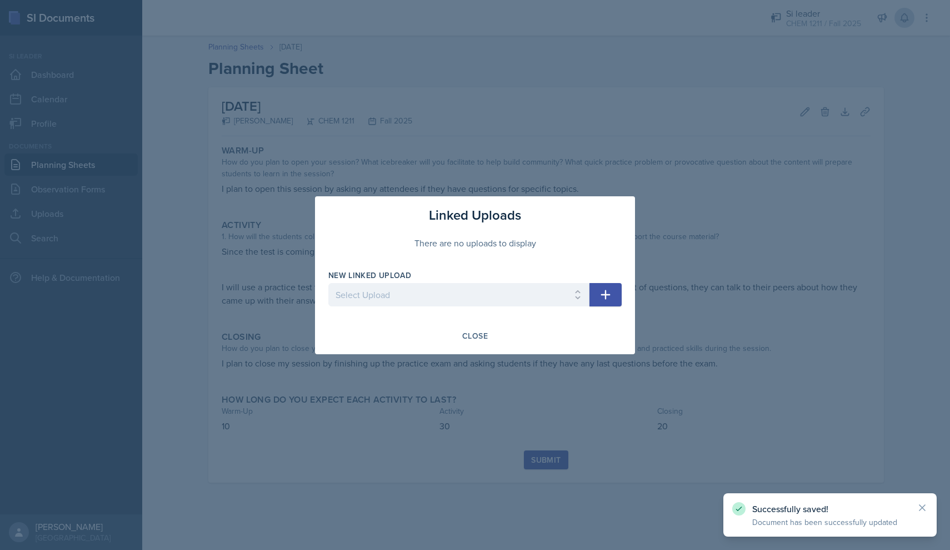
click at [600, 297] on icon "button" at bounding box center [605, 294] width 13 height 13
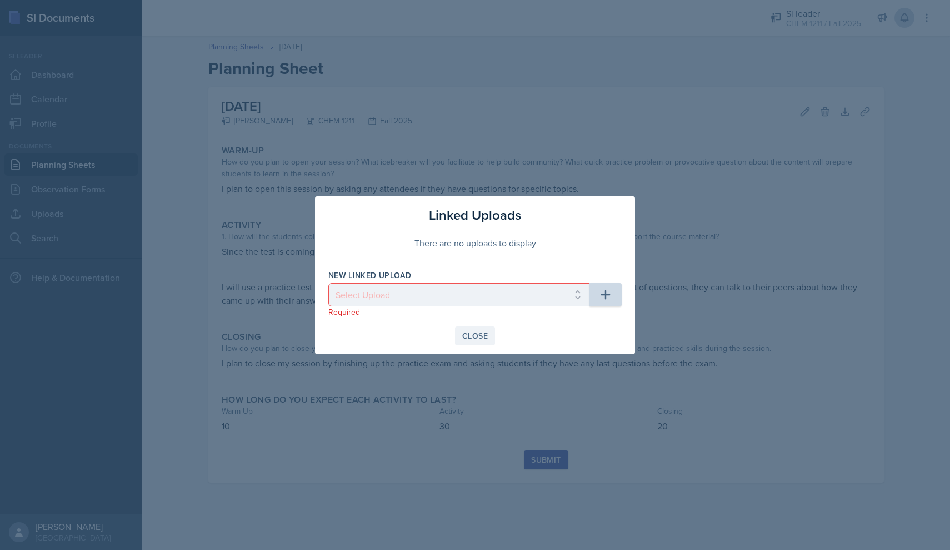
click at [481, 337] on div "Close" at bounding box center [475, 335] width 26 height 9
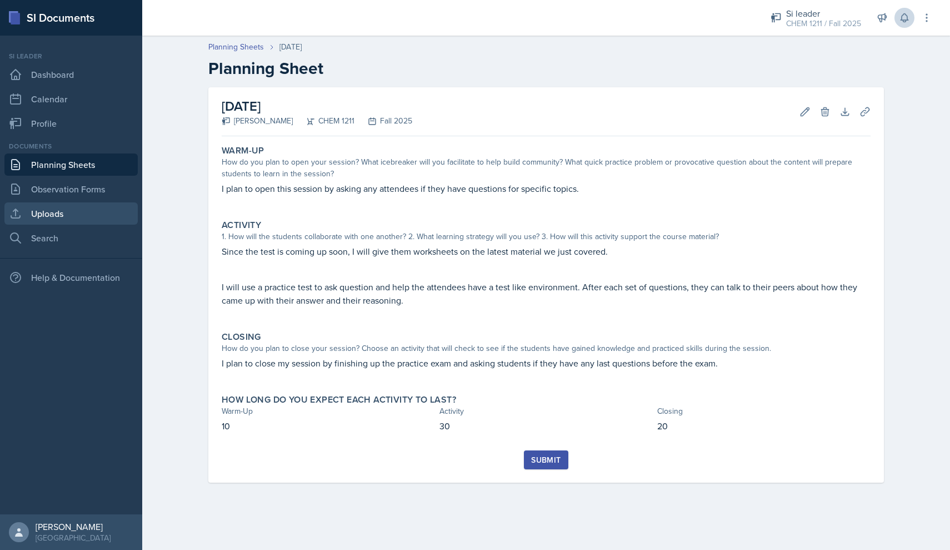
click at [102, 210] on link "Uploads" at bounding box center [70, 213] width 133 height 22
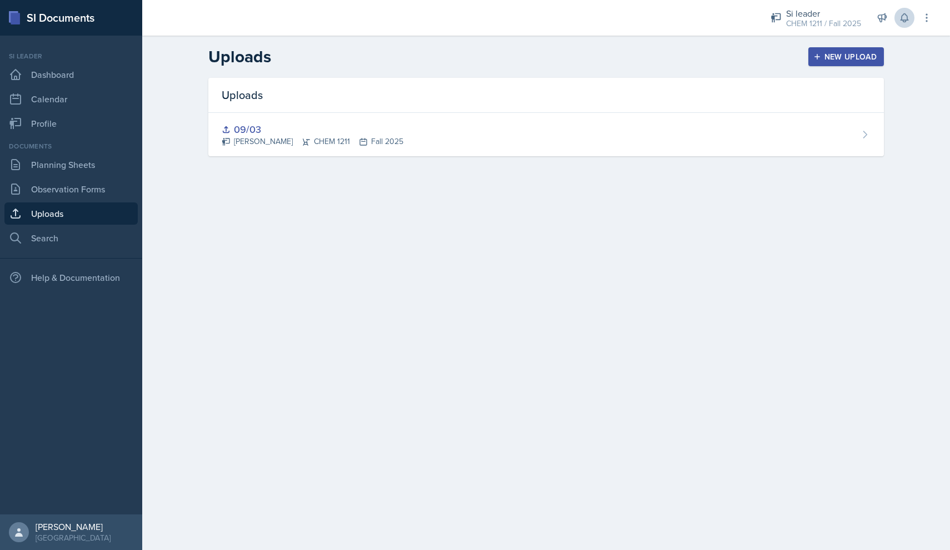
click at [874, 57] on div "New Upload" at bounding box center [847, 56] width 62 height 9
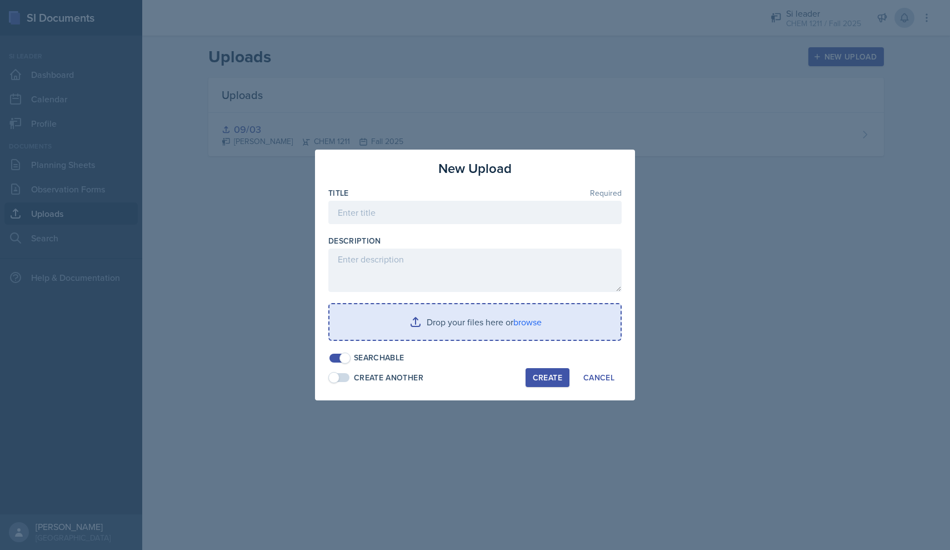
click at [502, 311] on input "file" at bounding box center [475, 322] width 291 height 36
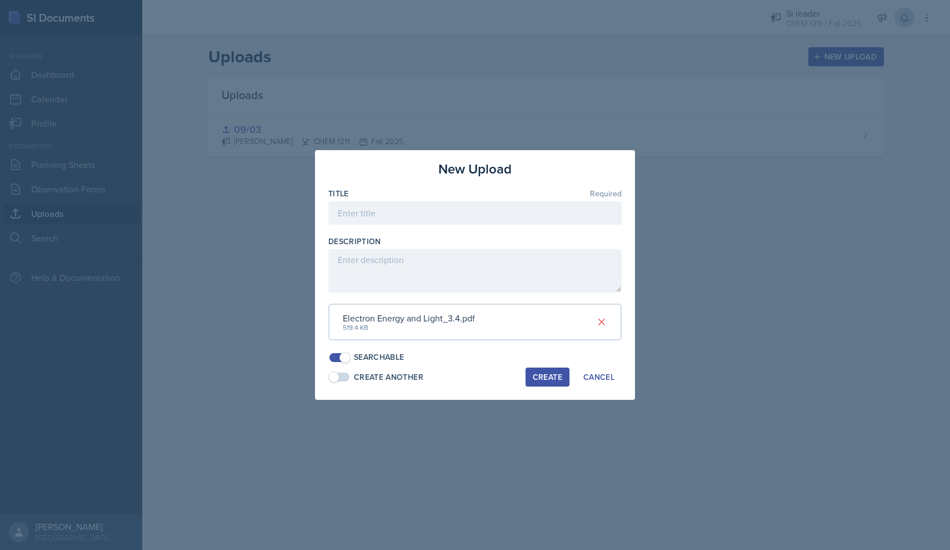
click at [375, 233] on div at bounding box center [474, 230] width 293 height 11
click at [370, 216] on input at bounding box center [474, 212] width 293 height 23
type input "Light and Energy"
click at [538, 372] on div "Create" at bounding box center [547, 376] width 29 height 9
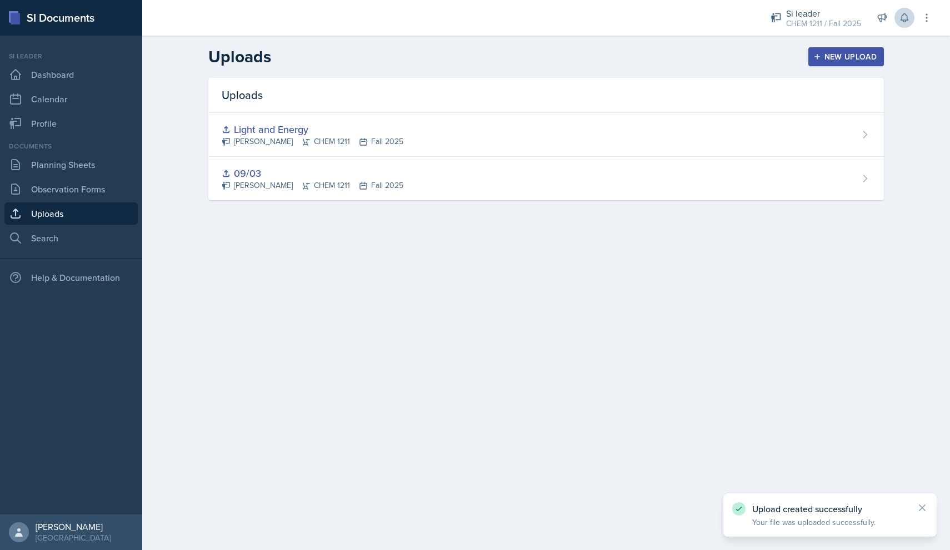
click at [814, 54] on button "New Upload" at bounding box center [847, 56] width 76 height 19
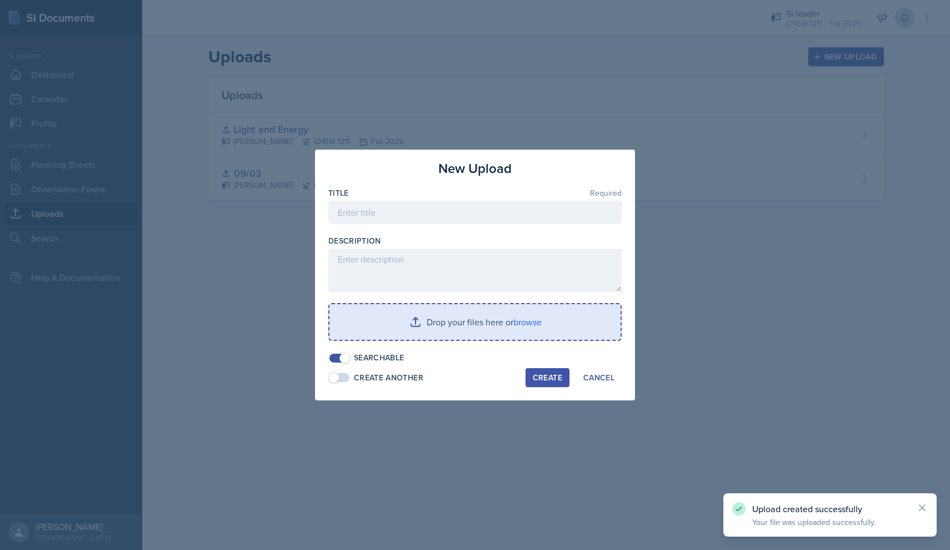
click at [462, 225] on div at bounding box center [474, 229] width 293 height 11
click at [459, 222] on input at bounding box center [474, 212] width 293 height 23
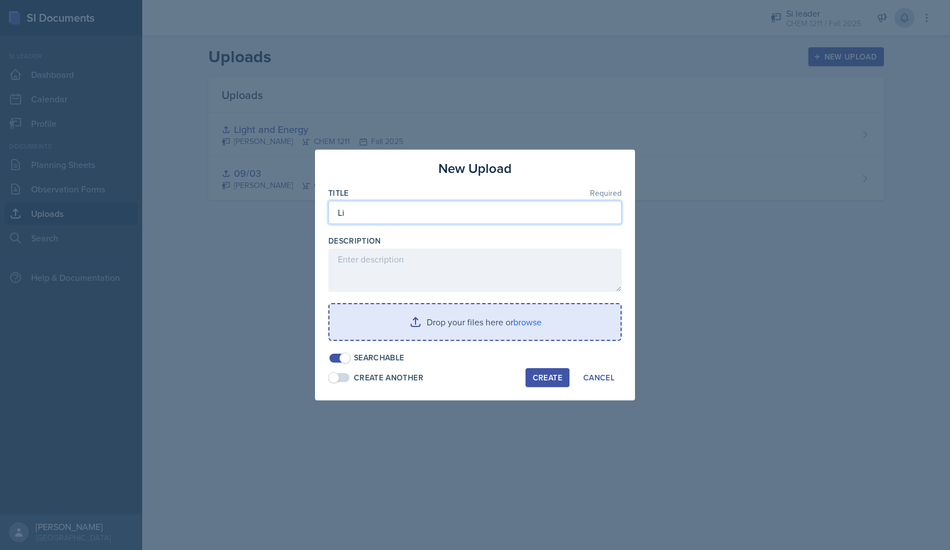
type input "L"
type input "Practice Exam 1"
click at [458, 319] on input "file" at bounding box center [475, 322] width 291 height 36
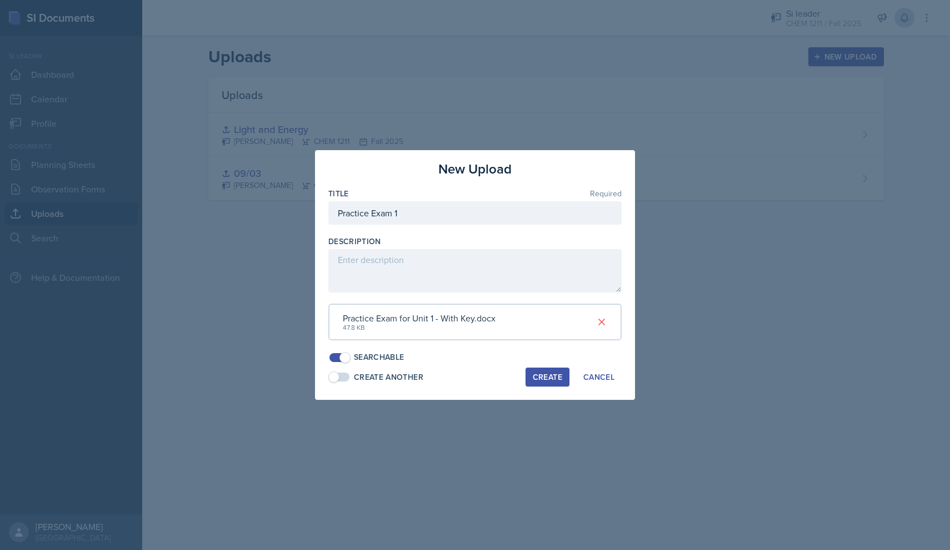
click at [536, 372] on div "Create" at bounding box center [547, 376] width 29 height 9
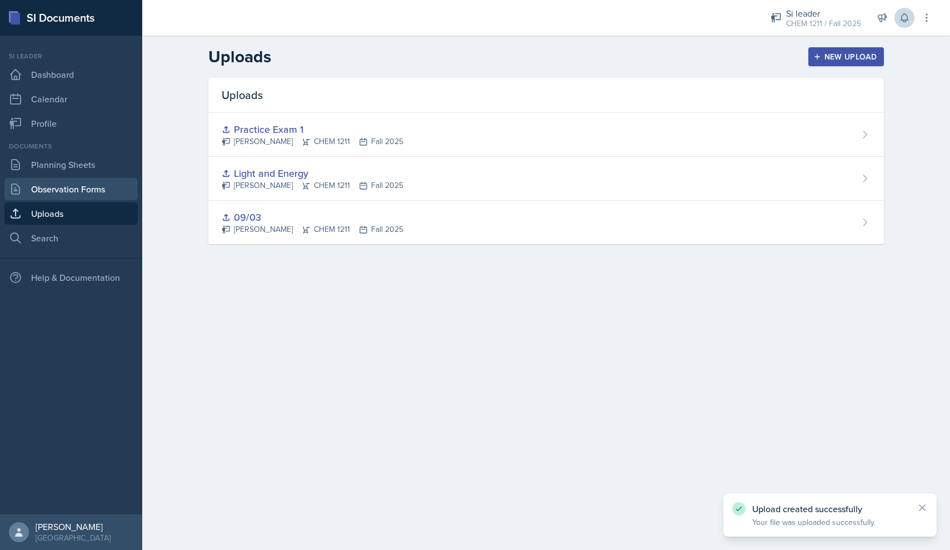
click at [115, 193] on link "Observation Forms" at bounding box center [70, 189] width 133 height 22
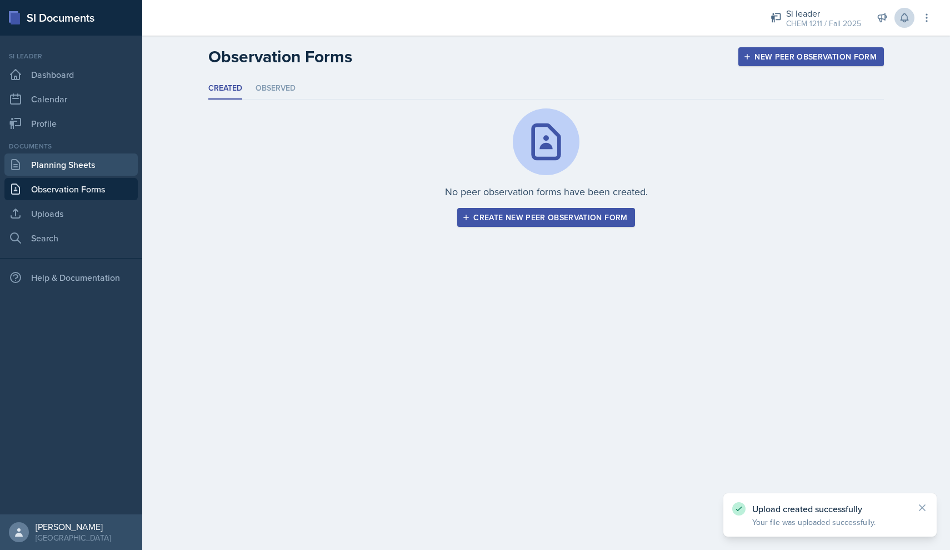
click at [102, 166] on link "Planning Sheets" at bounding box center [70, 164] width 133 height 22
